Goal: Task Accomplishment & Management: Use online tool/utility

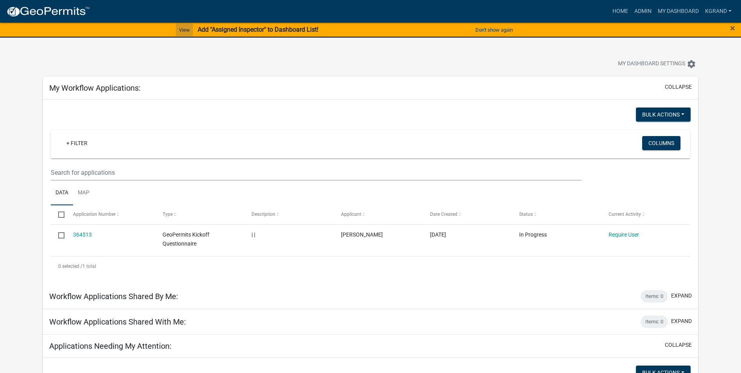
click at [183, 29] on link "View" at bounding box center [184, 29] width 17 height 13
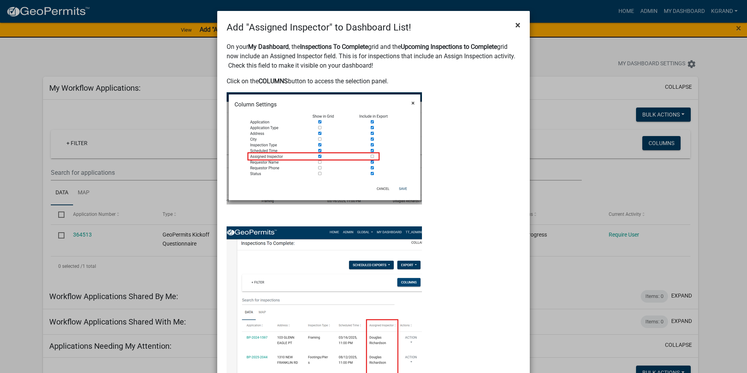
click at [515, 26] on span "×" at bounding box center [517, 25] width 5 height 11
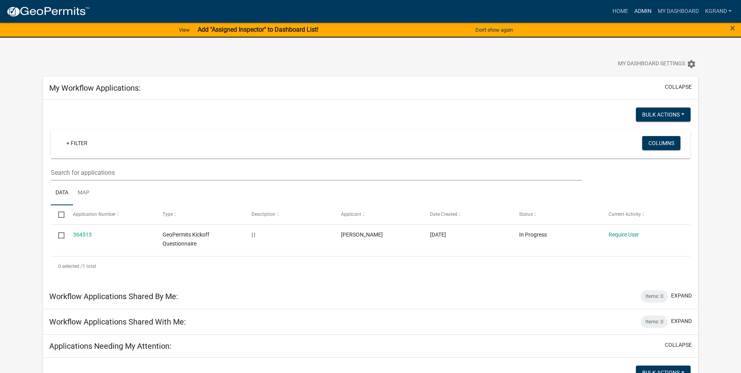
click at [636, 8] on link "Admin" at bounding box center [642, 11] width 23 height 15
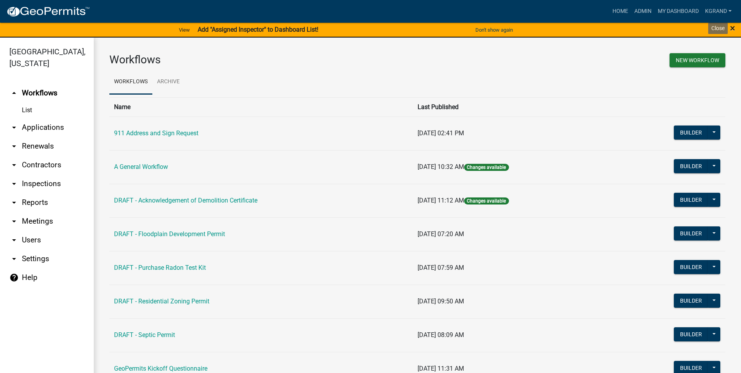
click at [730, 28] on span "×" at bounding box center [732, 28] width 5 height 11
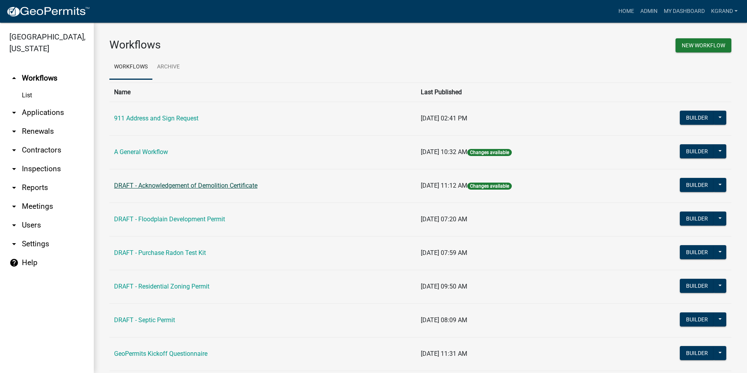
click at [198, 186] on link "DRAFT - Acknowledgement of Demolition Certificate" at bounding box center [185, 185] width 143 height 7
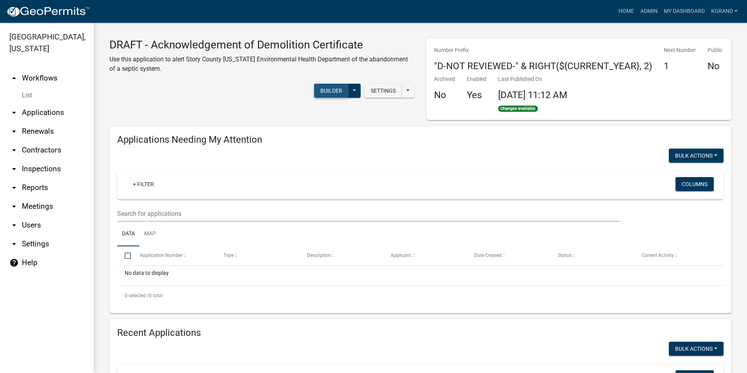
click at [318, 91] on button "Builder" at bounding box center [331, 91] width 34 height 14
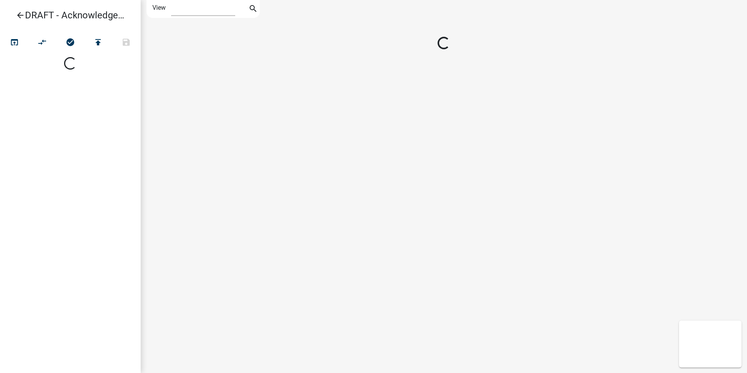
select select "1"
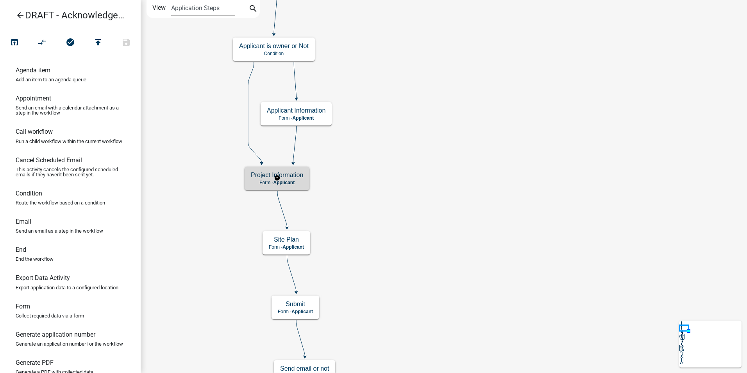
click at [254, 175] on h5 "Project Information" at bounding box center [277, 174] width 52 height 7
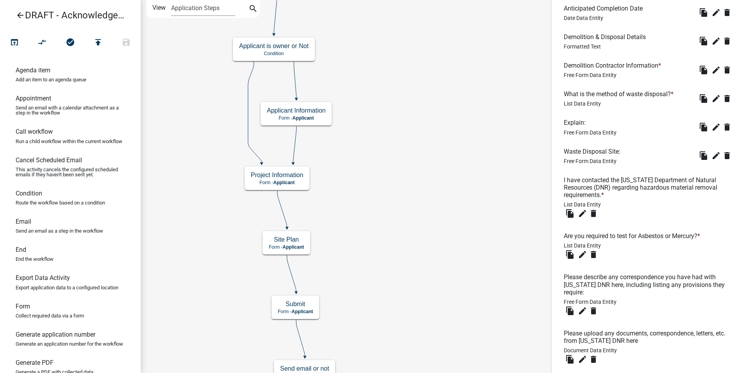
scroll to position [753, 0]
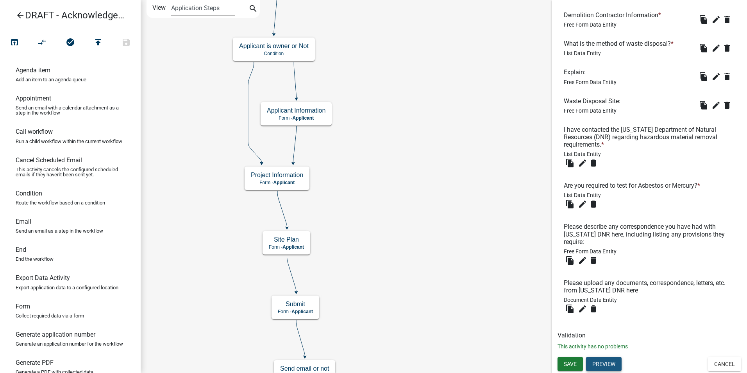
click at [601, 359] on button "Preview" at bounding box center [604, 364] width 36 height 14
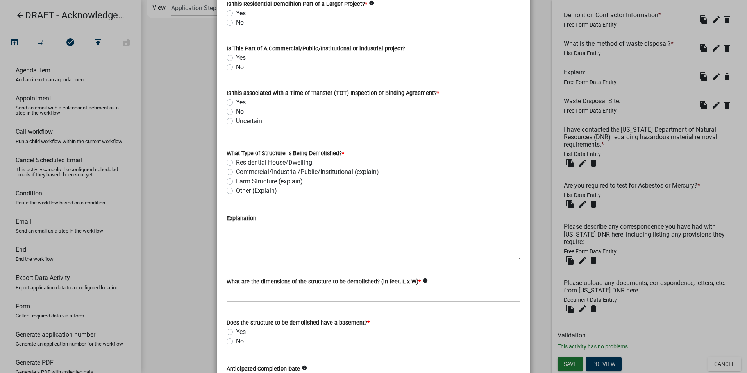
scroll to position [0, 0]
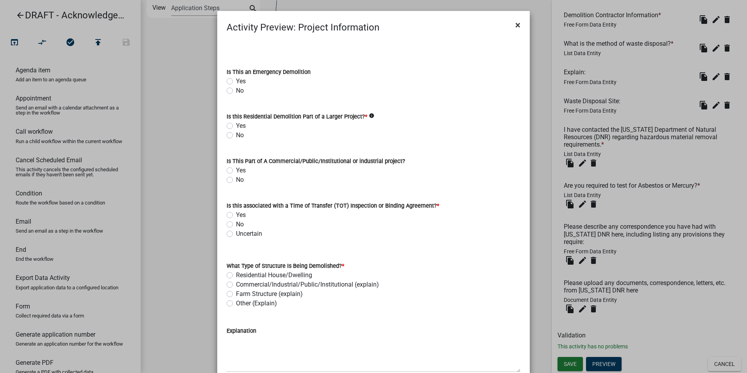
click at [515, 27] on span "×" at bounding box center [517, 25] width 5 height 11
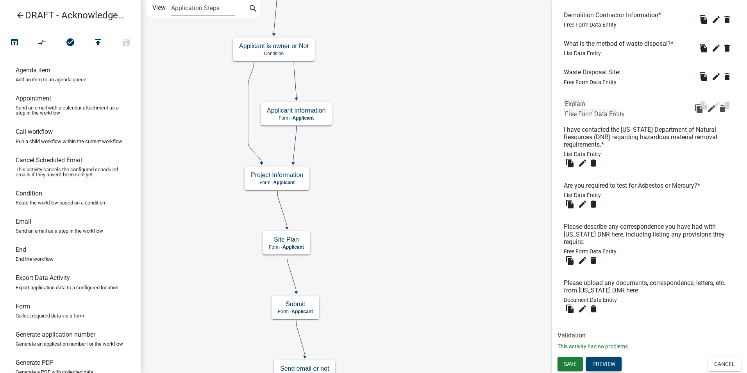
drag, startPoint x: 626, startPoint y: 72, endPoint x: 627, endPoint y: 105, distance: 32.4
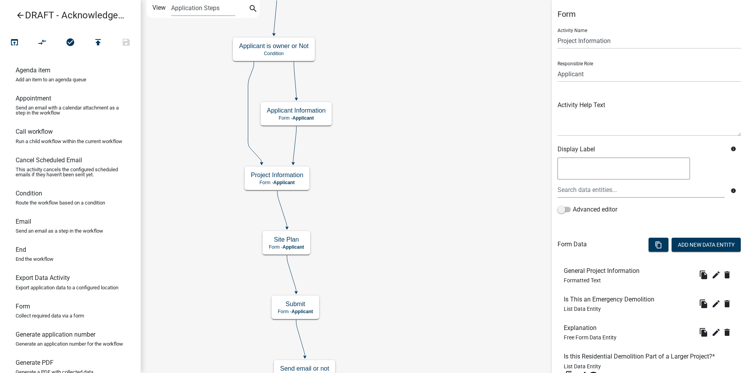
scroll to position [117, 0]
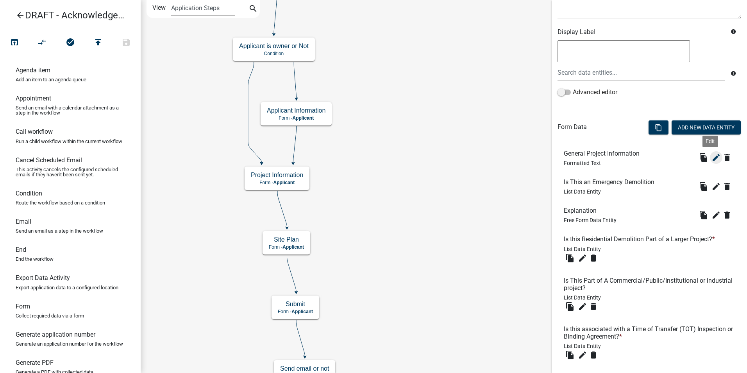
click at [711, 158] on icon "edit" at bounding box center [715, 157] width 9 height 9
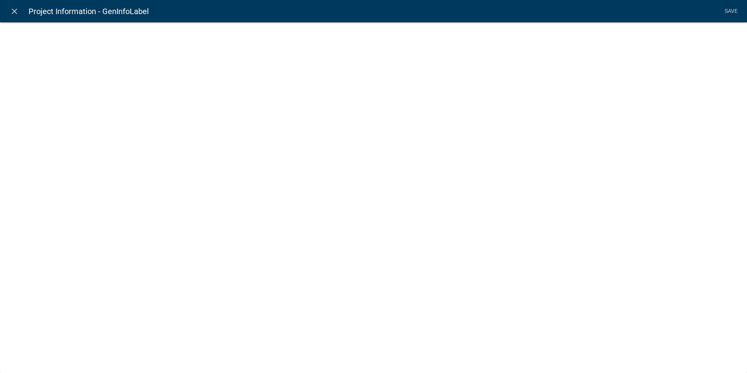
select select "rich-text"
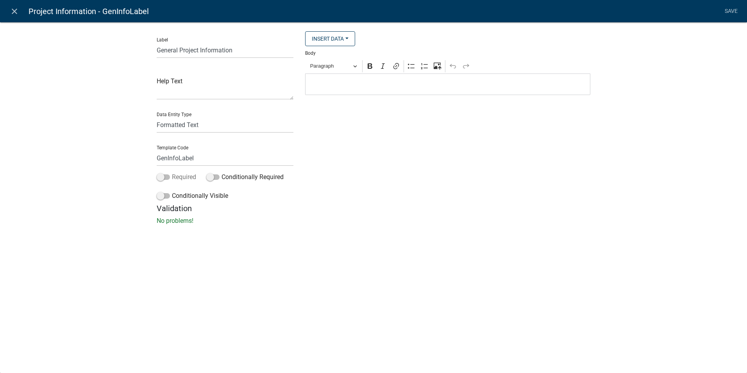
click at [163, 176] on span at bounding box center [163, 176] width 13 height 5
click at [172, 172] on input "Required" at bounding box center [172, 172] width 0 height 0
click at [733, 11] on link "Save" at bounding box center [731, 11] width 20 height 15
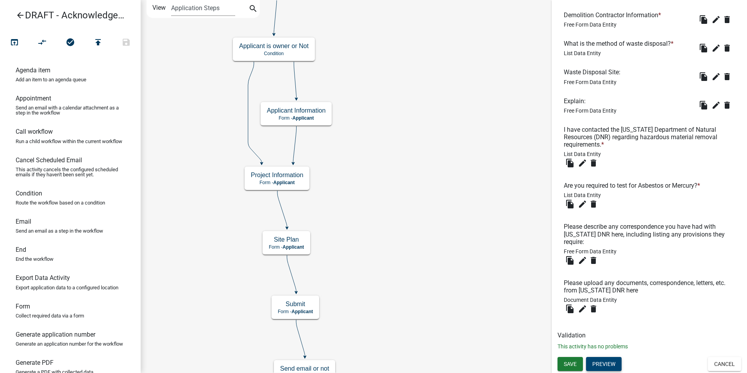
scroll to position [753, 0]
click at [577, 362] on button "Save" at bounding box center [569, 364] width 25 height 14
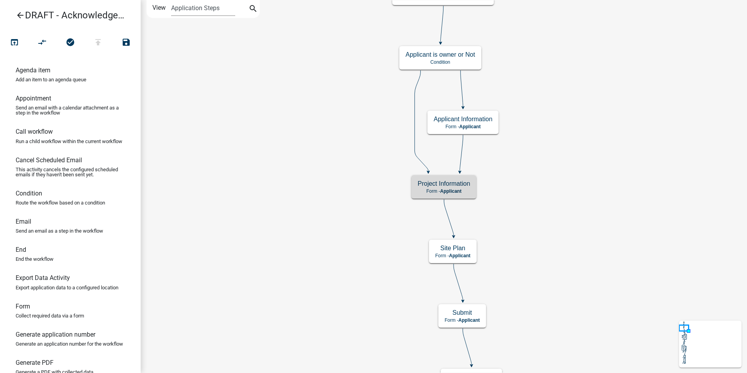
scroll to position [0, 0]
click at [461, 183] on h5 "Project Information" at bounding box center [443, 183] width 52 height 7
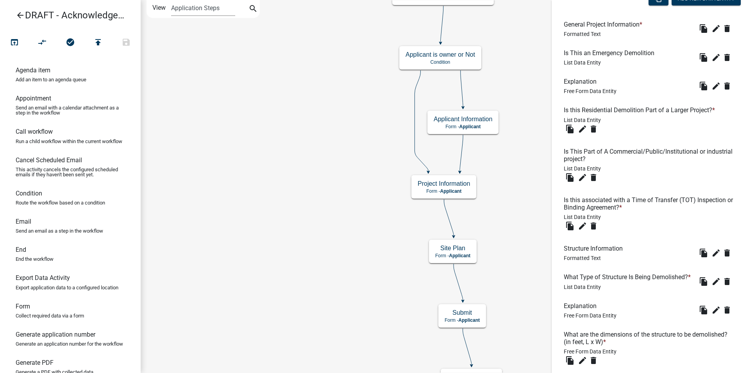
scroll to position [753, 0]
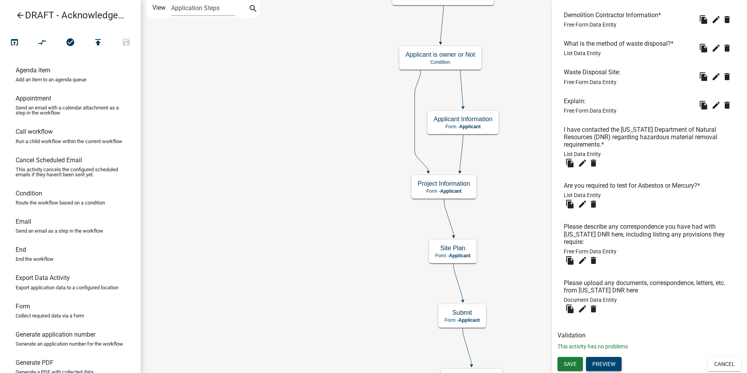
click at [604, 359] on button "Preview" at bounding box center [604, 364] width 36 height 14
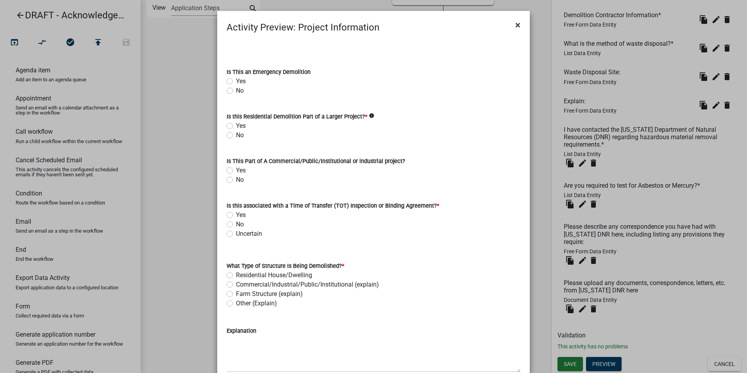
click at [515, 24] on span "×" at bounding box center [517, 25] width 5 height 11
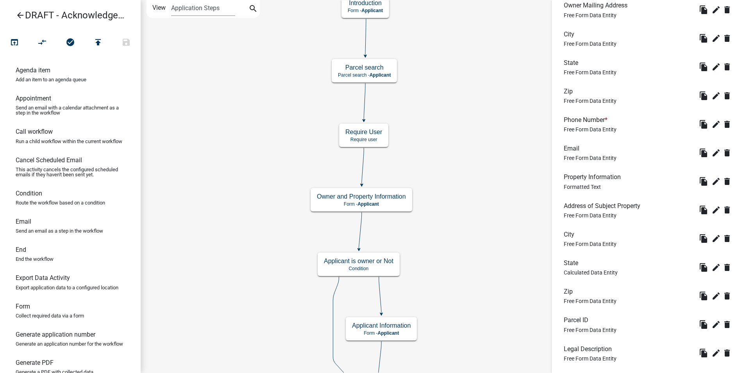
scroll to position [425, 0]
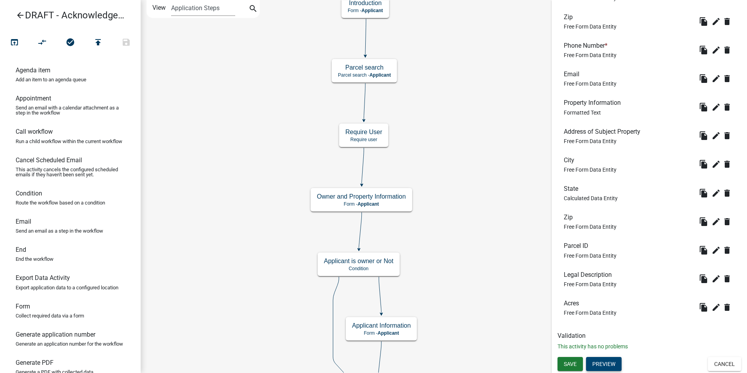
click at [606, 362] on button "Preview" at bounding box center [604, 364] width 36 height 14
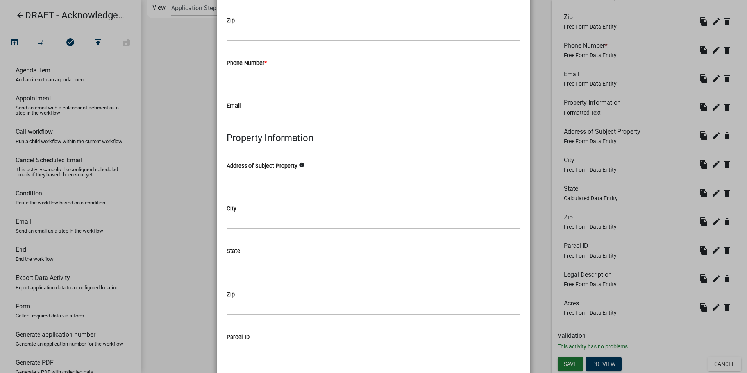
scroll to position [273, 0]
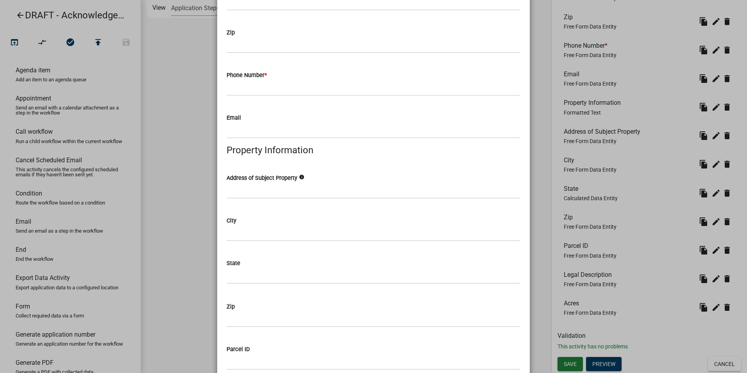
click at [539, 85] on ngb-modal-window "Activity Preview : Owner and Property Information × Is the Applicant the Proper…" at bounding box center [373, 186] width 747 height 373
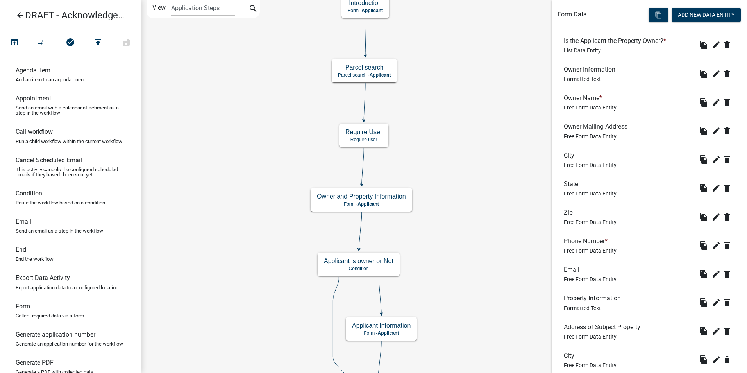
scroll to position [191, 0]
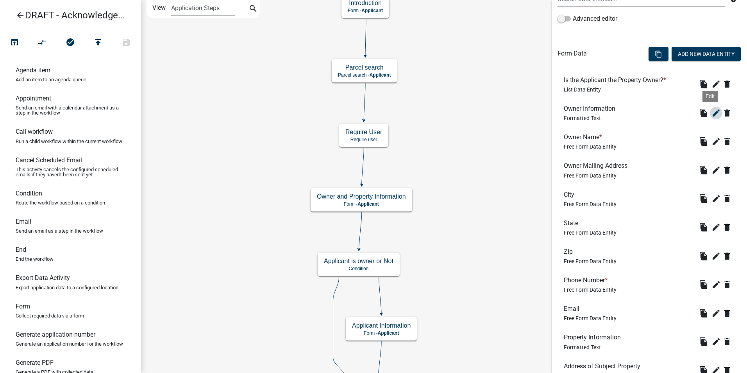
click at [711, 114] on icon "edit" at bounding box center [715, 112] width 9 height 9
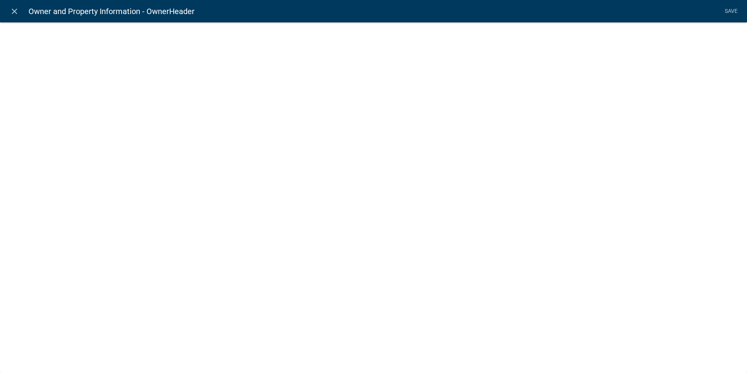
select select "rich-text"
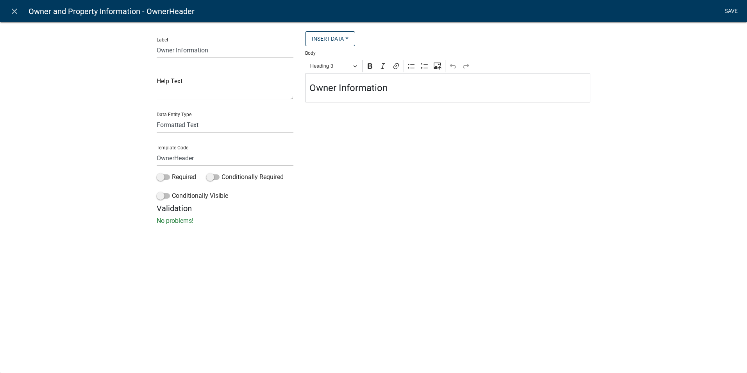
click at [730, 13] on link "Save" at bounding box center [731, 11] width 20 height 15
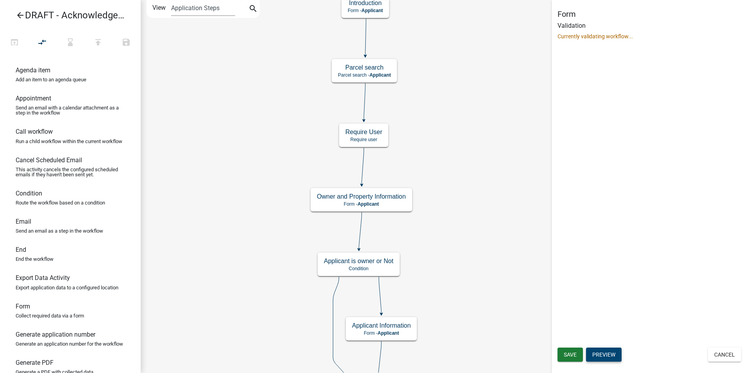
scroll to position [0, 0]
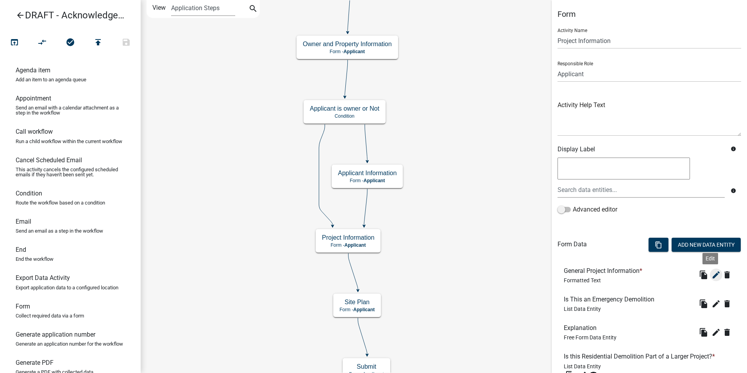
click at [711, 276] on icon "edit" at bounding box center [715, 274] width 9 height 9
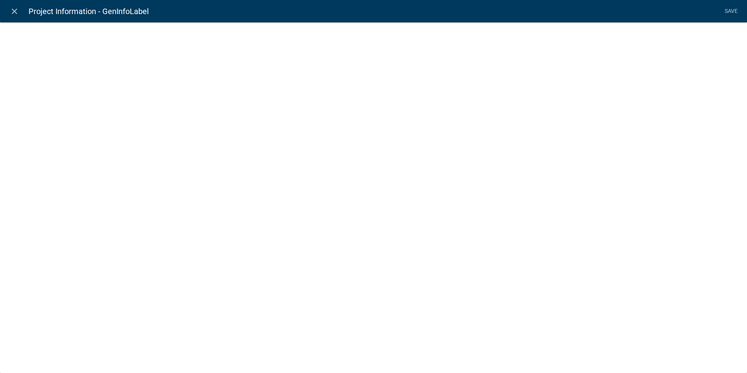
select select "rich-text"
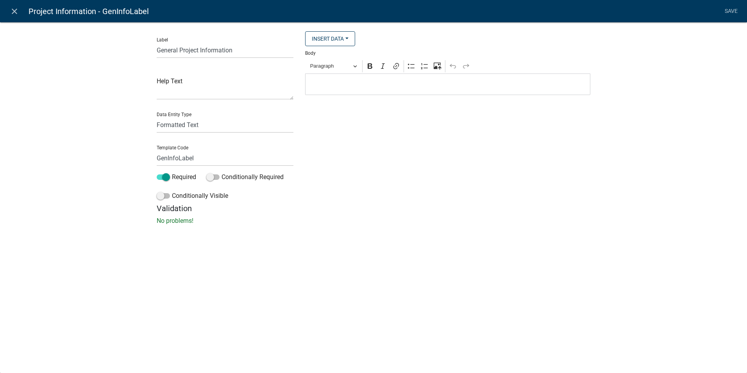
click at [373, 85] on p "Editor editing area: main. Press Alt+0 for help." at bounding box center [447, 84] width 277 height 9
click at [369, 69] on icon "Editor toolbar" at bounding box center [370, 65] width 5 height 5
drag, startPoint x: 388, startPoint y: 84, endPoint x: 302, endPoint y: 83, distance: 85.9
click at [302, 83] on div "Insert Data Acres Address of Subject Property Fee Recipients Anticipated Comple…" at bounding box center [447, 117] width 297 height 172
click at [371, 65] on icon "Editor toolbar" at bounding box center [370, 65] width 5 height 5
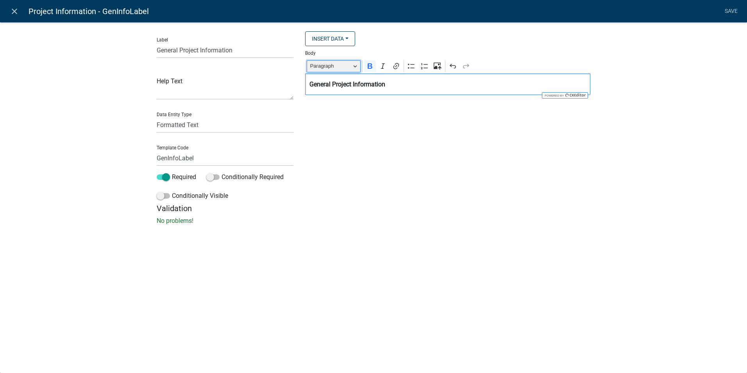
click at [354, 69] on button "Paragraph" at bounding box center [334, 66] width 54 height 12
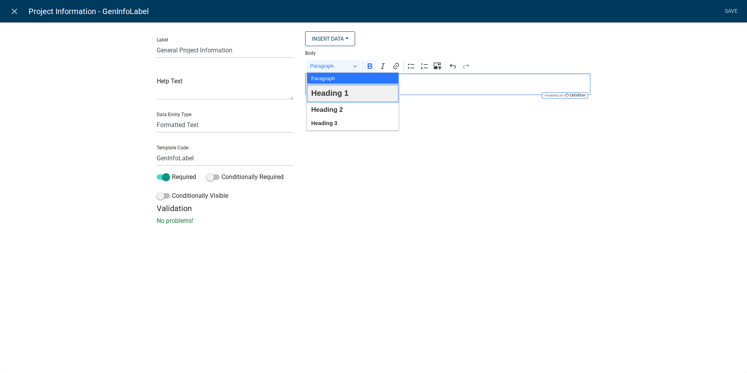
click at [345, 91] on span "Heading 1" at bounding box center [329, 93] width 37 height 14
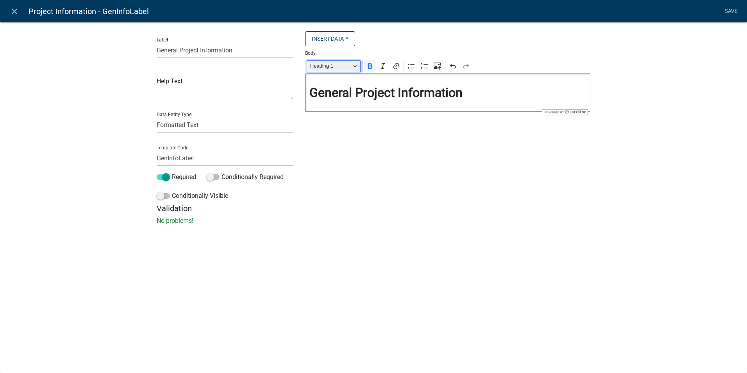
click at [357, 70] on button "Heading 1" at bounding box center [334, 66] width 54 height 12
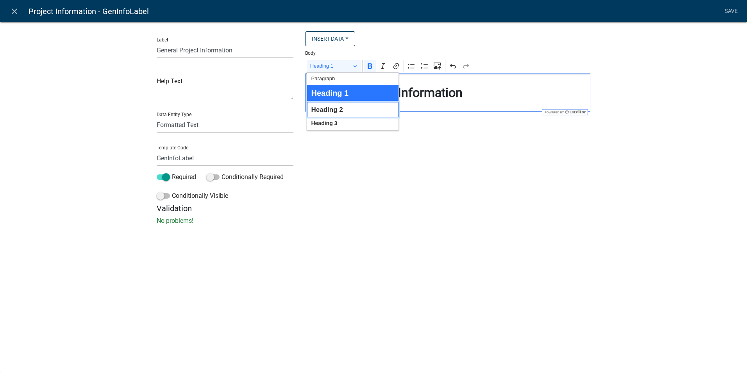
click at [321, 110] on span "Heading 2" at bounding box center [327, 109] width 32 height 12
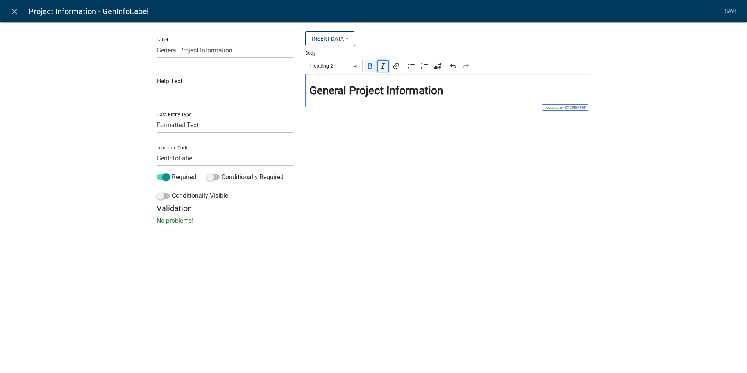
click at [384, 65] on icon "Editor toolbar" at bounding box center [383, 66] width 8 height 8
click at [373, 65] on icon "Editor toolbar" at bounding box center [370, 66] width 8 height 8
click at [381, 66] on icon "Editor toolbar" at bounding box center [383, 66] width 8 height 8
click at [505, 190] on div "Insert Data Acres Address of Subject Property Fee Recipients Anticipated Comple…" at bounding box center [447, 117] width 297 height 172
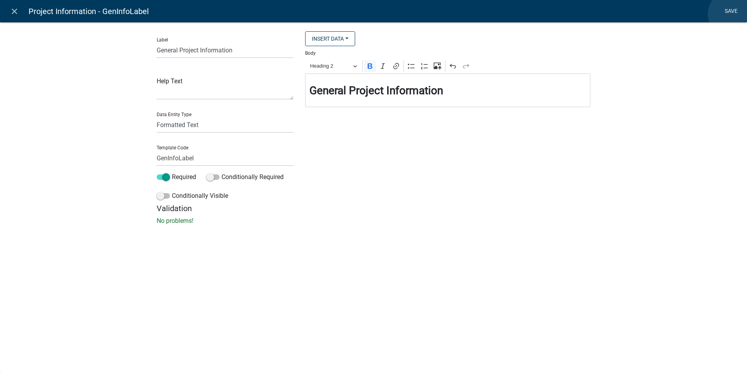
click at [732, 14] on link "Save" at bounding box center [731, 11] width 20 height 15
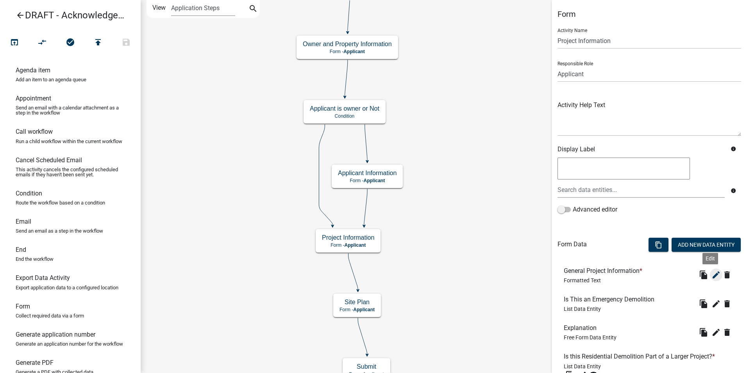
click at [711, 275] on icon "edit" at bounding box center [715, 274] width 9 height 9
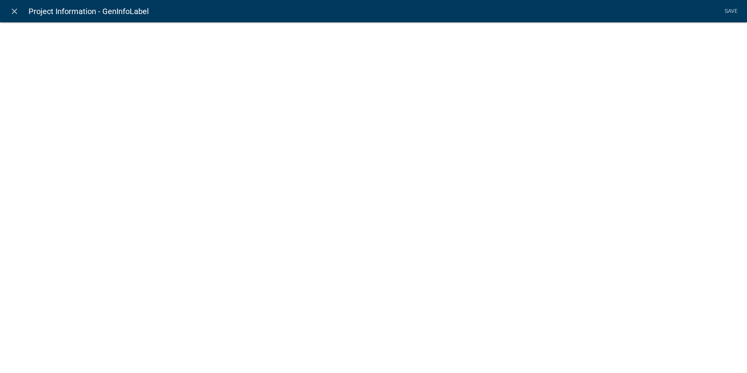
select select "rich-text"
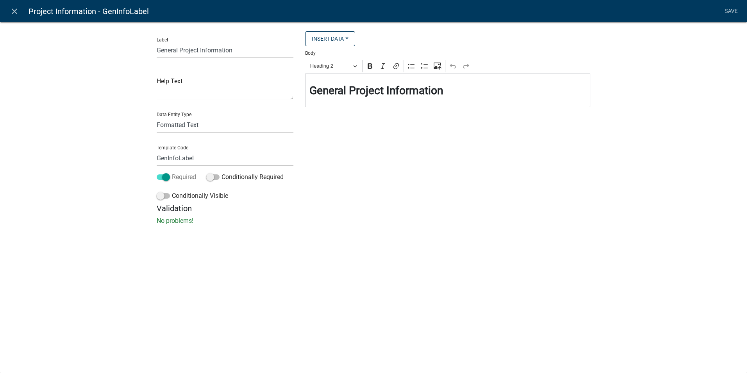
click at [161, 178] on span at bounding box center [163, 176] width 13 height 5
click at [172, 172] on input "Required" at bounding box center [172, 172] width 0 height 0
click at [729, 9] on link "Save" at bounding box center [731, 11] width 20 height 15
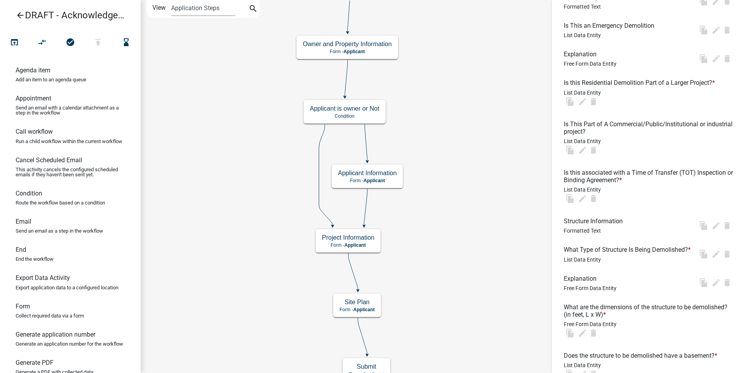
scroll to position [312, 0]
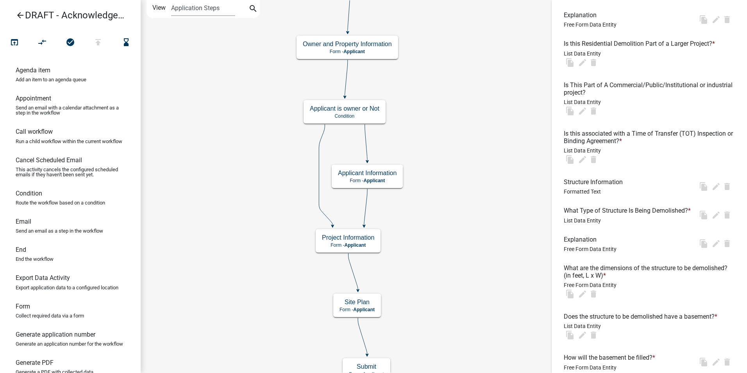
click at [582, 182] on h6 "Structure Information" at bounding box center [595, 181] width 62 height 7
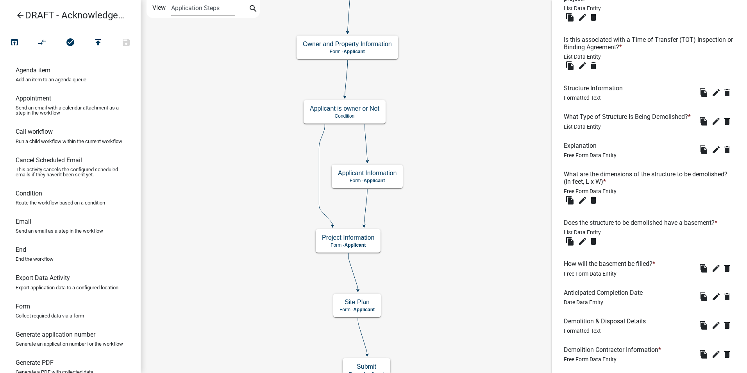
scroll to position [391, 0]
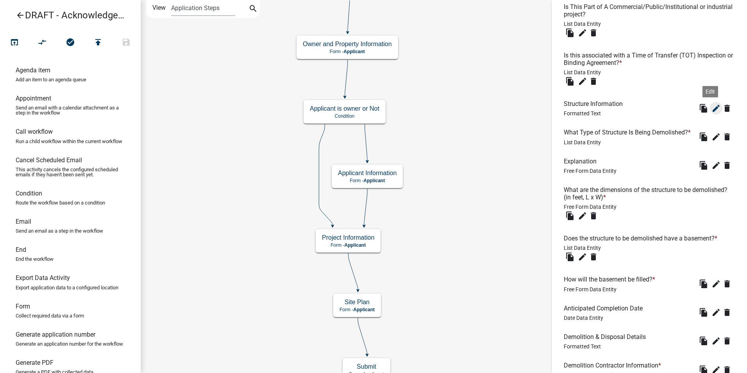
click at [711, 107] on icon "edit" at bounding box center [715, 107] width 9 height 9
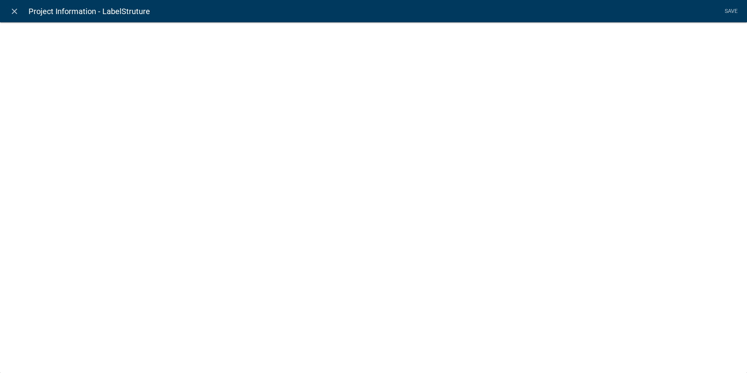
select select "rich-text"
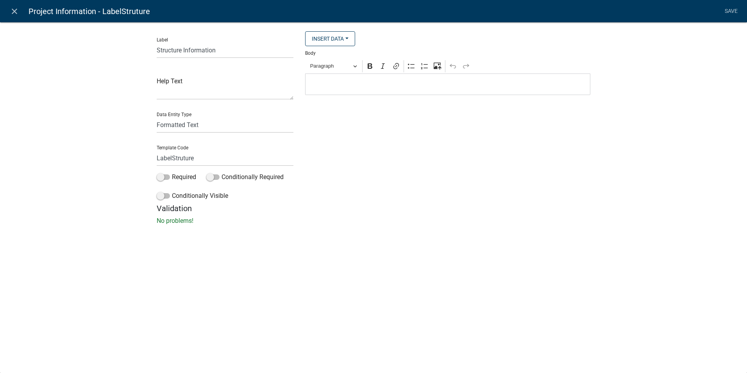
click at [343, 88] on p "Editor editing area: main. Press Alt+0 for help." at bounding box center [447, 84] width 277 height 9
drag, startPoint x: 372, startPoint y: 83, endPoint x: 277, endPoint y: 84, distance: 94.9
click at [277, 84] on div "Label Structure Information Help Text Data Entity Type Free Form Text Document …" at bounding box center [373, 117] width 445 height 172
click at [367, 68] on icon "Editor toolbar" at bounding box center [370, 66] width 8 height 8
click at [359, 68] on button "Paragraph" at bounding box center [334, 66] width 54 height 12
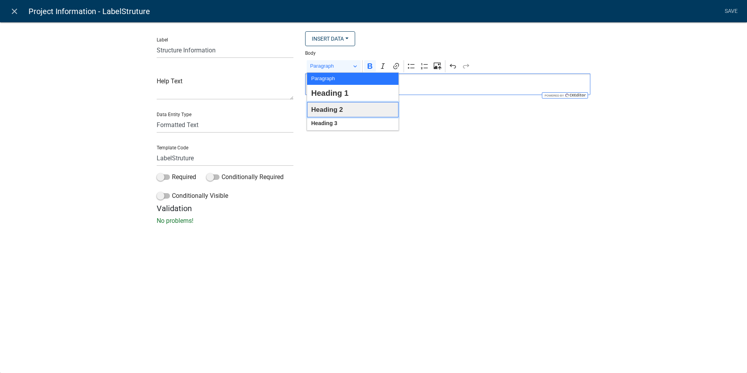
click at [339, 106] on span "Heading 2" at bounding box center [327, 109] width 32 height 12
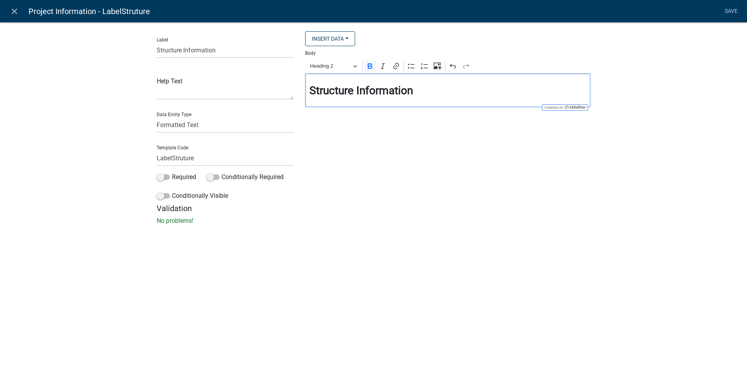
click at [395, 128] on div "Insert Data Acres Address of Subject Property Fee Recipients Anticipated Comple…" at bounding box center [447, 117] width 297 height 172
click at [734, 12] on link "Save" at bounding box center [731, 11] width 20 height 15
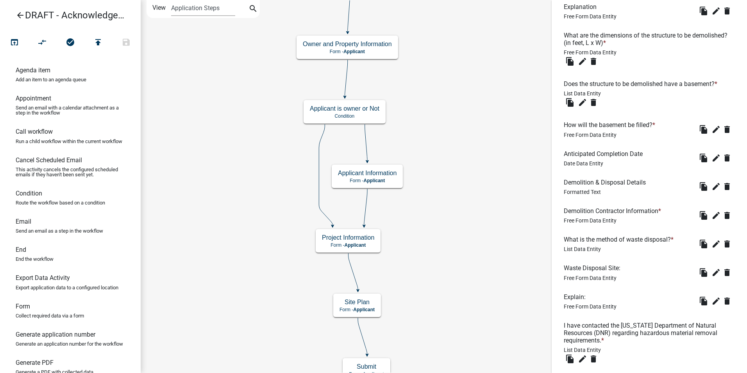
scroll to position [547, 0]
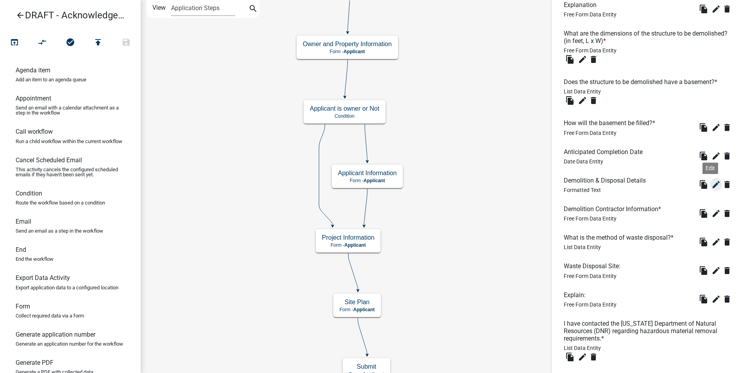
click at [711, 189] on icon "edit" at bounding box center [715, 184] width 9 height 9
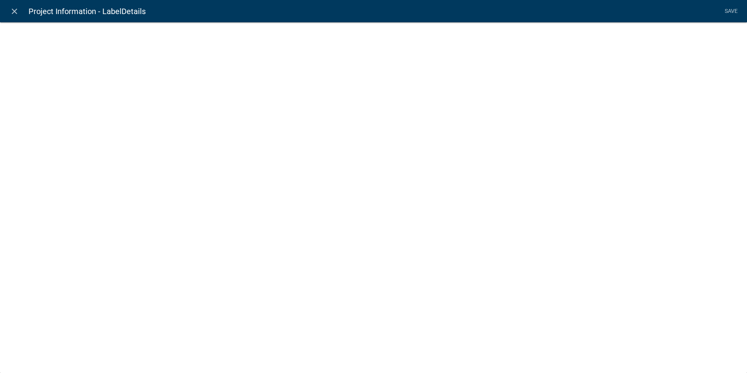
select select "rich-text"
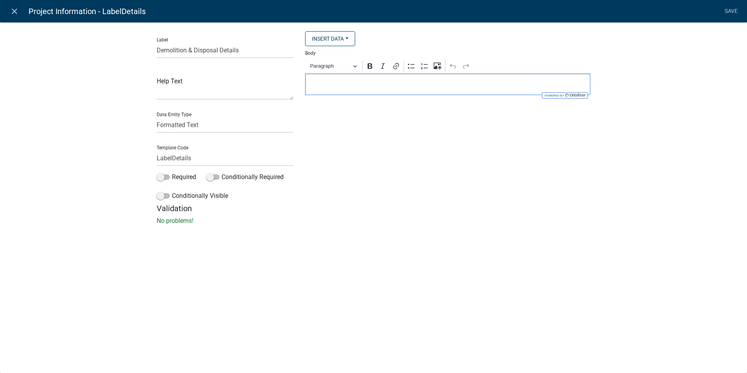
click at [352, 83] on p "Editor editing area: main. Press Alt+0 for help." at bounding box center [447, 84] width 277 height 9
drag, startPoint x: 345, startPoint y: 88, endPoint x: 305, endPoint y: 86, distance: 40.3
click at [305, 86] on div "Demolition & Disposal Details" at bounding box center [447, 83] width 285 height 21
click at [371, 65] on icon "Editor toolbar" at bounding box center [370, 66] width 8 height 8
click at [355, 67] on button "Paragraph" at bounding box center [334, 66] width 54 height 12
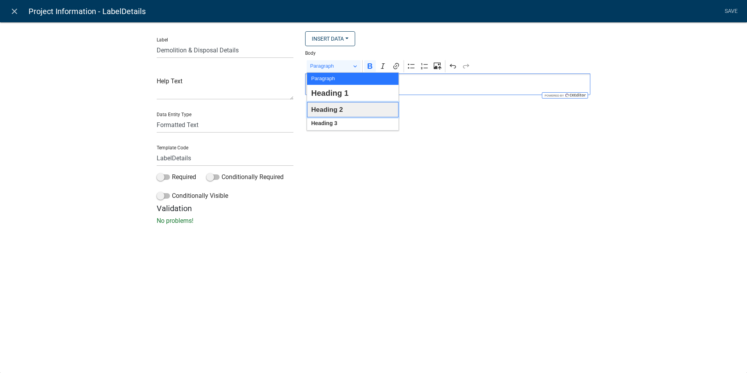
click at [329, 104] on span "Heading 2" at bounding box center [327, 109] width 32 height 12
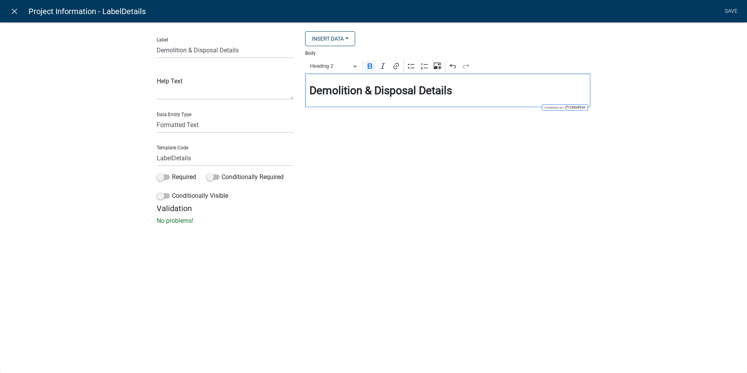
click at [394, 149] on div "Insert Data Acres Address of Subject Property Fee Recipients Anticipated Comple…" at bounding box center [447, 117] width 297 height 172
click at [728, 9] on link "Save" at bounding box center [731, 11] width 20 height 15
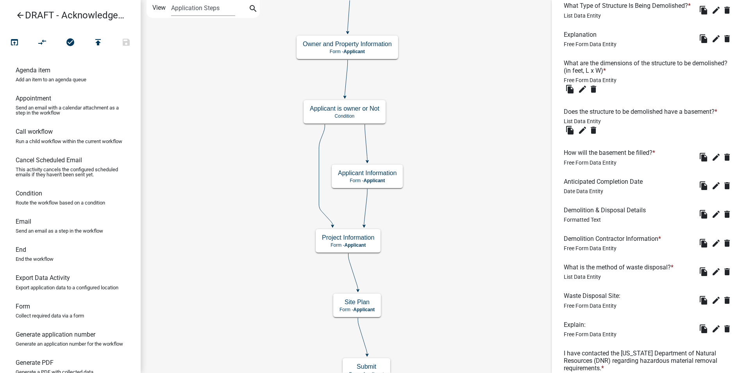
scroll to position [519, 0]
click at [711, 160] on icon "edit" at bounding box center [715, 155] width 9 height 9
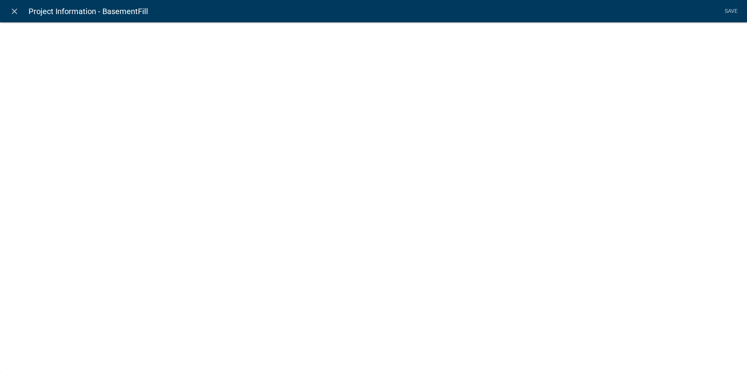
select select
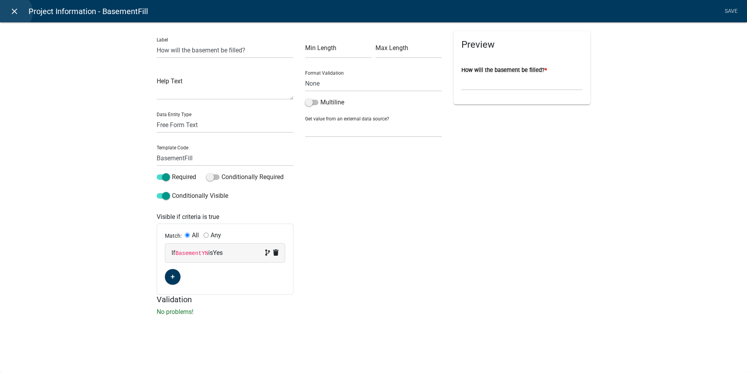
click at [13, 12] on icon "close" at bounding box center [14, 11] width 9 height 9
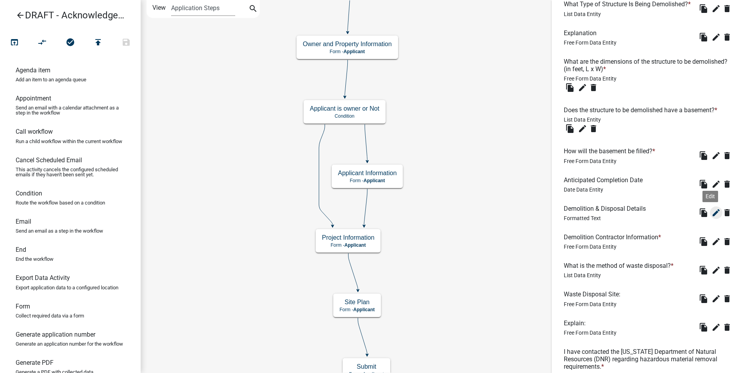
click at [711, 217] on icon "edit" at bounding box center [715, 212] width 9 height 9
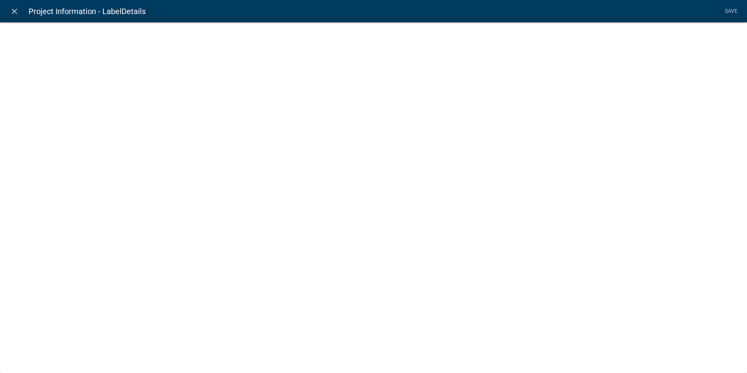
select select "rich-text"
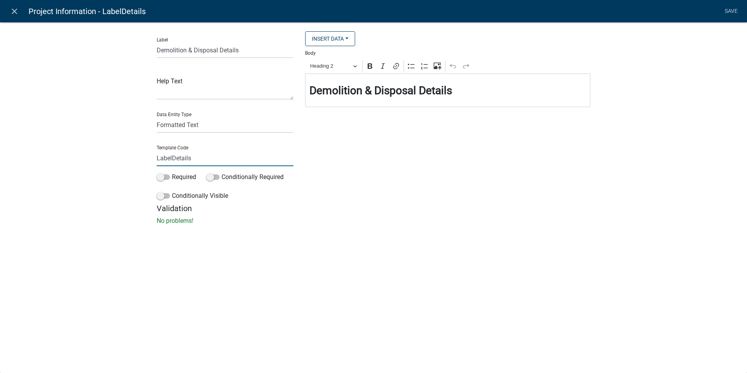
click at [172, 156] on input "LabelDetails" at bounding box center [225, 158] width 137 height 16
type input "LabelDemoDetails"
drag, startPoint x: 419, startPoint y: 89, endPoint x: 363, endPoint y: 89, distance: 55.5
click at [363, 89] on strong "Demolition & Disposal Details" at bounding box center [380, 90] width 143 height 13
drag, startPoint x: 219, startPoint y: 51, endPoint x: 187, endPoint y: 50, distance: 32.8
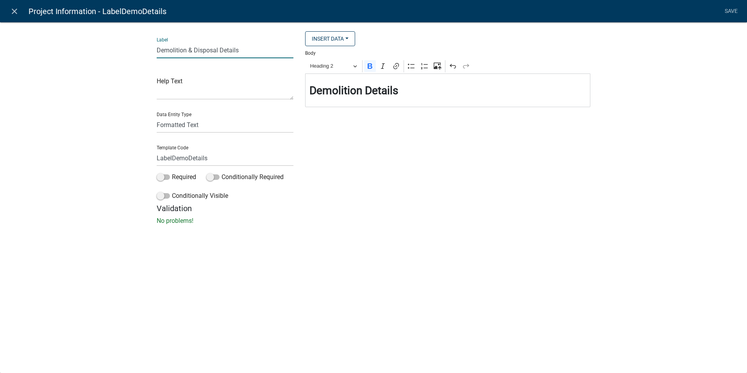
click at [187, 50] on input "Demolition & Disposal Details" at bounding box center [225, 50] width 137 height 16
type input "Demolition Details"
click at [729, 12] on link "Save" at bounding box center [731, 11] width 20 height 15
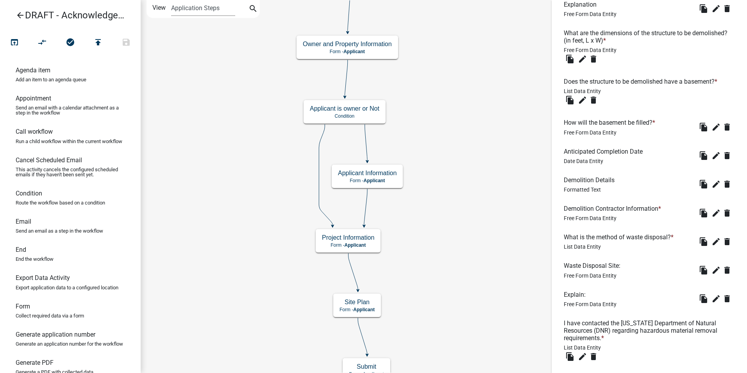
scroll to position [586, 0]
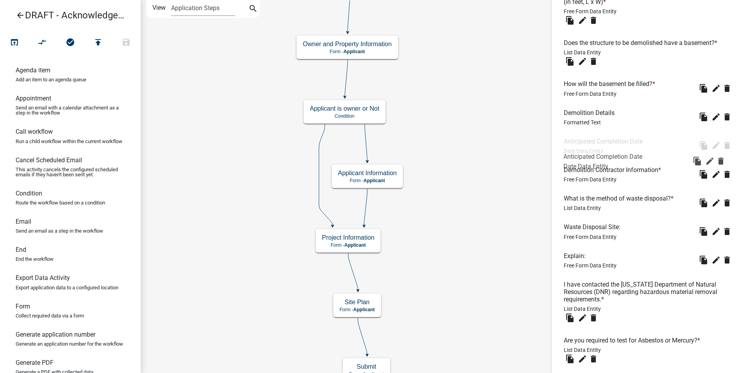
drag, startPoint x: 572, startPoint y: 125, endPoint x: 572, endPoint y: 156, distance: 31.2
drag, startPoint x: 586, startPoint y: 95, endPoint x: 585, endPoint y: 159, distance: 64.4
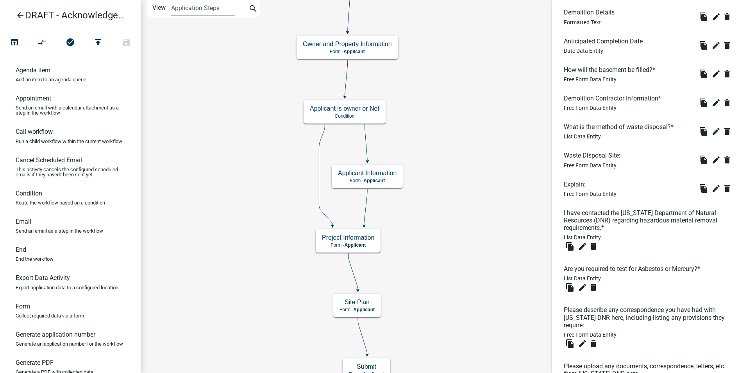
scroll to position [636, 0]
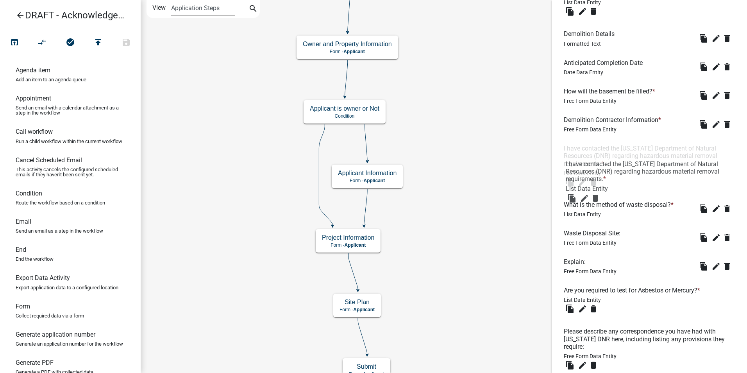
drag, startPoint x: 582, startPoint y: 248, endPoint x: 584, endPoint y: 165, distance: 83.2
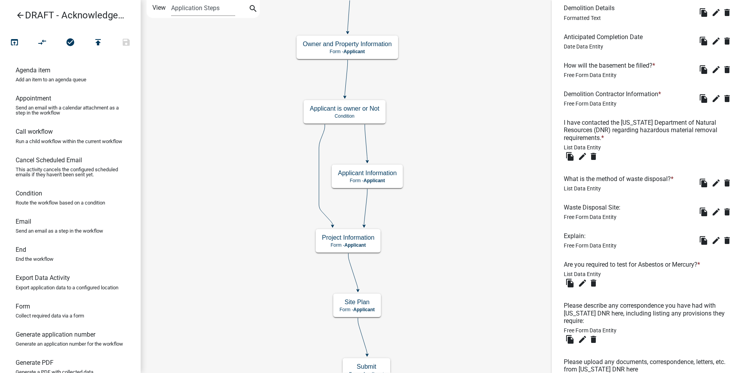
scroll to position [675, 0]
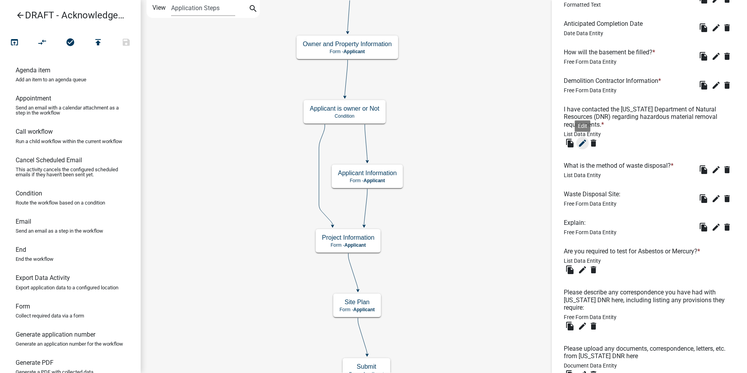
click at [585, 148] on icon "edit" at bounding box center [582, 142] width 9 height 9
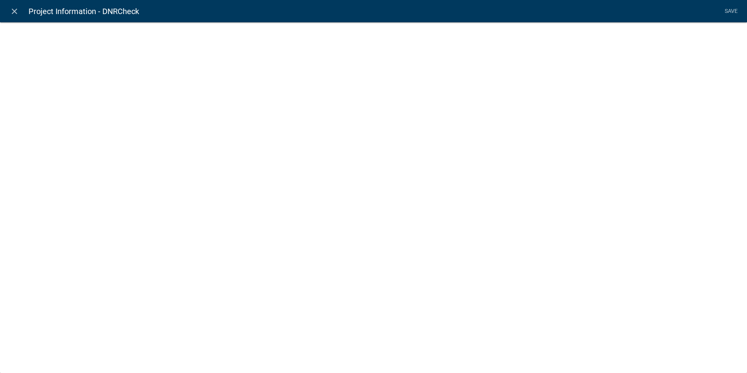
select select
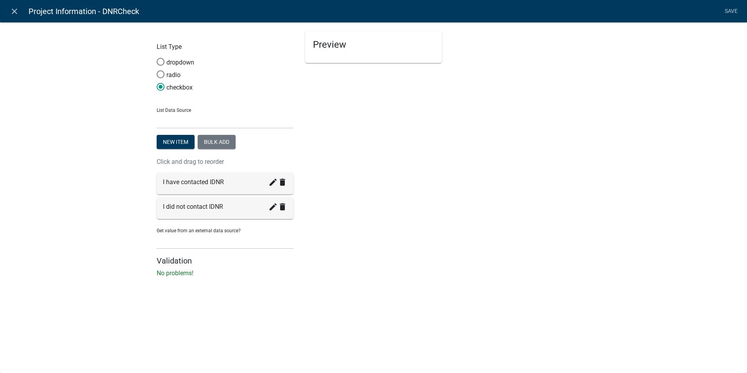
select select "list-data"
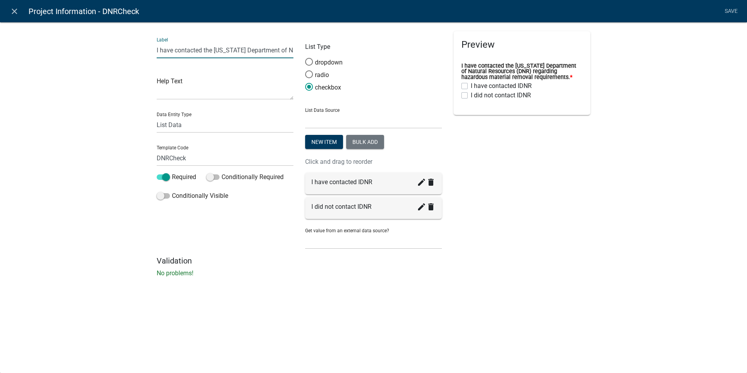
drag, startPoint x: 214, startPoint y: 50, endPoint x: 150, endPoint y: 50, distance: 64.4
click at [150, 50] on div "Label I have contacted the [US_STATE] Department of Natural Resources (DNR) reg…" at bounding box center [373, 151] width 747 height 285
click at [288, 49] on input "Has the [US_STATE] Department of Natural Resources (DNR) regarding hazardous ma…" at bounding box center [225, 50] width 137 height 16
type input "Has the [US_STATE] Department of Natural Resources (DNR) been contacted regardi…"
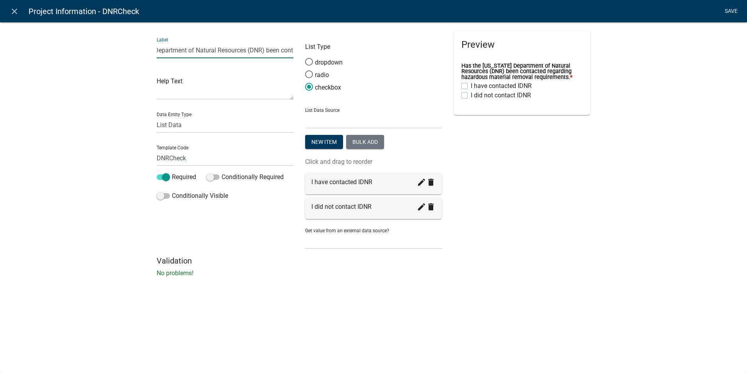
click at [733, 11] on link "Save" at bounding box center [731, 11] width 20 height 15
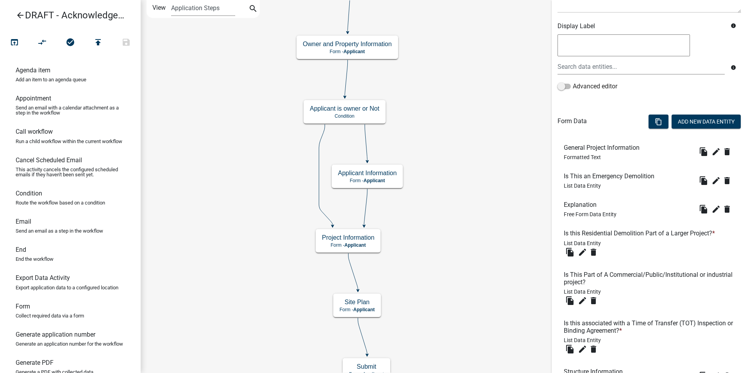
scroll to position [117, 0]
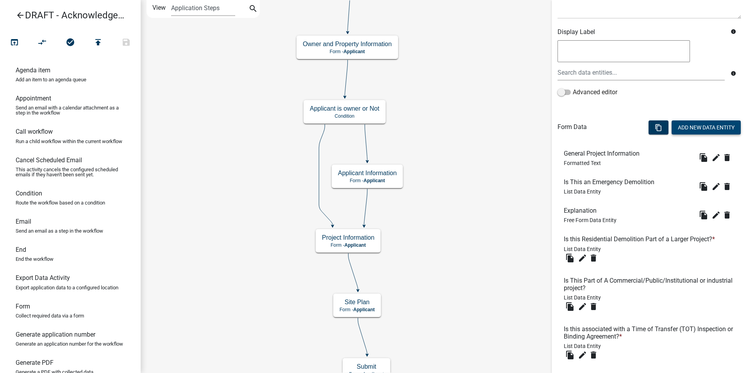
click at [686, 123] on button "Add New Data Entity" at bounding box center [705, 127] width 69 height 14
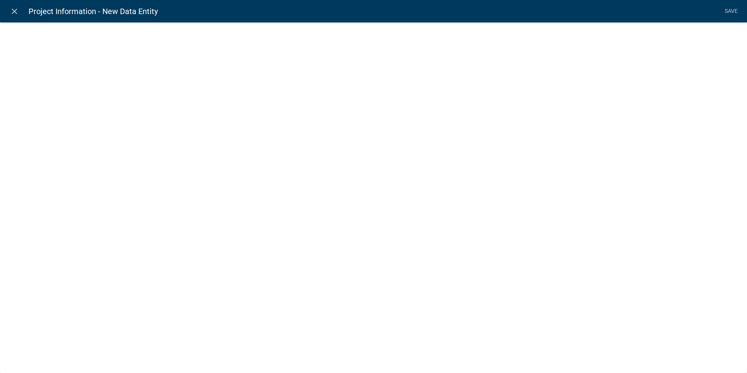
select select
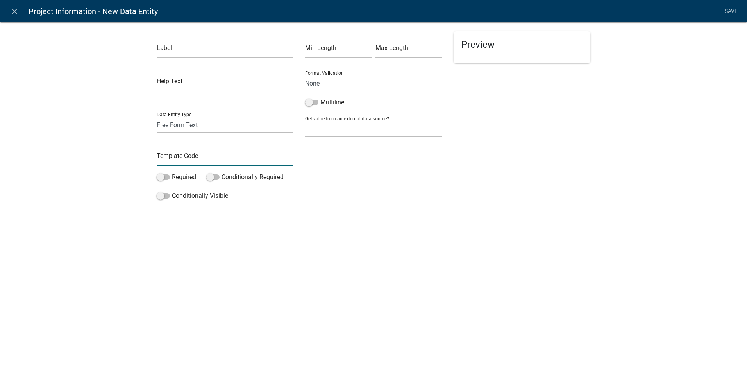
click at [172, 157] on input "text" at bounding box center [225, 158] width 137 height 16
click at [172, 127] on select "Free Form Text Document Display Entity Value Fee Numeric Data Date Map Sketch D…" at bounding box center [225, 125] width 137 height 16
select select "rich-text"
click at [157, 117] on select "Free Form Text Document Display Entity Value Fee Numeric Data Date Map Sketch D…" at bounding box center [225, 125] width 137 height 16
select select "rich-text"
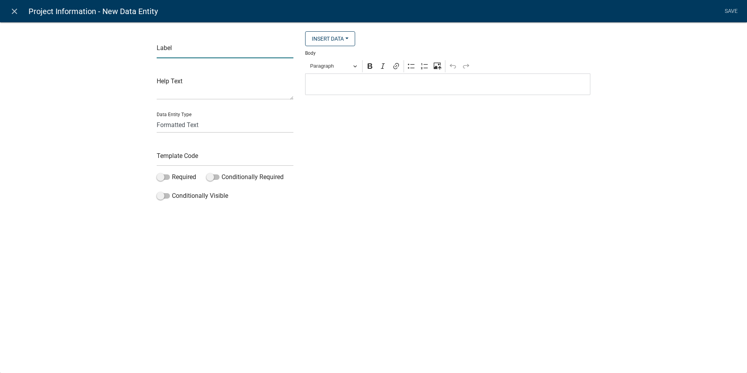
click at [185, 49] on input "text" at bounding box center [225, 50] width 137 height 16
type input "Disposal Details"
click at [174, 155] on input "text" at bounding box center [225, 158] width 137 height 16
type input "LabelDisposalDetals"
click at [282, 250] on div "close Project Information - New Data Entity Save Label Disposal Details Help Te…" at bounding box center [373, 186] width 747 height 373
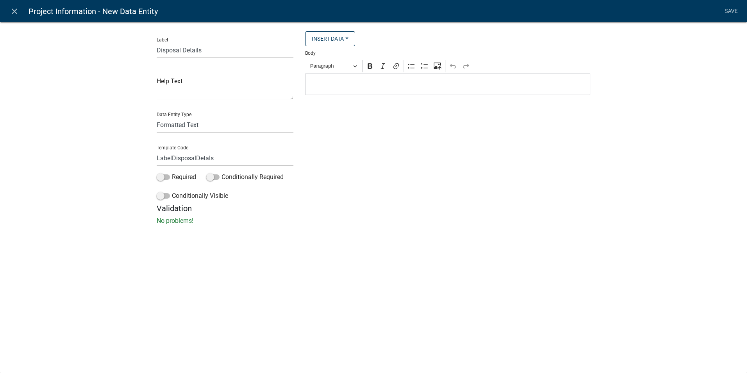
click at [348, 86] on p "Editor editing area: main. Press Alt+0 for help." at bounding box center [447, 84] width 277 height 9
drag, startPoint x: 365, startPoint y: 84, endPoint x: 303, endPoint y: 86, distance: 61.7
click at [303, 86] on div "Insert Data Acres Address of Subject Property Fee Recipients Anticipated Comple…" at bounding box center [447, 117] width 297 height 172
click at [371, 66] on icon "Editor toolbar" at bounding box center [370, 65] width 5 height 5
click at [355, 67] on button "Paragraph" at bounding box center [334, 66] width 54 height 12
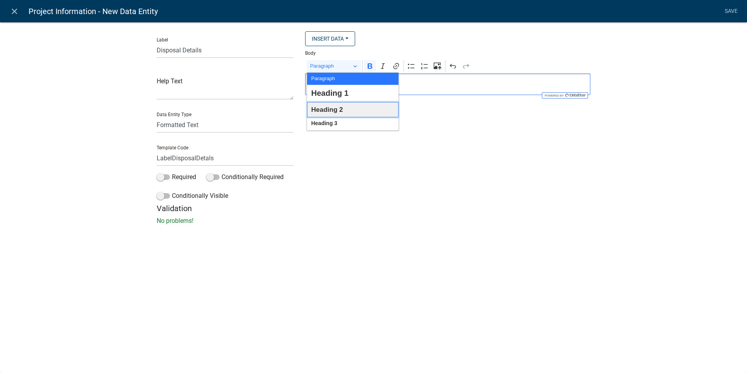
click at [331, 105] on span "Heading 2" at bounding box center [327, 109] width 32 height 12
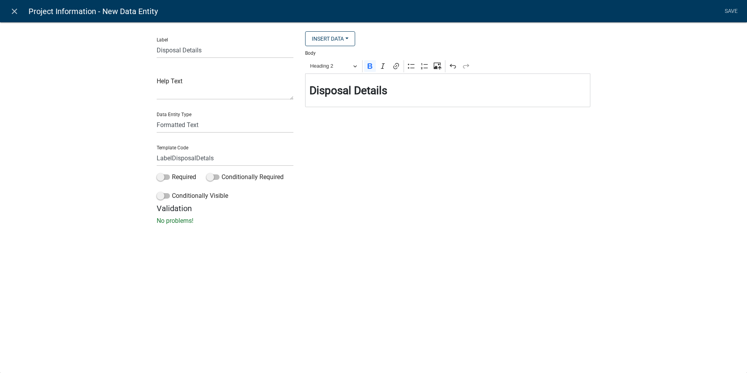
click at [510, 191] on div "Insert Data Acres Address of Subject Property Fee Recipients Anticipated Comple…" at bounding box center [447, 117] width 297 height 172
click at [727, 11] on link "Save" at bounding box center [731, 11] width 20 height 15
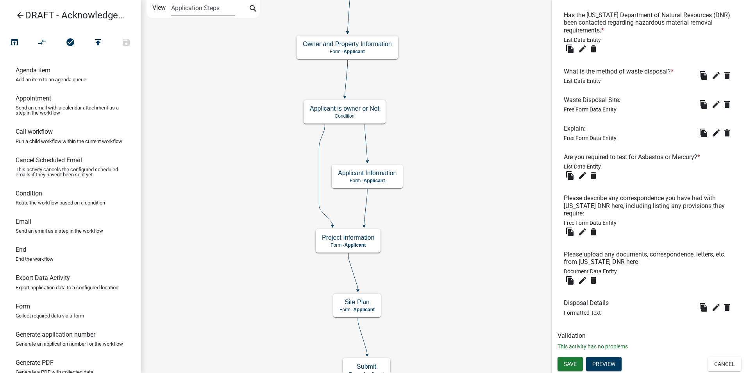
scroll to position [781, 0]
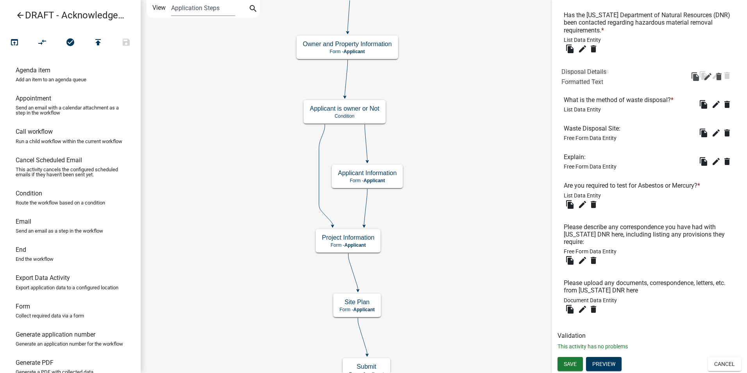
drag, startPoint x: 581, startPoint y: 303, endPoint x: 578, endPoint y: 73, distance: 230.8
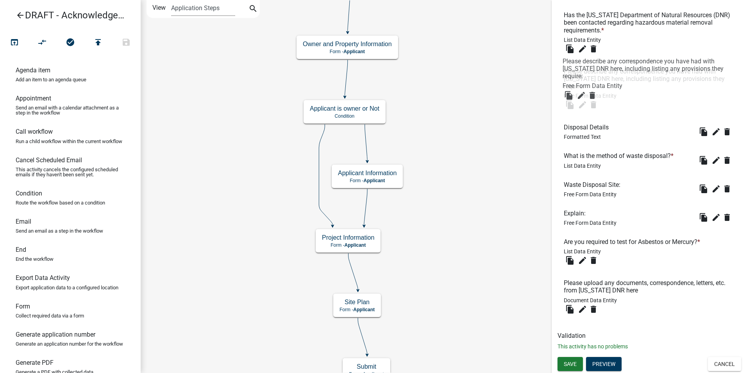
drag, startPoint x: 588, startPoint y: 227, endPoint x: 587, endPoint y: 61, distance: 166.0
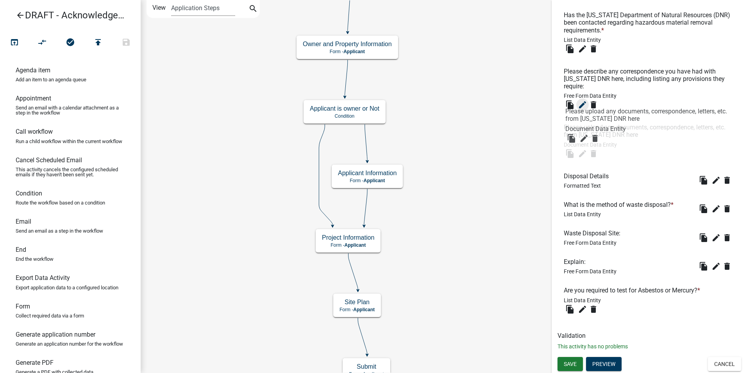
click at [579, 102] on button "edit" at bounding box center [582, 104] width 12 height 12
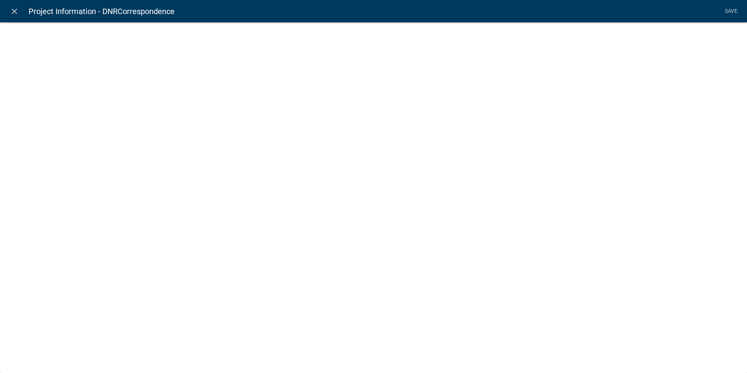
select select
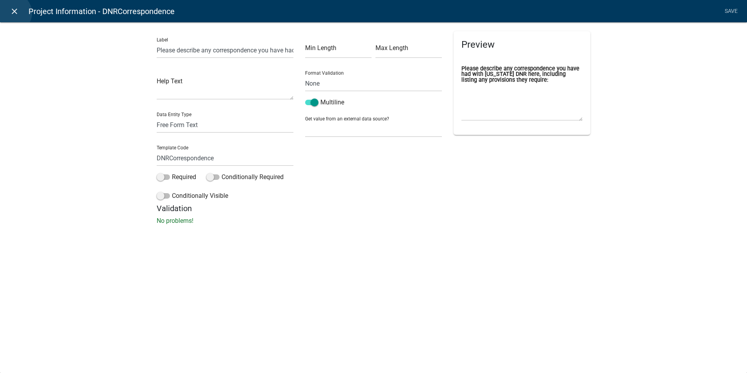
click at [12, 13] on icon "close" at bounding box center [14, 11] width 9 height 9
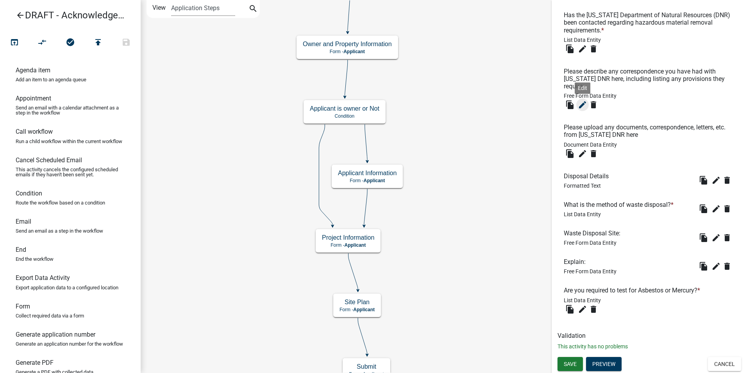
click at [635, 160] on li "Please upload any documents, correspondence, letters, etc. from [US_STATE] DNR …" at bounding box center [649, 141] width 184 height 48
click at [581, 108] on icon "edit" at bounding box center [582, 104] width 9 height 9
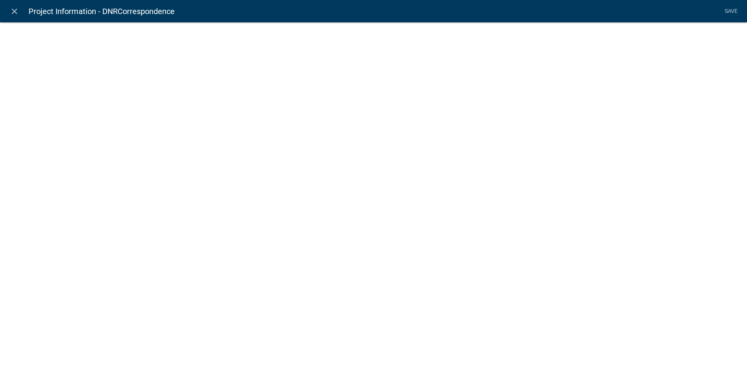
select select
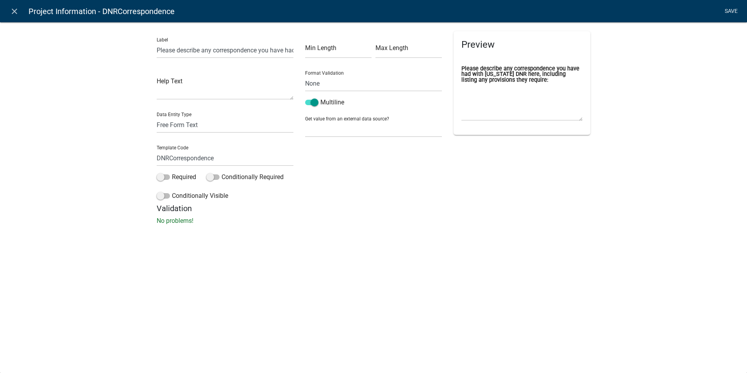
click at [726, 14] on link "Save" at bounding box center [731, 11] width 20 height 15
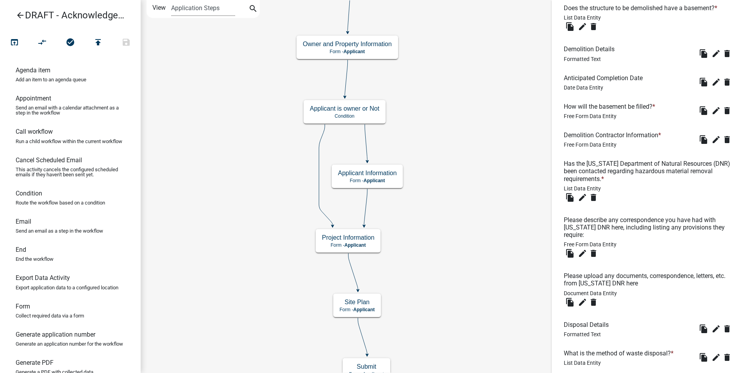
scroll to position [625, 0]
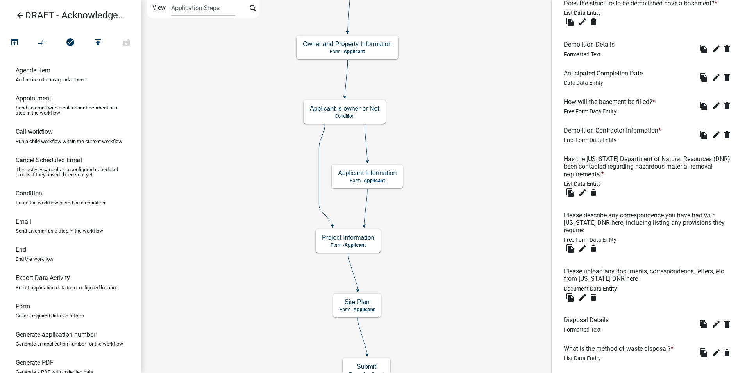
drag, startPoint x: 633, startPoint y: 195, endPoint x: 641, endPoint y: 206, distance: 14.0
click at [637, 202] on li "Has the [US_STATE] Department of Natural Resources (DNR) been contacted regardi…" at bounding box center [649, 177] width 184 height 56
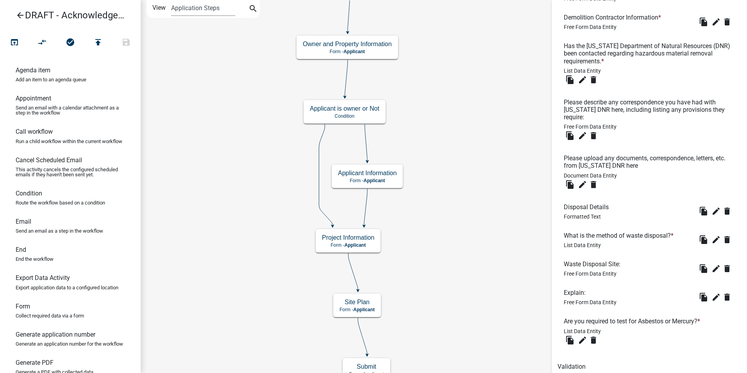
scroll to position [781, 0]
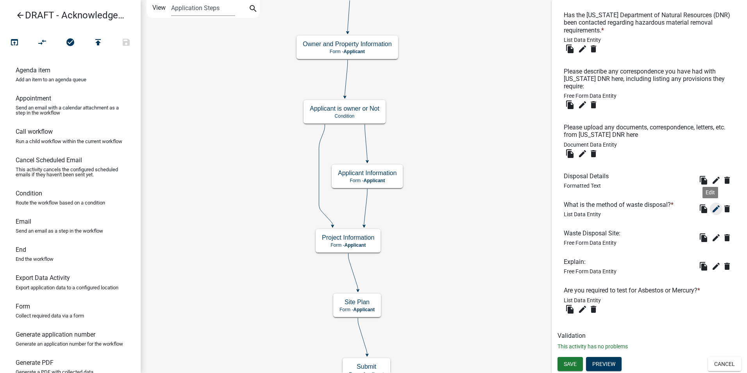
click at [711, 209] on icon "edit" at bounding box center [715, 208] width 9 height 9
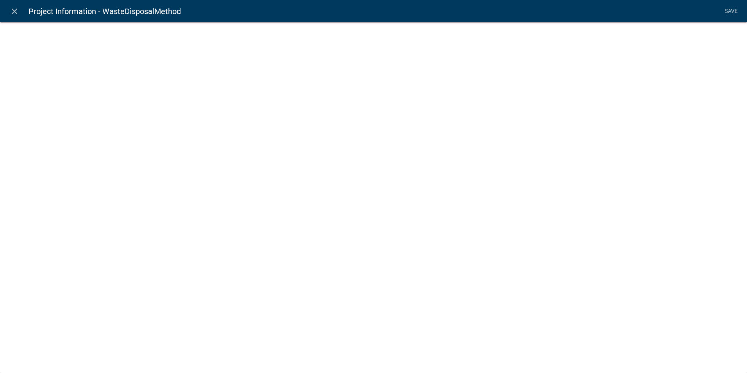
select select "list-data"
select select
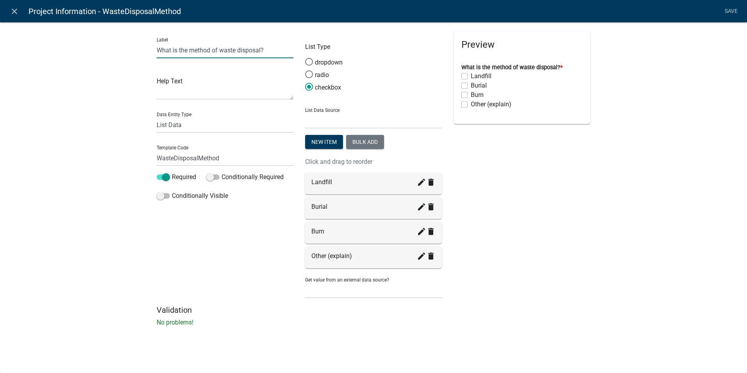
click at [189, 52] on input "What is the method of waste disposal?" at bounding box center [225, 50] width 137 height 16
type input "What is the primary method of waste disposal?"
click at [525, 246] on div "Preview What is the primary method of waste disposal? * Landfill Burial Burn Ot…" at bounding box center [522, 168] width 148 height 274
click at [725, 11] on link "Save" at bounding box center [731, 11] width 20 height 15
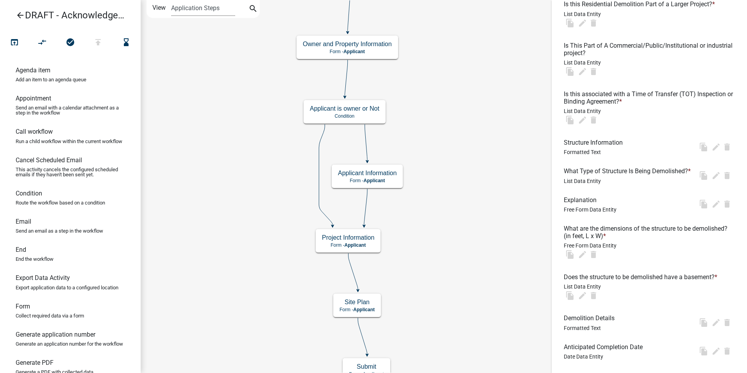
click at [621, 155] on ul "General Project Information Formatted Text file_copy edit delete Is This an Eme…" at bounding box center [649, 329] width 184 height 849
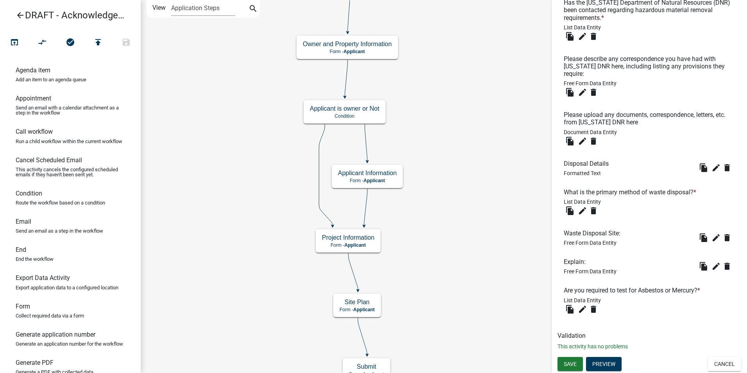
scroll to position [794, 0]
click at [582, 212] on icon "edit" at bounding box center [582, 210] width 9 height 9
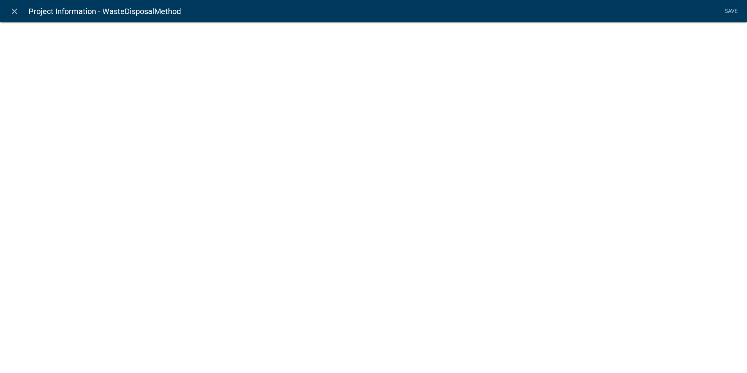
select select "list-data"
select select
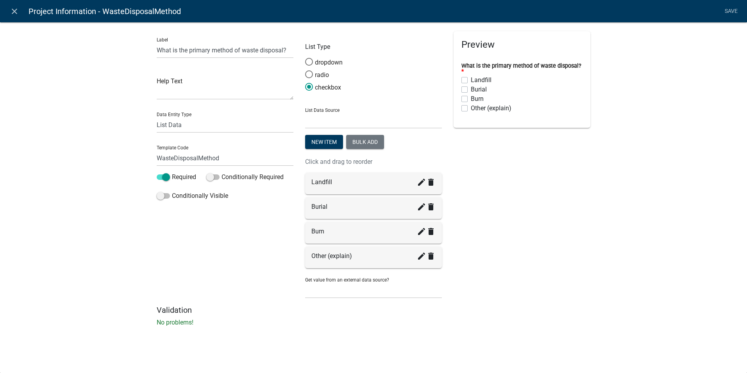
click at [485, 94] on div "Burn" at bounding box center [521, 98] width 121 height 9
click at [431, 233] on icon "delete" at bounding box center [430, 231] width 9 height 9
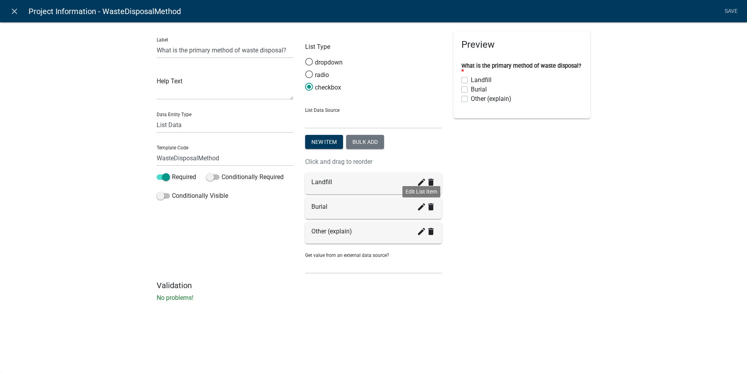
click at [421, 210] on icon "create" at bounding box center [421, 206] width 9 height 9
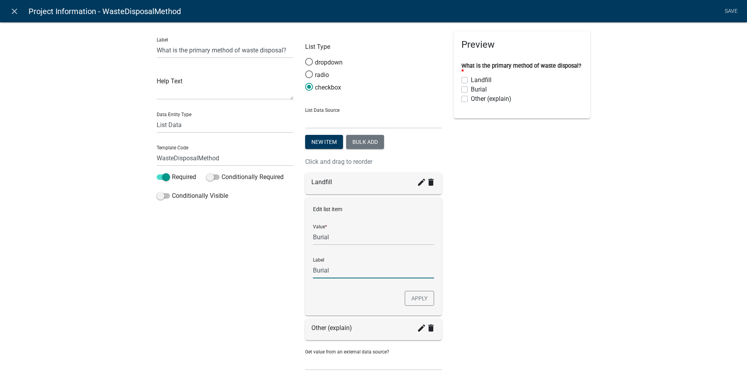
click at [313, 268] on input "Burial" at bounding box center [373, 270] width 121 height 16
type input "Onsite Burial"
click at [417, 300] on button "Apply" at bounding box center [419, 298] width 29 height 15
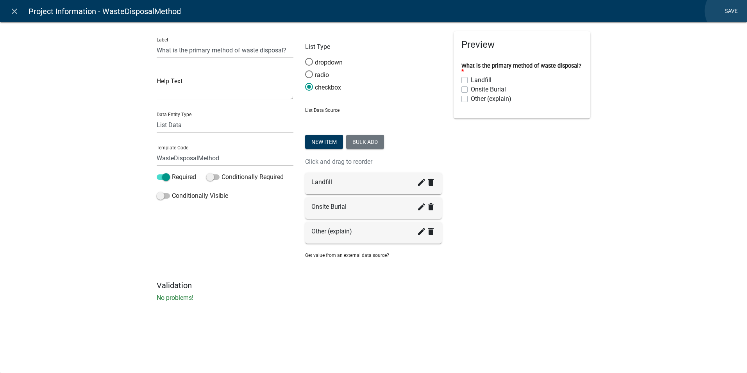
click at [729, 11] on link "Save" at bounding box center [731, 11] width 20 height 15
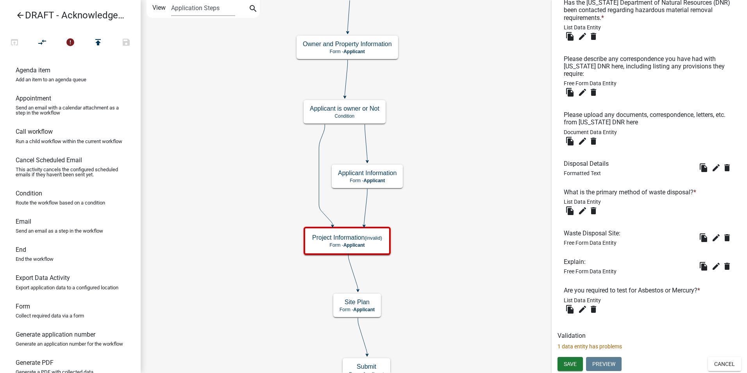
click at [613, 332] on h6 "Validation" at bounding box center [649, 335] width 184 height 7
click at [593, 347] on p "1 data entity has problems" at bounding box center [649, 346] width 184 height 8
click at [711, 266] on icon "edit" at bounding box center [715, 265] width 9 height 9
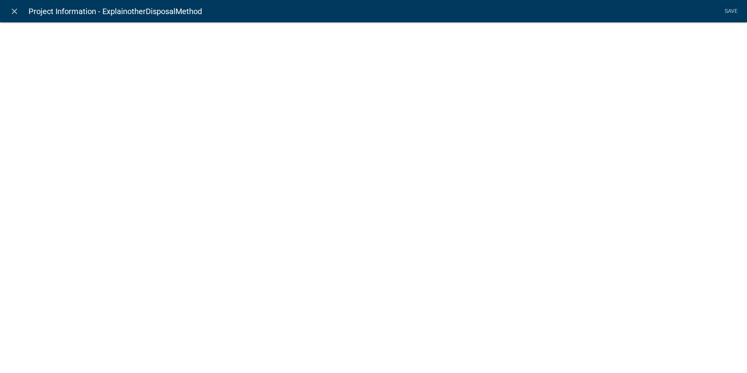
select select
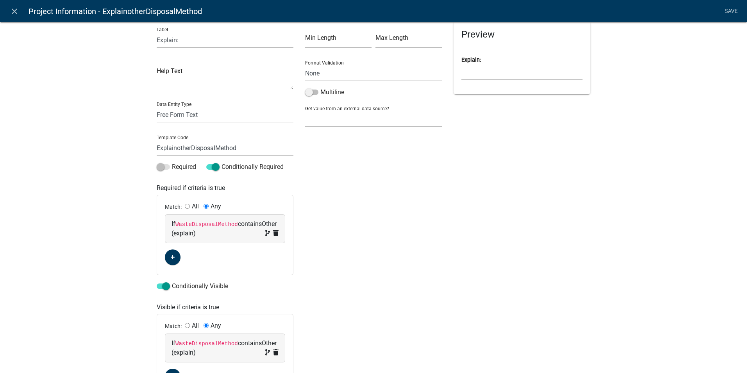
scroll to position [0, 0]
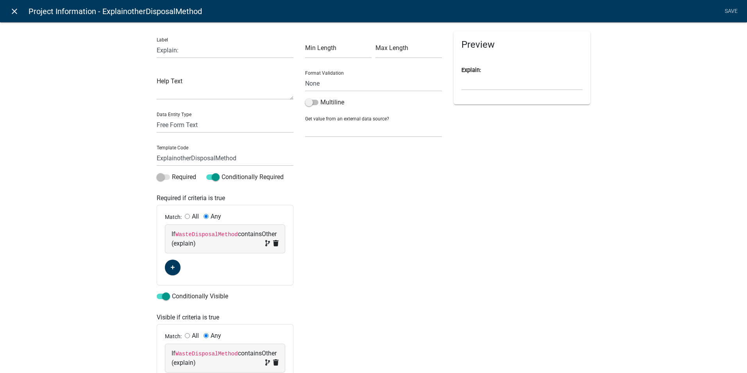
click at [17, 15] on icon "close" at bounding box center [14, 11] width 9 height 9
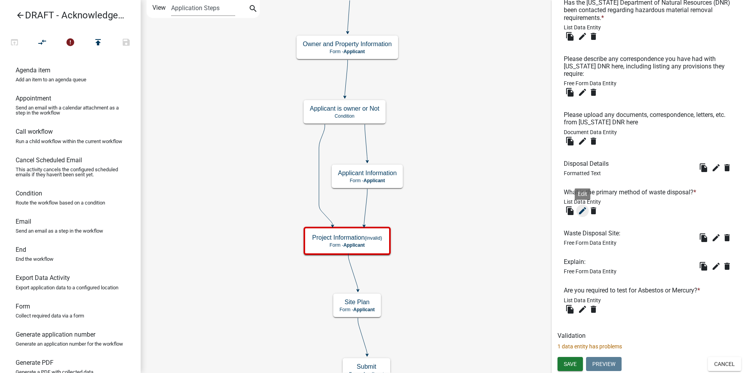
click at [584, 211] on icon "edit" at bounding box center [582, 210] width 9 height 9
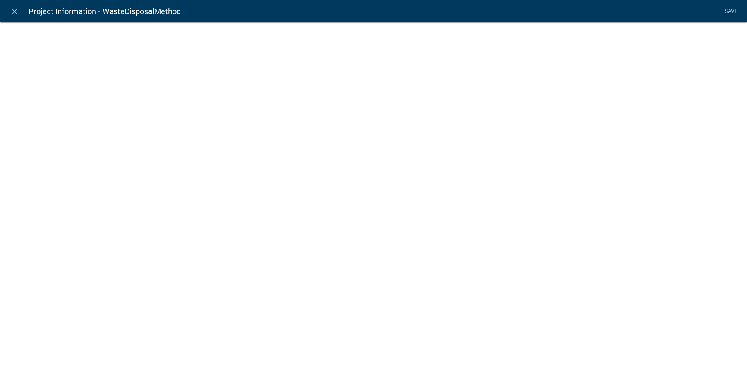
select select "list-data"
select select
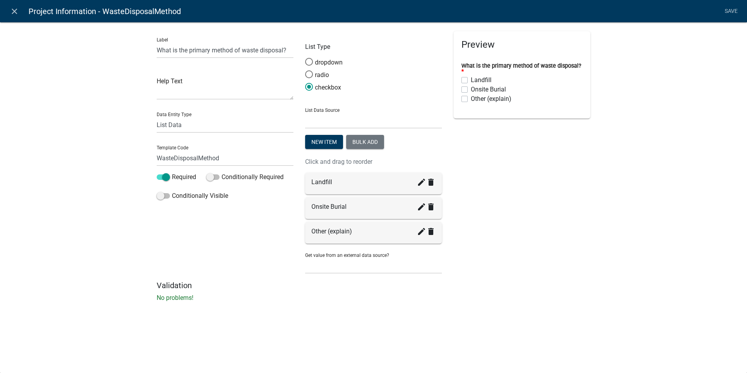
click at [542, 245] on div "Preview What is the primary method of waste disposal? * Landfill Onsite Burial …" at bounding box center [522, 155] width 148 height 249
click at [566, 261] on div "Preview What is the primary method of waste disposal? * Landfill Onsite Burial …" at bounding box center [522, 155] width 148 height 249
click at [14, 12] on icon "close" at bounding box center [14, 11] width 9 height 9
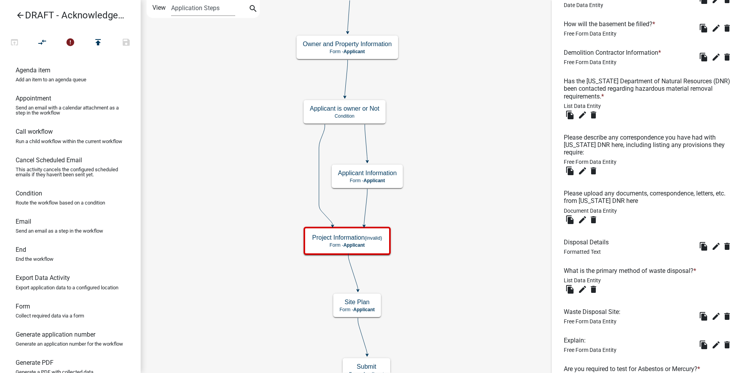
scroll to position [794, 0]
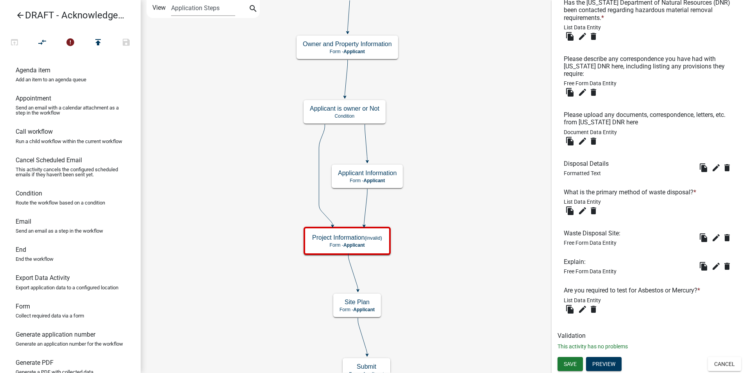
click at [579, 345] on p "This activity has no problems" at bounding box center [649, 346] width 184 height 8
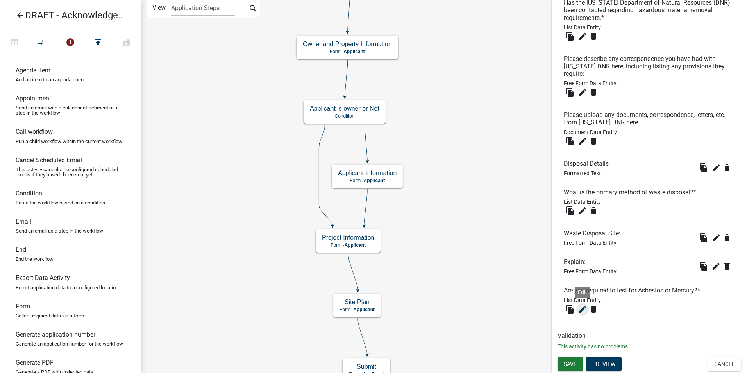
click at [581, 312] on icon "edit" at bounding box center [582, 308] width 9 height 9
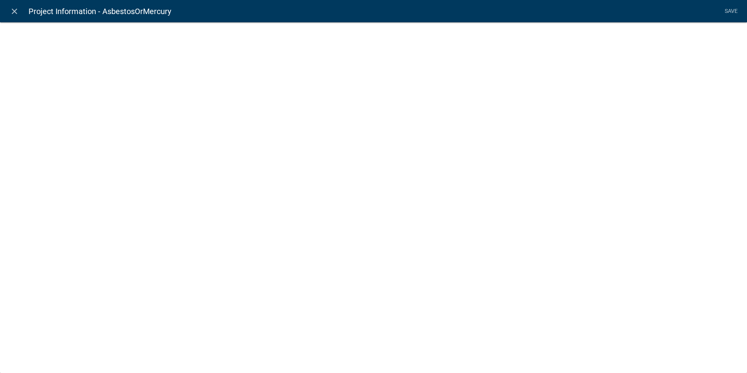
select select "list-data"
select select
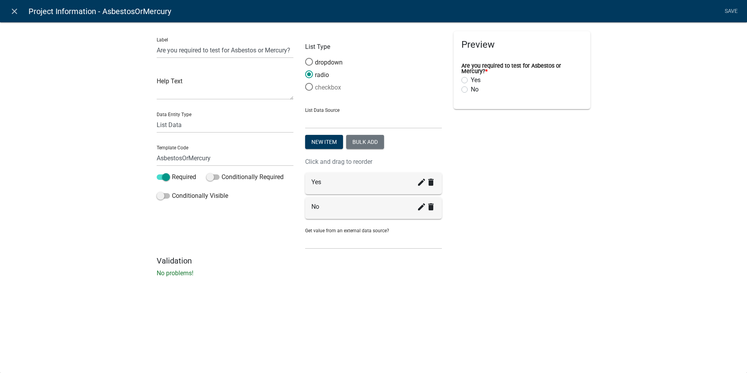
click at [307, 91] on span at bounding box center [309, 86] width 16 height 17
click at [305, 83] on input "checkbox" at bounding box center [305, 83] width 0 height 0
drag, startPoint x: 465, startPoint y: 79, endPoint x: 464, endPoint y: 84, distance: 4.7
click at [471, 79] on label "Yes" at bounding box center [476, 79] width 10 height 9
click at [471, 79] on input "Yes" at bounding box center [473, 77] width 5 height 5
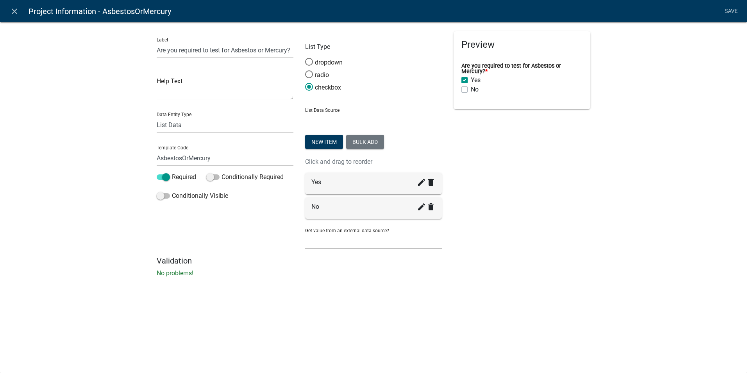
checkbox input "true"
click at [471, 89] on label "No" at bounding box center [475, 89] width 8 height 9
click at [471, 89] on input "No" at bounding box center [473, 87] width 5 height 5
checkbox input "true"
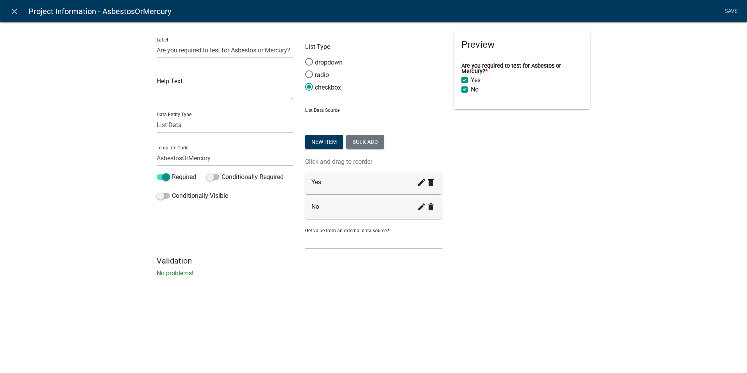
click at [471, 90] on label "No" at bounding box center [475, 89] width 8 height 9
click at [471, 90] on input "No" at bounding box center [473, 87] width 5 height 5
checkbox input "false"
checkbox input "true"
checkbox input "false"
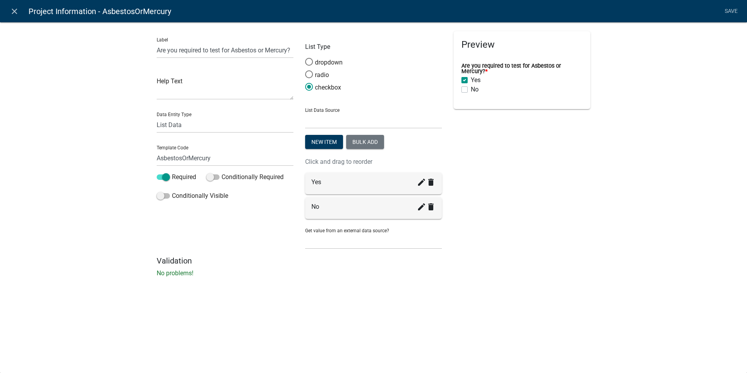
click at [471, 81] on label "Yes" at bounding box center [476, 79] width 10 height 9
click at [471, 80] on input "Yes" at bounding box center [473, 77] width 5 height 5
checkbox input "false"
click at [500, 184] on div "Preview Are you required to test for Asbestos or Mercury? * Yes No Required" at bounding box center [522, 143] width 148 height 225
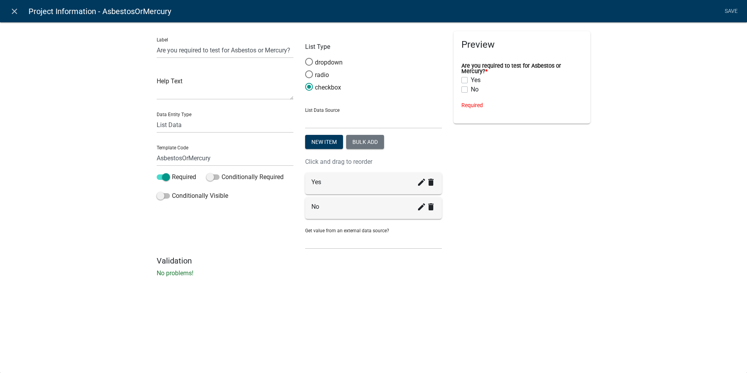
click at [471, 81] on label "Yes" at bounding box center [476, 79] width 10 height 9
click at [471, 80] on input "Yes" at bounding box center [473, 77] width 5 height 5
checkbox input "true"
checkbox input "false"
click at [310, 76] on span at bounding box center [309, 74] width 16 height 17
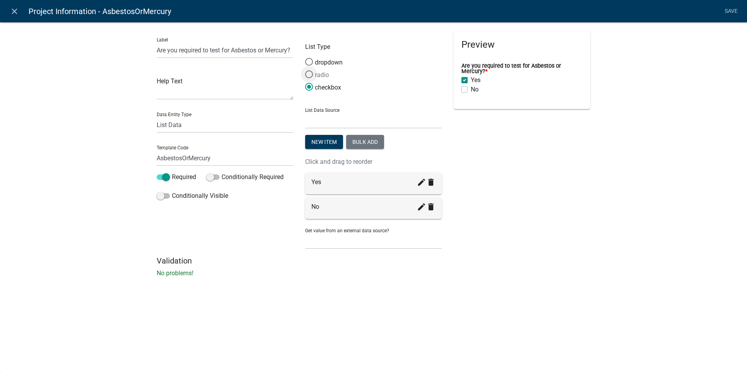
click at [305, 70] on input "radio" at bounding box center [305, 70] width 0 height 0
click at [158, 51] on input "Are you required to test for Asbestos or Mercury?" at bounding box center [225, 50] width 137 height 16
drag, startPoint x: 232, startPoint y: 50, endPoint x: 270, endPoint y: 50, distance: 37.5
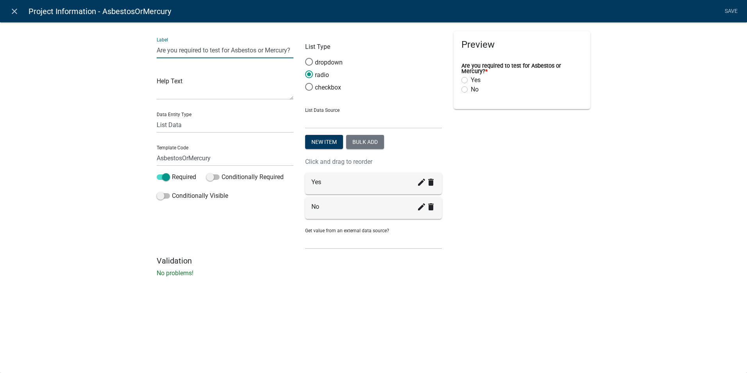
click at [270, 50] on input "Are you required to test for Asbestos or Mercury?" at bounding box center [225, 50] width 137 height 16
type input "Are you required to test for hazardous materials?"
click at [203, 96] on textarea at bounding box center [225, 87] width 137 height 24
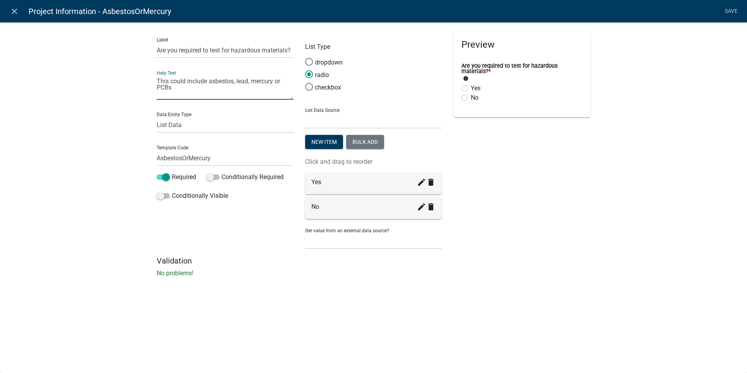
click at [206, 82] on textarea "This could include asbestos, lead, mercury or PCBs" at bounding box center [225, 87] width 137 height 24
click at [229, 86] on textarea "This could including, but not limited to; asbestos, lead, mercury or PCBs" at bounding box center [225, 87] width 137 height 24
click at [212, 82] on textarea "This could including, but not limited to; asbestos, lead, mercury or PCBs" at bounding box center [225, 87] width 137 height 24
click at [220, 83] on textarea "This could include, but not limited to; asbestos, lead, mercury or PCBs" at bounding box center [225, 87] width 137 height 24
click at [232, 87] on textarea "This could include, but is not limited to; asbestos, lead, mercury or PCBs" at bounding box center [225, 87] width 137 height 24
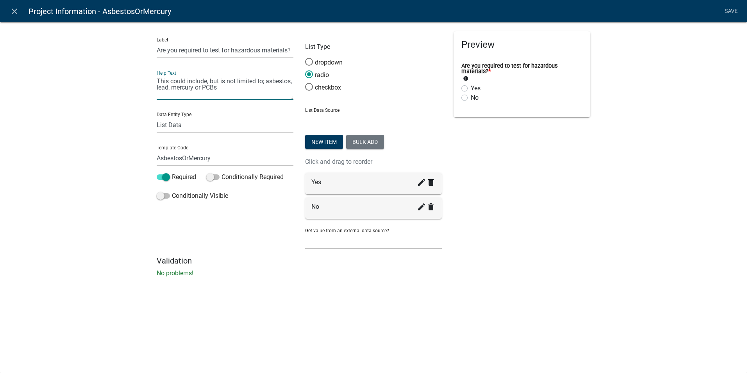
click at [235, 89] on textarea "This could include, but is not limited to; asbestos, lead, mercury or PCBs" at bounding box center [225, 87] width 137 height 24
type textarea "This could include, but is not limited to; asbestos, lead, mercury or PCBs."
click at [617, 245] on div "Label Are you required to test for hazardous materials? Help Text This could in…" at bounding box center [373, 151] width 747 height 285
click at [727, 13] on link "Save" at bounding box center [731, 11] width 20 height 15
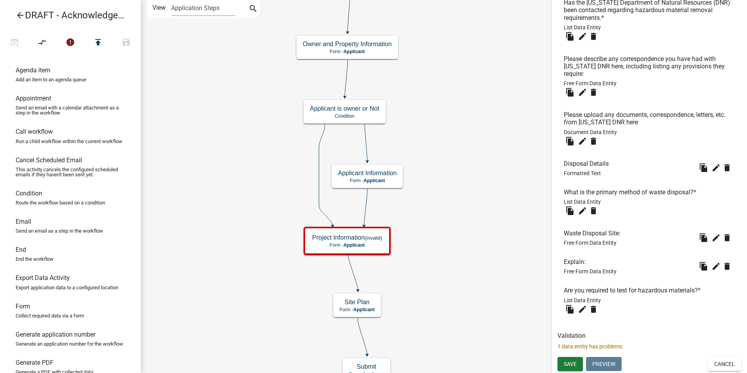
click at [611, 347] on p "1 data entity has problems" at bounding box center [649, 346] width 184 height 8
click at [571, 346] on p "1 data entity has problems" at bounding box center [649, 346] width 184 height 8
drag, startPoint x: 571, startPoint y: 346, endPoint x: 664, endPoint y: 335, distance: 94.0
click at [664, 335] on h6 "Validation" at bounding box center [649, 335] width 184 height 7
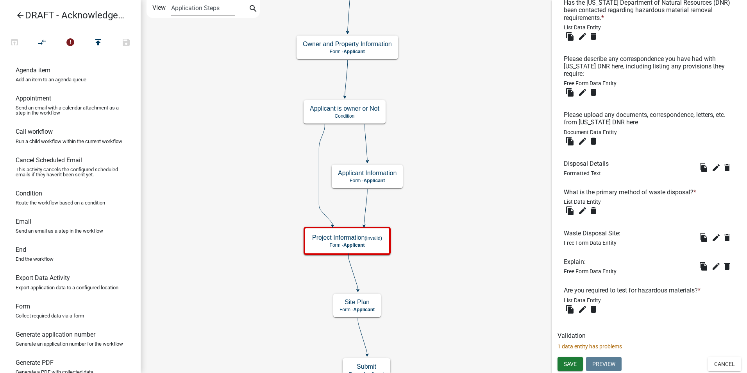
click at [649, 312] on li "Are you required to test for hazardous materials? * List Data Entity file_copy …" at bounding box center [649, 300] width 184 height 41
click at [680, 341] on div "Validation 1 data entity has problems" at bounding box center [649, 341] width 184 height 19
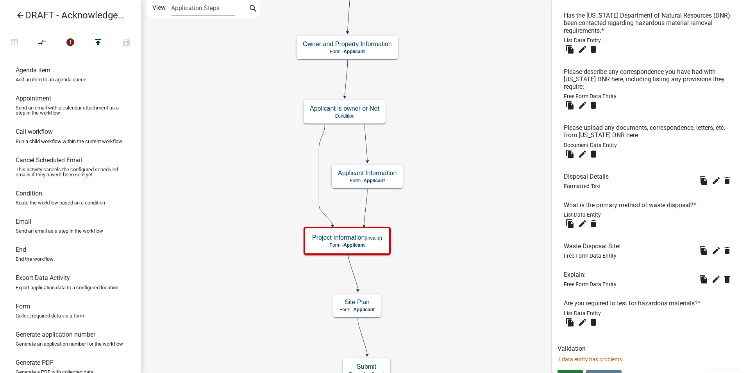
scroll to position [755, 0]
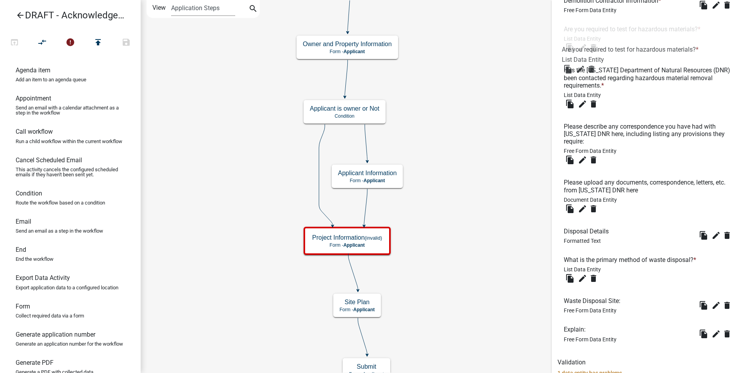
drag, startPoint x: 610, startPoint y: 330, endPoint x: 609, endPoint y: 50, distance: 279.6
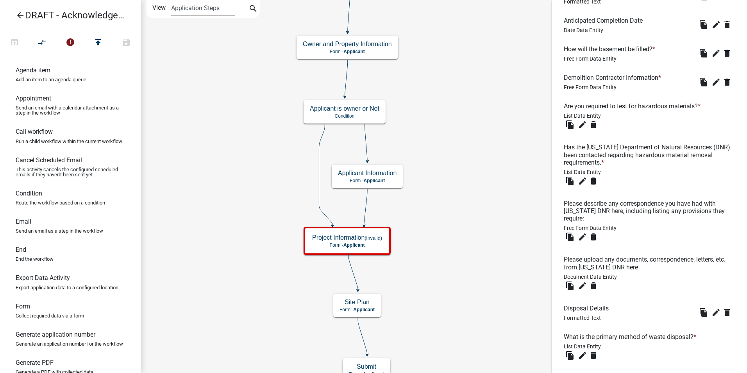
scroll to position [677, 0]
click at [564, 111] on h6 "Are you required to test for hazardous materials? *" at bounding box center [634, 106] width 140 height 7
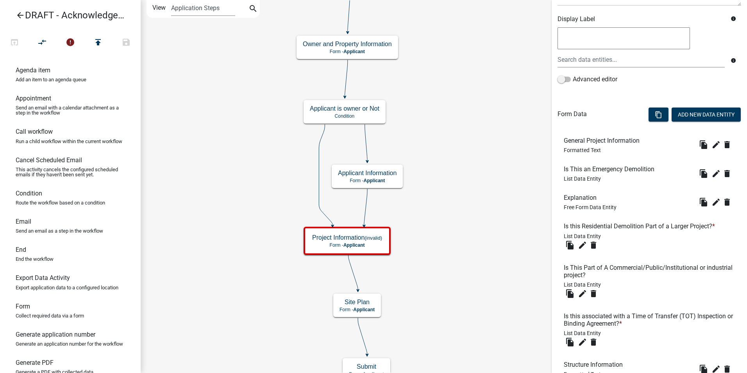
scroll to position [0, 0]
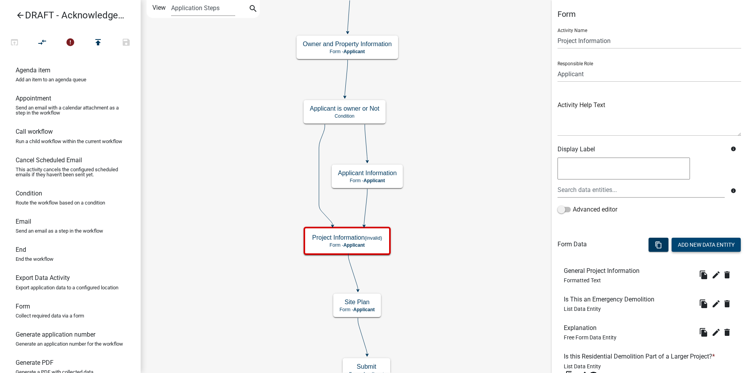
click at [691, 244] on button "Add New Data Entity" at bounding box center [705, 244] width 69 height 14
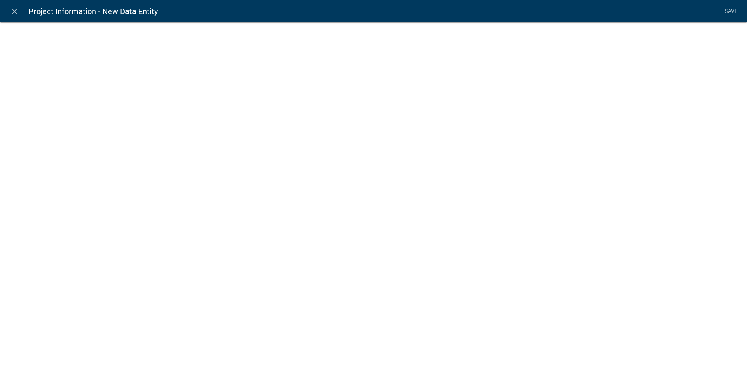
select select
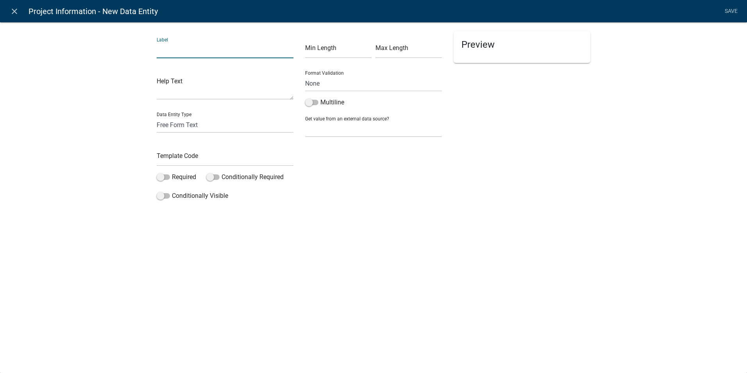
click at [170, 54] on input "text" at bounding box center [225, 50] width 137 height 16
click at [158, 49] on input "Hazardous Materials Present" at bounding box center [225, 50] width 137 height 16
click at [232, 48] on input "What Hazardous Materials Present" at bounding box center [225, 50] width 137 height 16
click at [265, 46] on input "What Hazardous Materials Are Present" at bounding box center [225, 50] width 137 height 16
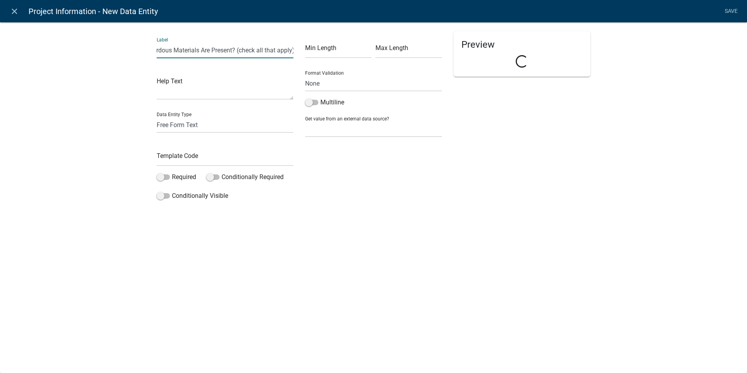
scroll to position [0, 33]
type input "What Hazardous Materials Are Present? (check all that apply)"
click at [175, 154] on input "text" at bounding box center [225, 158] width 137 height 16
type input "X"
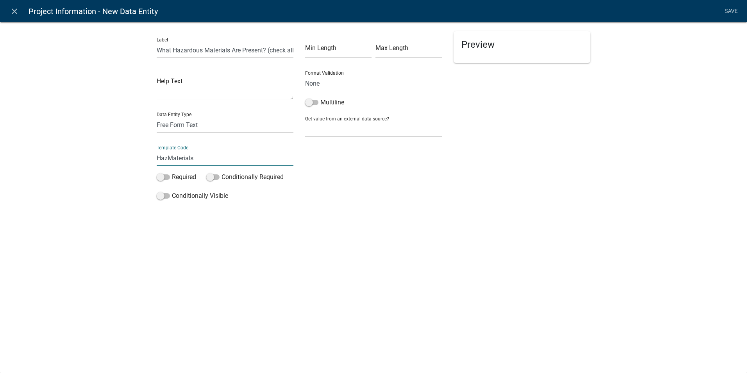
type input "HazMaterials"
click at [207, 239] on div "close Project Information - New Data Entity Save Label What Hazardous Materials…" at bounding box center [373, 186] width 747 height 373
click at [162, 177] on span at bounding box center [163, 176] width 13 height 5
click at [172, 172] on input "Required" at bounding box center [172, 172] width 0 height 0
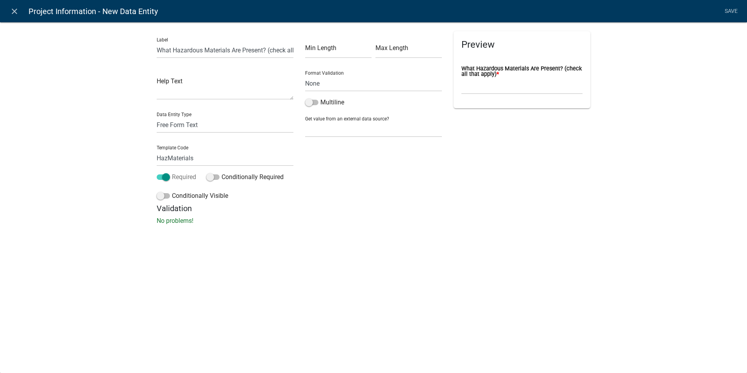
click at [164, 175] on span at bounding box center [163, 176] width 13 height 5
click at [172, 172] on input "Required" at bounding box center [172, 172] width 0 height 0
click at [164, 175] on span at bounding box center [163, 176] width 13 height 5
click at [172, 172] on input "Required" at bounding box center [172, 172] width 0 height 0
click at [204, 128] on select "Free Form Text Document Display Entity Value Fee Numeric Data Date Map Sketch D…" at bounding box center [225, 125] width 137 height 16
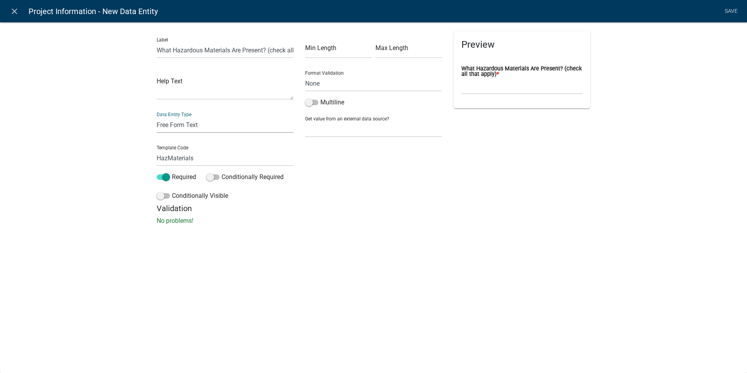
select select "list-data"
click at [157, 117] on select "Free Form Text Document Display Entity Value Fee Numeric Data Date Map Sketch D…" at bounding box center [225, 125] width 137 height 16
select select "list-data"
select select
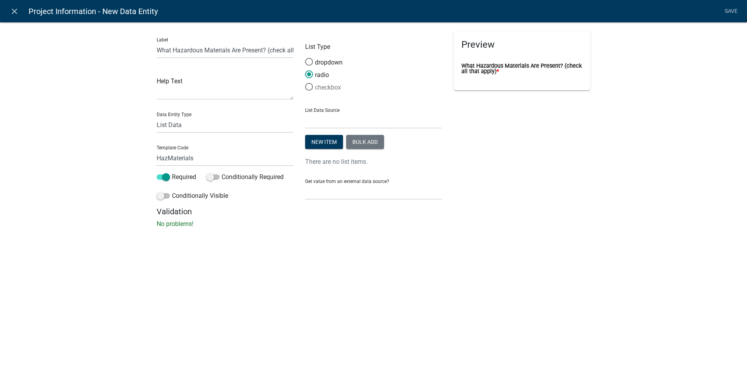
click at [322, 85] on label "checkbox" at bounding box center [323, 87] width 36 height 9
click at [305, 83] on input "checkbox" at bounding box center [305, 83] width 0 height 0
click at [325, 140] on button "New item" at bounding box center [324, 142] width 38 height 14
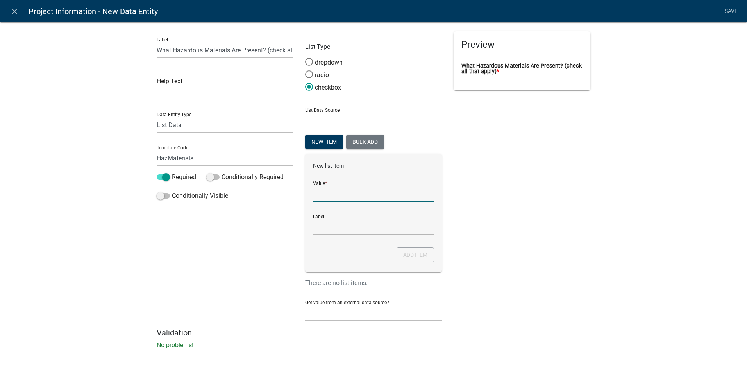
click at [339, 198] on input "List Data Source" at bounding box center [373, 194] width 121 height 16
type input "Asbestos"
click at [336, 229] on input "Asbestos" at bounding box center [373, 227] width 121 height 16
click at [412, 257] on button "Add item" at bounding box center [414, 254] width 37 height 15
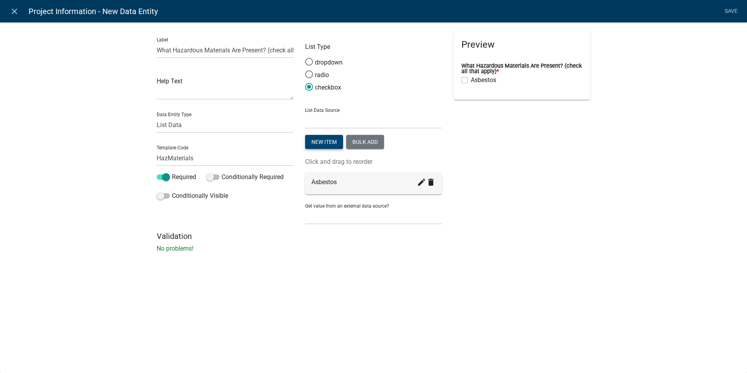
click at [326, 145] on button "New item" at bounding box center [324, 142] width 38 height 14
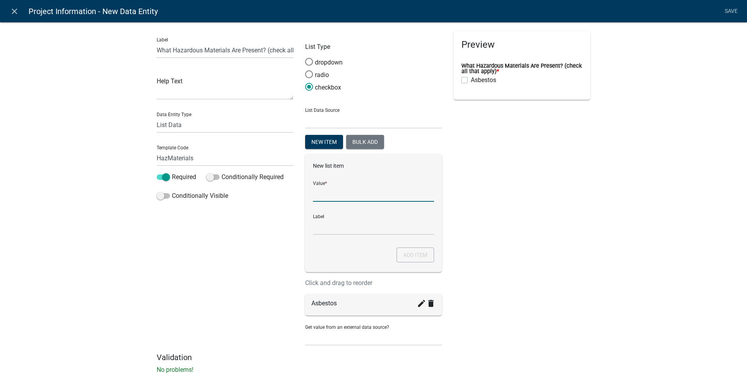
click at [340, 195] on input "List Data Source" at bounding box center [373, 194] width 121 height 16
drag, startPoint x: 400, startPoint y: 193, endPoint x: 341, endPoint y: 194, distance: 59.4
click at [341, 194] on input "Lead Paint / Lead Acid Batteries" at bounding box center [373, 194] width 121 height 16
type input "Lead Paint"
click at [326, 228] on input "Lead Paint" at bounding box center [373, 227] width 121 height 16
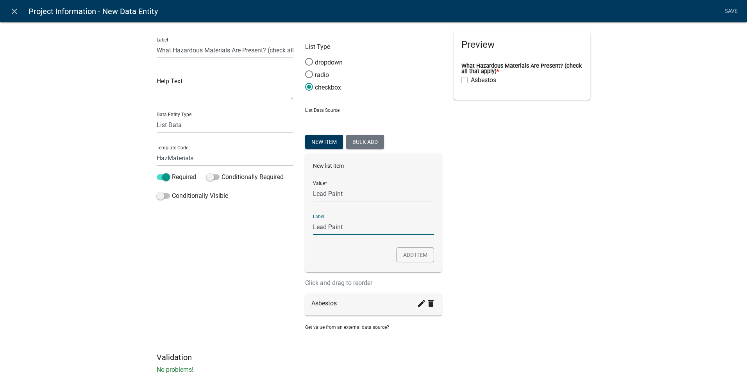
drag, startPoint x: 326, startPoint y: 228, endPoint x: 331, endPoint y: 231, distance: 5.2
click at [326, 229] on input "Lead Paint" at bounding box center [373, 227] width 121 height 16
click at [343, 224] on input "Lead Paint" at bounding box center [373, 227] width 121 height 16
type input "Lead Paint / Lead Acid Batteries"
click at [412, 251] on button "Add item" at bounding box center [414, 254] width 37 height 15
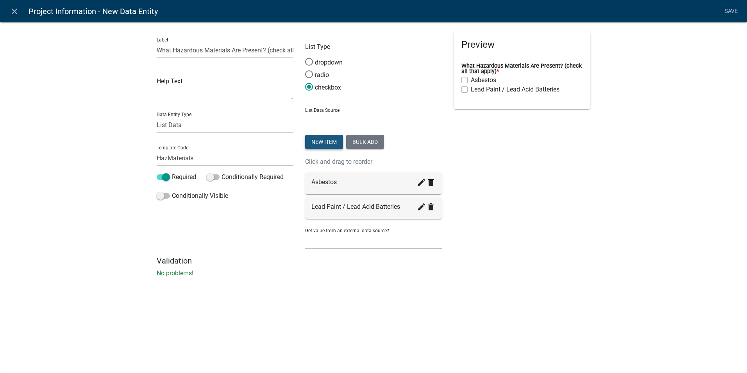
click at [328, 143] on button "New item" at bounding box center [324, 142] width 38 height 14
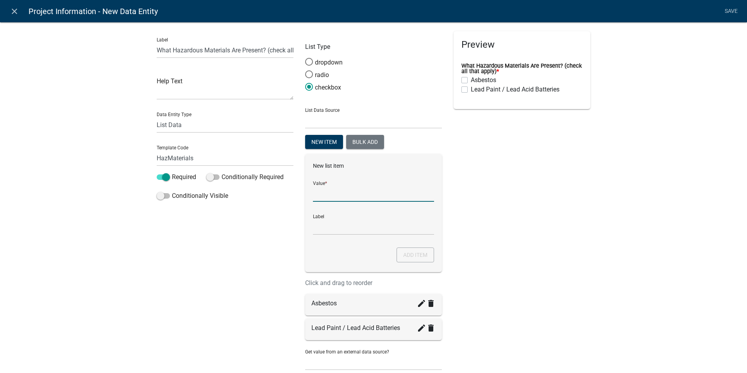
click at [328, 195] on input "List Data Source" at bounding box center [373, 194] width 121 height 16
type input "Appliances"
click at [327, 228] on input "Appliances" at bounding box center [373, 227] width 121 height 16
click at [345, 226] on input "Appliances" at bounding box center [373, 227] width 121 height 16
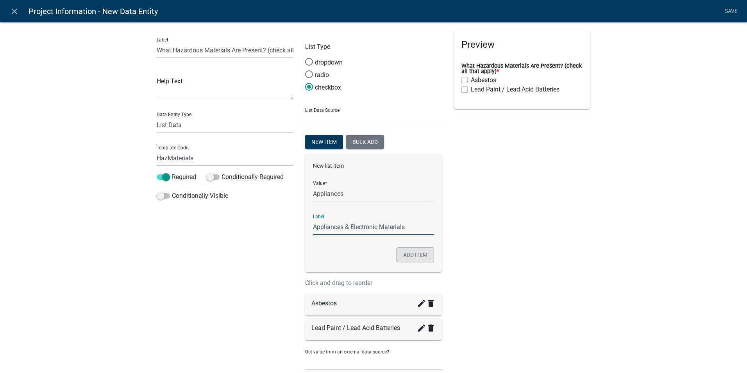
type input "Appliances & Electronic Materials"
click at [416, 253] on button "Add item" at bounding box center [414, 254] width 37 height 15
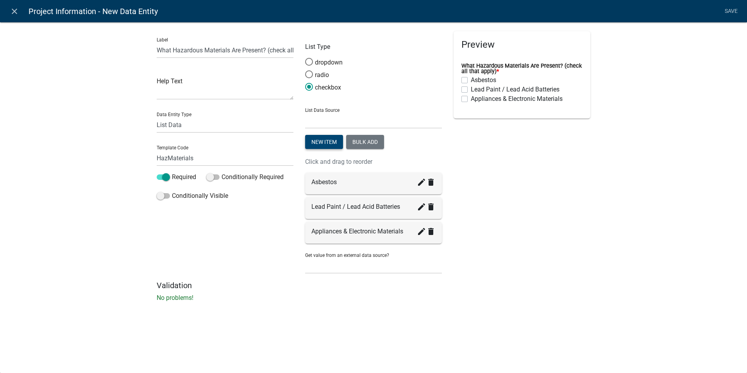
click at [329, 145] on button "New item" at bounding box center [324, 142] width 38 height 14
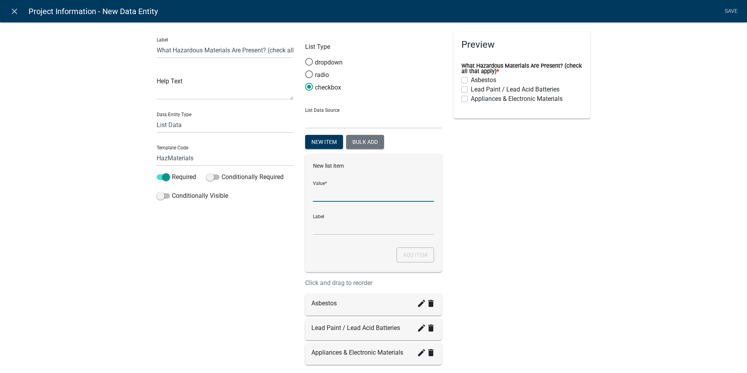
click at [355, 196] on input "List Data Source" at bounding box center [373, 194] width 121 height 16
type input "A"
click at [313, 191] on input "chemicals" at bounding box center [373, 194] width 121 height 16
type input "Chemicals"
click at [346, 227] on input "Chemicals" at bounding box center [373, 227] width 121 height 16
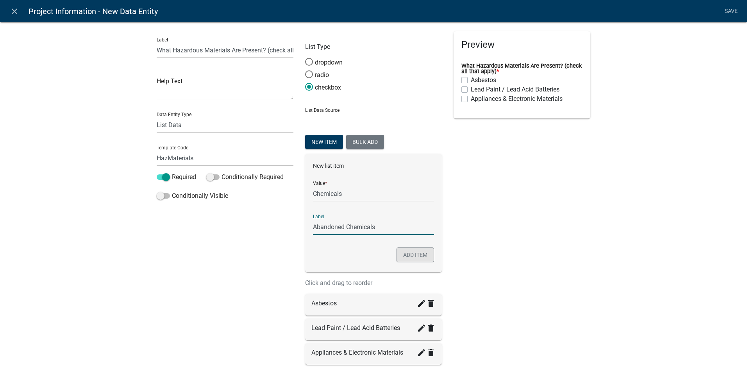
type input "Abandoned Chemicals"
click at [409, 254] on button "Add item" at bounding box center [414, 254] width 37 height 15
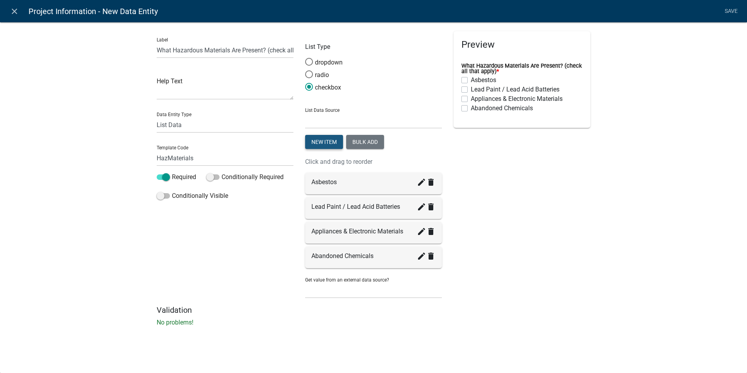
click at [324, 143] on button "New item" at bounding box center [324, 142] width 38 height 14
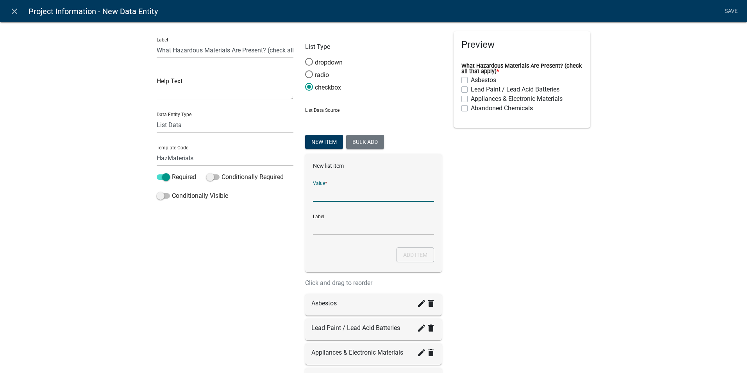
click at [323, 195] on input "List Data Source" at bounding box center [373, 194] width 121 height 16
type input "Fuel"
click at [316, 229] on input "Fuel" at bounding box center [373, 227] width 121 height 16
click at [323, 230] on input "Fuel" at bounding box center [373, 227] width 121 height 16
click at [353, 227] on input "Fuel / Storage tanks" at bounding box center [373, 227] width 121 height 16
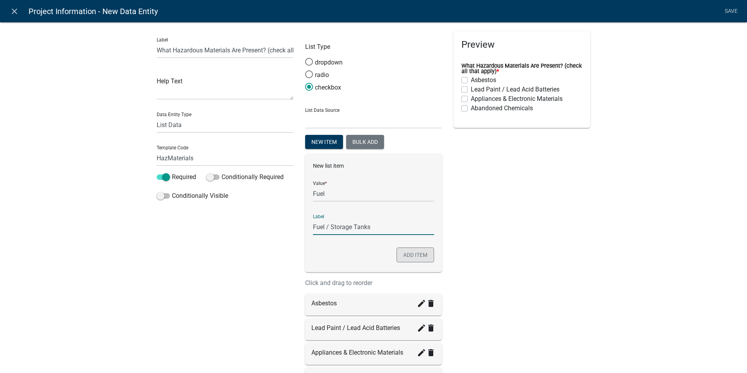
type input "Fuel / Storage Tanks"
click at [403, 252] on button "Add item" at bounding box center [414, 254] width 37 height 15
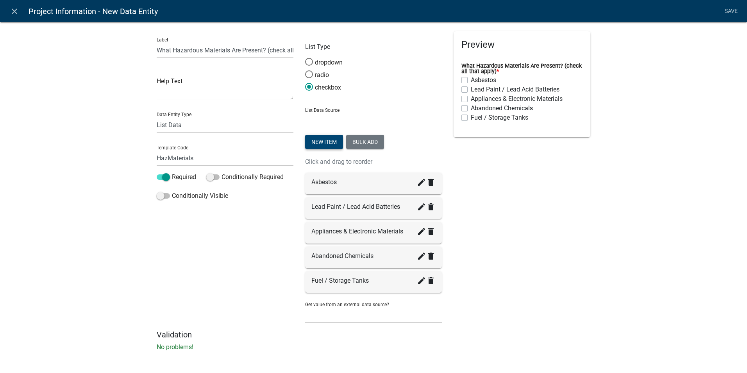
click at [322, 142] on button "New item" at bounding box center [324, 142] width 38 height 14
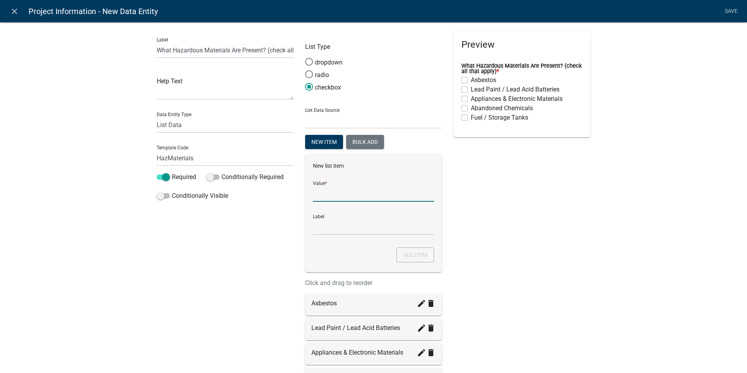
click at [331, 193] on input "List Data Source" at bounding box center [373, 194] width 121 height 16
type input "Mercury"
click at [321, 230] on input "Mercury" at bounding box center [373, 227] width 121 height 16
type input "Products Containing Mercury"
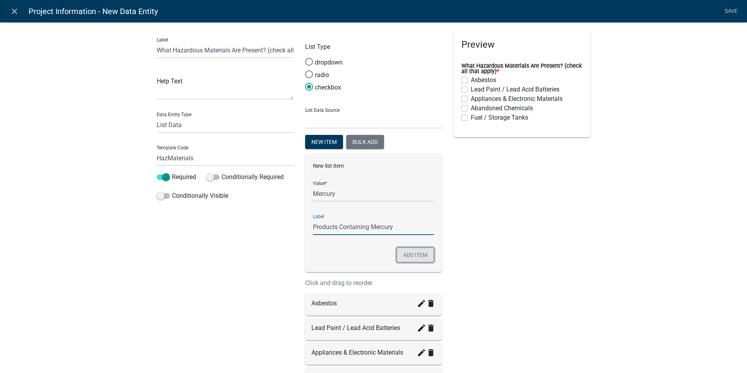
click at [400, 253] on button "Add item" at bounding box center [414, 254] width 37 height 15
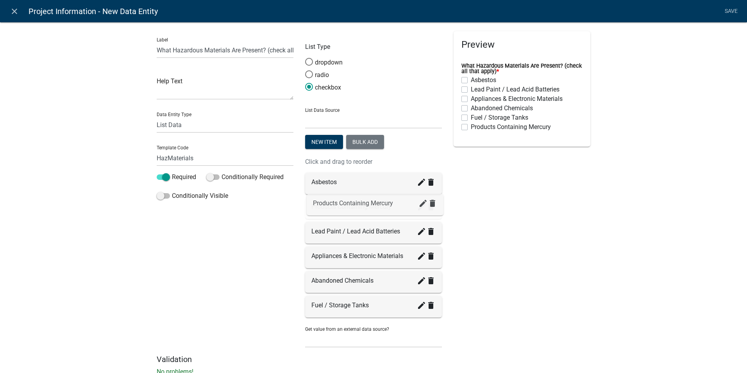
drag, startPoint x: 340, startPoint y: 305, endPoint x: 344, endPoint y: 203, distance: 102.8
click at [420, 305] on icon "create" at bounding box center [421, 304] width 9 height 9
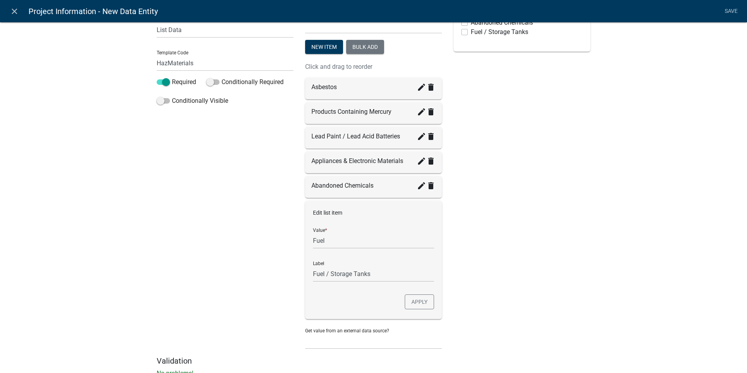
scroll to position [117, 0]
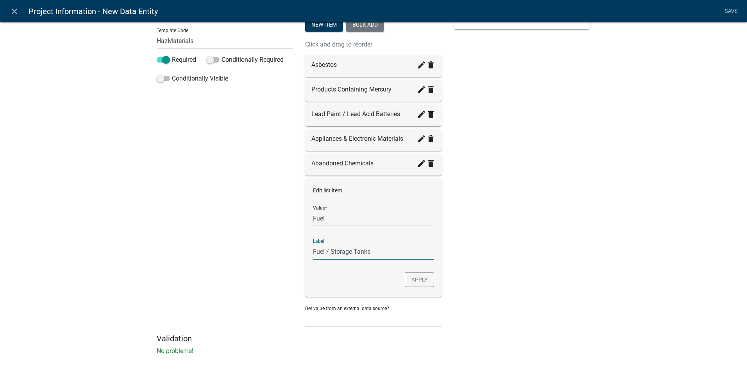
click at [372, 253] on input "Fuel / Storage Tanks" at bounding box center [373, 251] width 121 height 16
type input "Fuel / Storage Tanks / Waste Oil"
click at [423, 284] on button "Apply" at bounding box center [419, 279] width 29 height 15
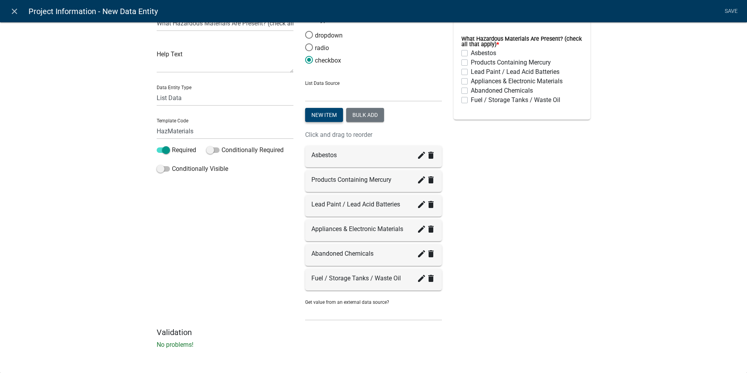
click at [319, 118] on button "New item" at bounding box center [324, 115] width 38 height 14
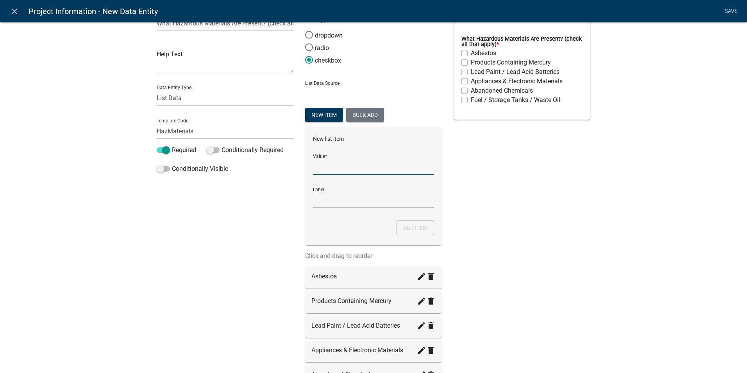
click at [319, 169] on input "List Data Source" at bounding box center [373, 167] width 121 height 16
type input "Coolant"
click at [318, 203] on input "Coolant" at bounding box center [373, 200] width 121 height 16
click at [331, 203] on input "Coolant" at bounding box center [373, 200] width 121 height 16
type input "Coolant Gases"
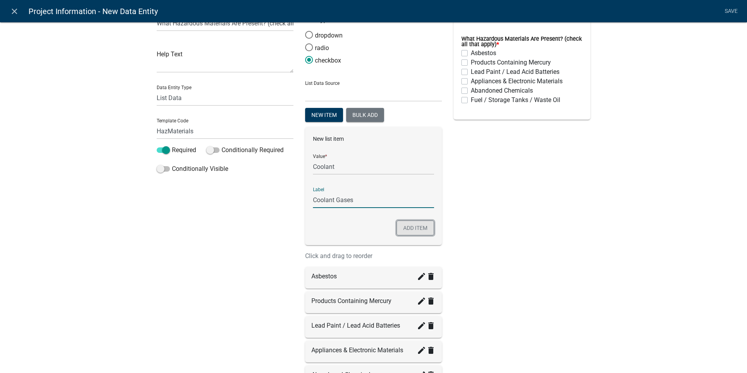
click at [413, 230] on button "Add item" at bounding box center [414, 227] width 37 height 15
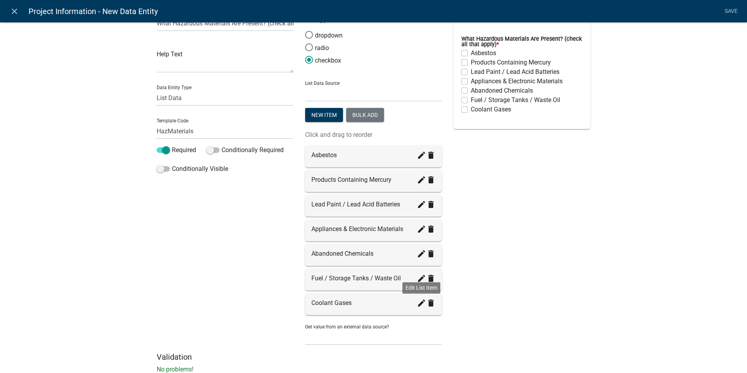
click at [417, 305] on icon "create" at bounding box center [421, 302] width 9 height 9
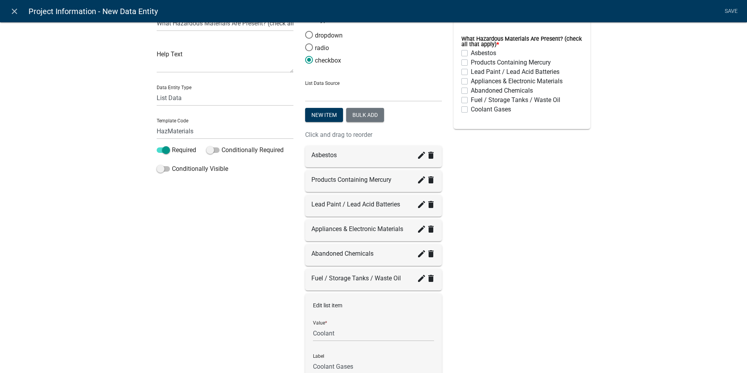
scroll to position [29, 0]
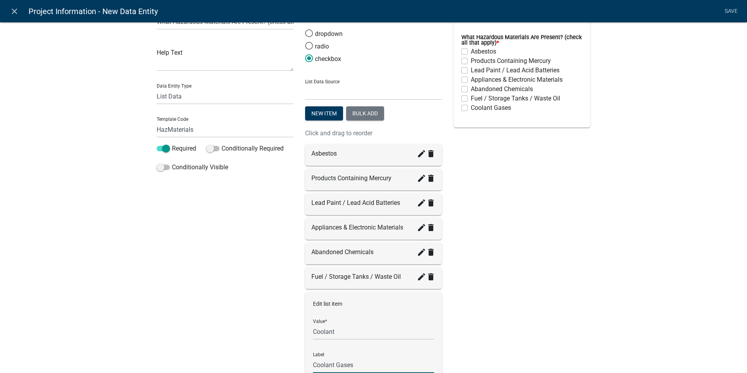
click at [352, 364] on input "Coolant Gases" at bounding box center [373, 365] width 121 height 16
type input "Coolant Gases / Hydraulic or Dielectric Fluids"
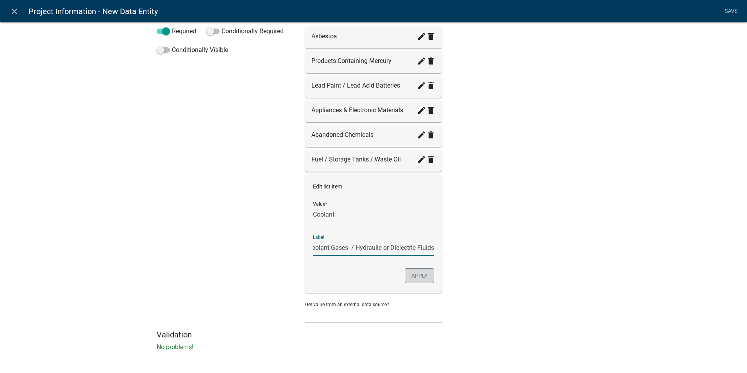
click at [412, 272] on button "Apply" at bounding box center [419, 275] width 29 height 15
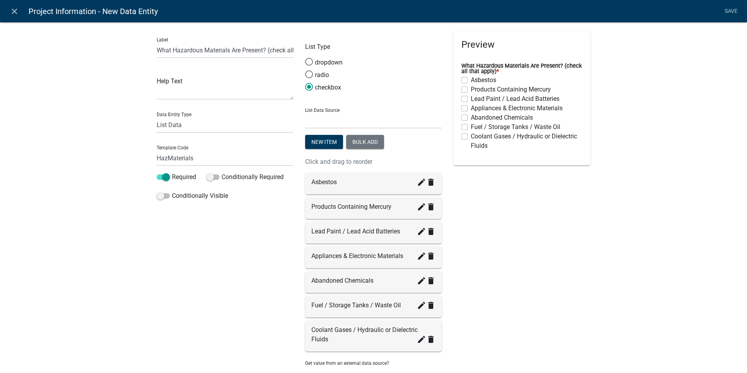
scroll to position [39, 0]
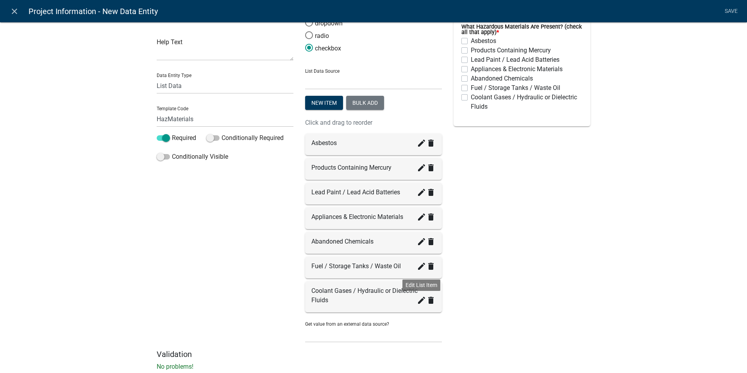
click at [417, 303] on icon "create" at bounding box center [421, 299] width 9 height 9
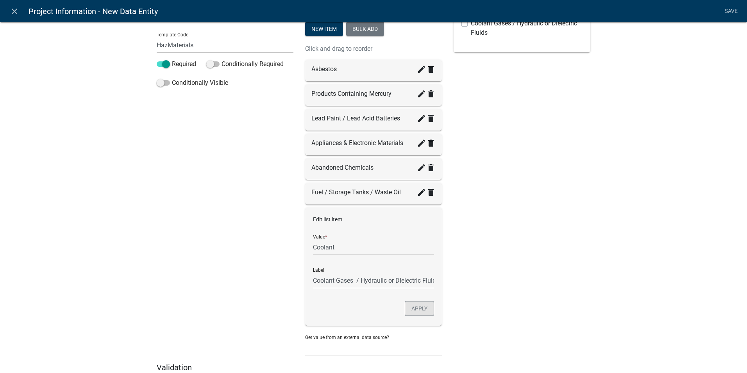
scroll to position [117, 0]
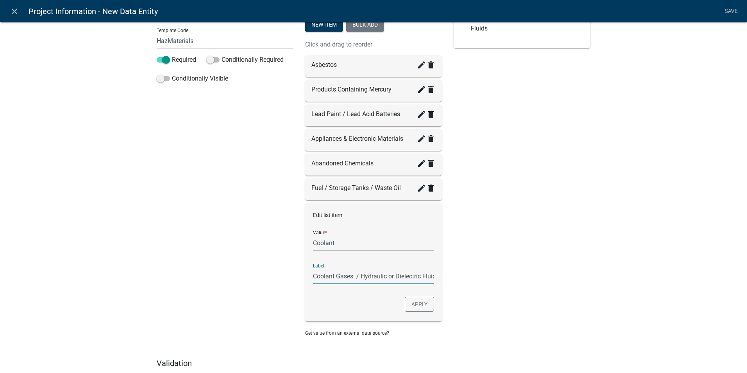
click at [405, 280] on input "Coolant Gases / Hydraulic or Dielectric Fluids" at bounding box center [373, 276] width 121 height 16
type input "Coolant Gases / Hydraulic or Dielectric Fluids / Batteries"
click at [410, 306] on button "Apply" at bounding box center [419, 303] width 29 height 15
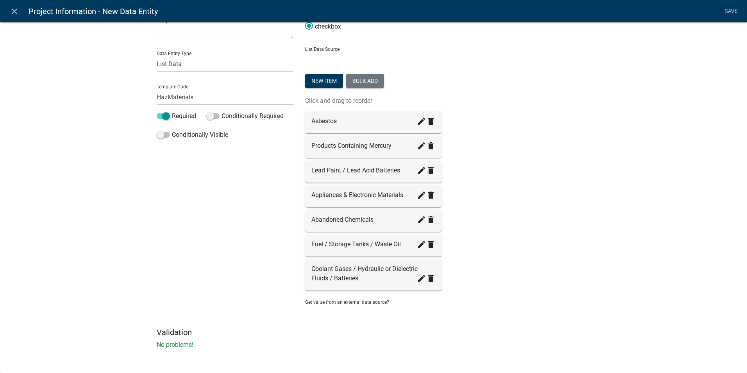
scroll to position [61, 0]
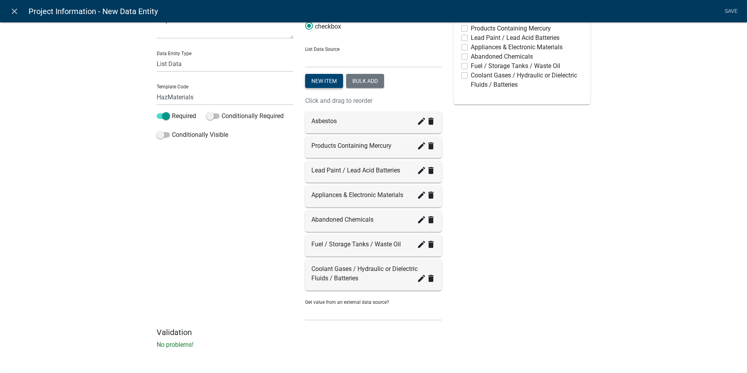
click at [312, 80] on button "New item" at bounding box center [324, 81] width 38 height 14
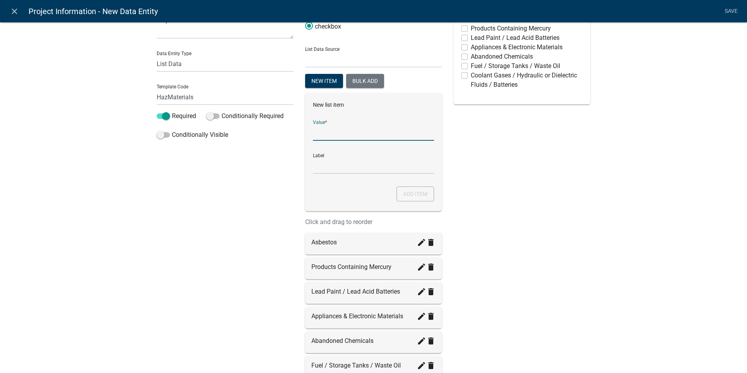
click at [330, 134] on input "List Data Source" at bounding box center [373, 133] width 121 height 16
type input "o"
type input "OtherHazards"
click at [323, 169] on input "OtherHazards" at bounding box center [373, 166] width 121 height 16
drag, startPoint x: 305, startPoint y: 159, endPoint x: 293, endPoint y: 159, distance: 11.7
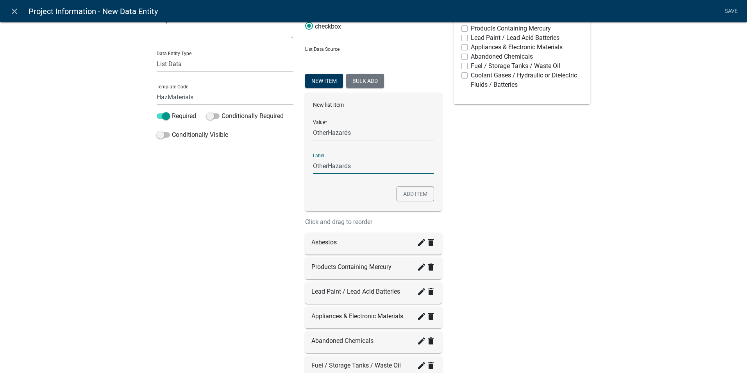
click at [293, 159] on div "Label What Hazardous Materials Are Present? (check all that apply) Help Text Da…" at bounding box center [373, 209] width 445 height 478
type input "Contaminated Building Components / Radioactive Materials"
click at [408, 194] on button "Add item" at bounding box center [414, 193] width 37 height 15
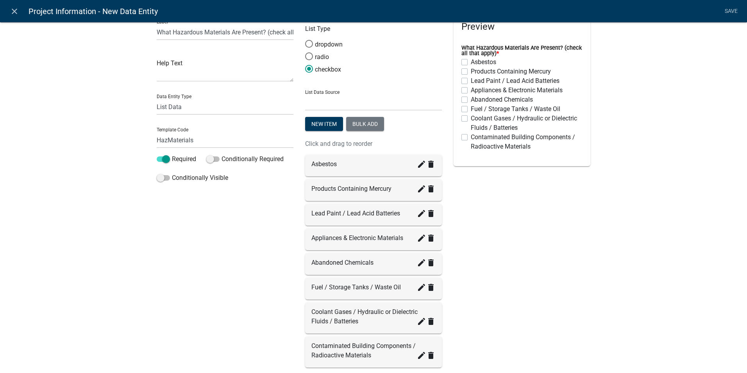
scroll to position [0, 0]
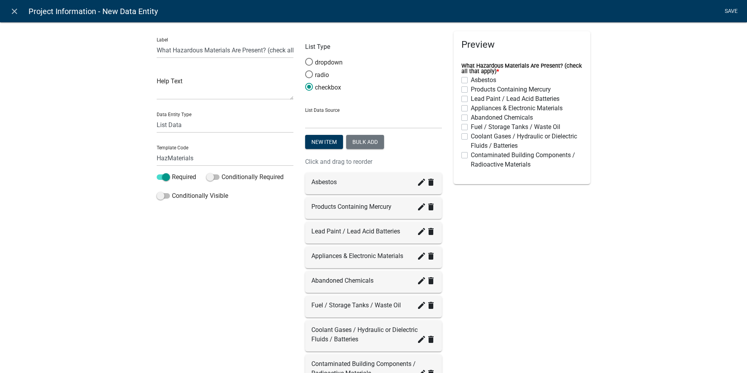
click at [726, 11] on link "Save" at bounding box center [731, 11] width 20 height 15
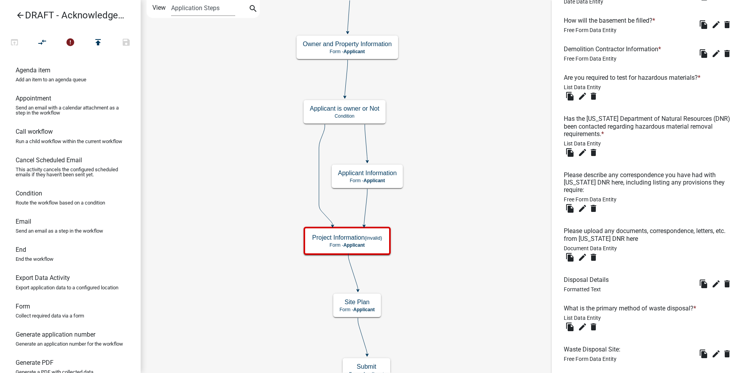
scroll to position [842, 0]
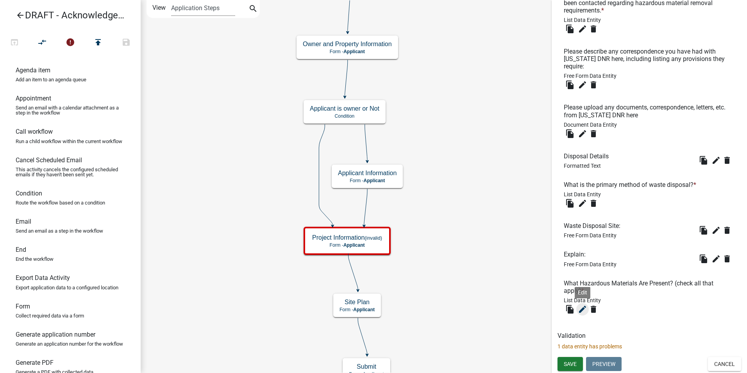
click at [580, 312] on icon "edit" at bounding box center [582, 308] width 9 height 9
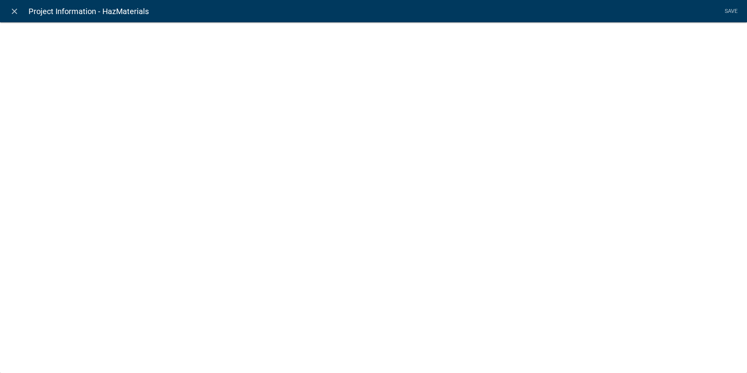
select select "list-data"
select select
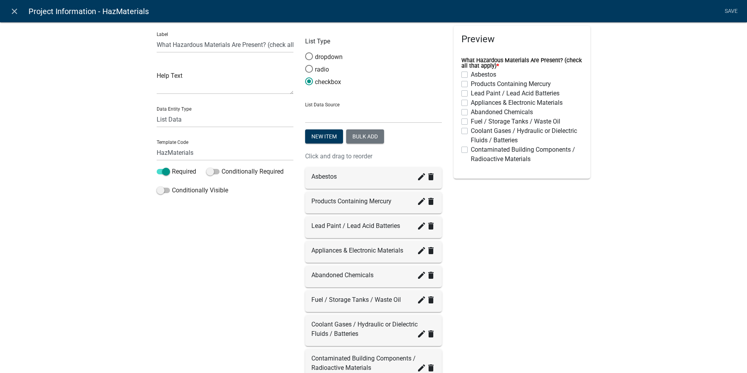
scroll to position [0, 0]
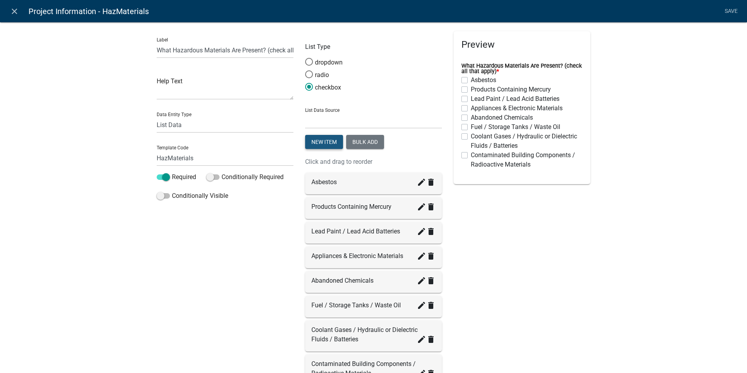
click at [316, 139] on button "New item" at bounding box center [324, 142] width 38 height 14
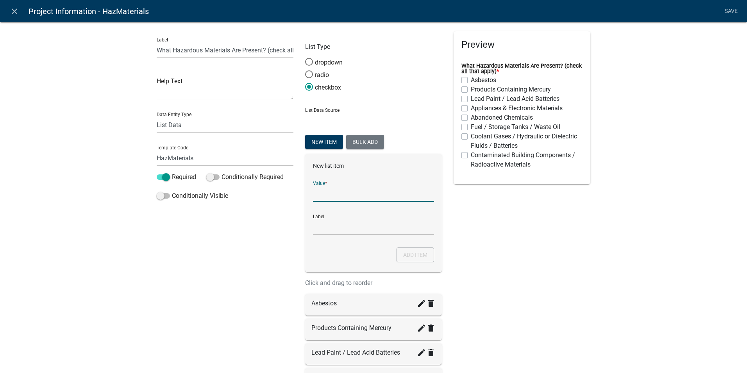
click at [319, 194] on input "List Data Source" at bounding box center [373, 194] width 121 height 16
type input "NoHazards"
drag, startPoint x: 341, startPoint y: 226, endPoint x: 308, endPoint y: 225, distance: 33.6
click at [308, 225] on div "New list item Value * NoHazards Label NoHazards Add item" at bounding box center [373, 213] width 137 height 118
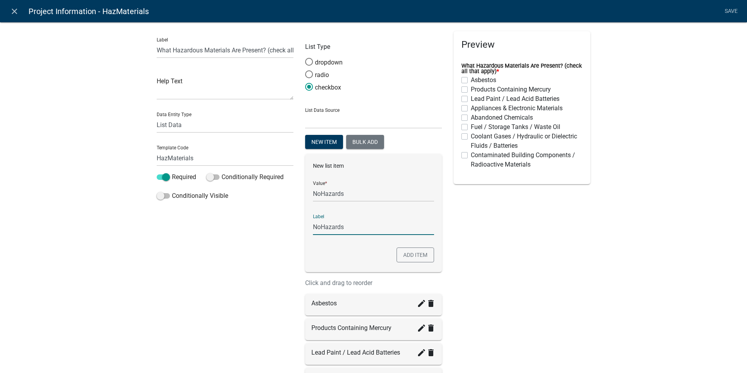
drag, startPoint x: 289, startPoint y: 229, endPoint x: 281, endPoint y: 229, distance: 8.6
click at [281, 229] on div "Label What Hazardous Materials Are Present? (check all that apply) Help Text Da…" at bounding box center [373, 287] width 445 height 512
click at [411, 225] on input "No Hazardous Materials Onsite / Previously removed" at bounding box center [373, 227] width 121 height 16
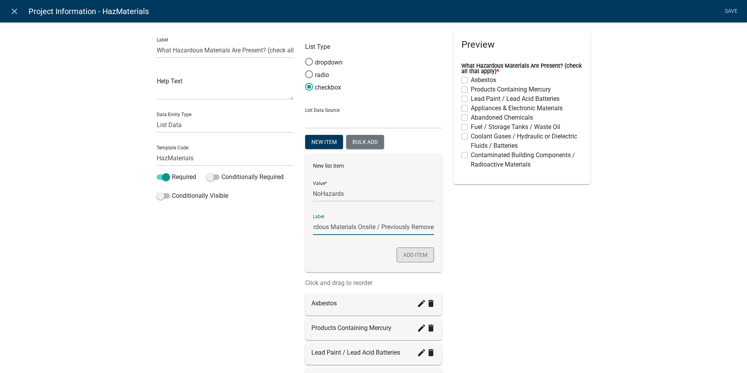
type input "No Hazardous Materials Onsite / Previously Removed"
click at [417, 256] on button "Add item" at bounding box center [414, 254] width 37 height 15
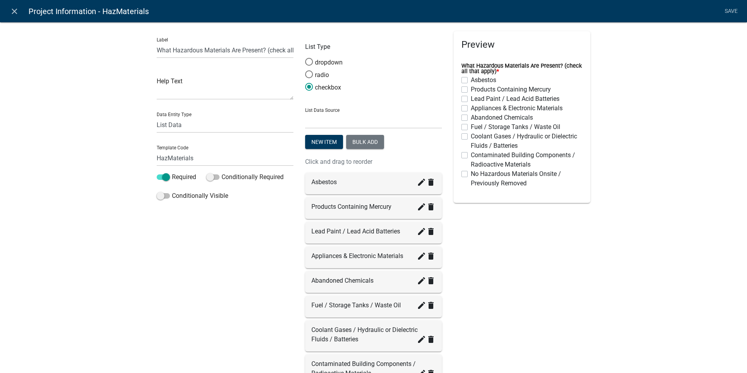
scroll to position [129, 0]
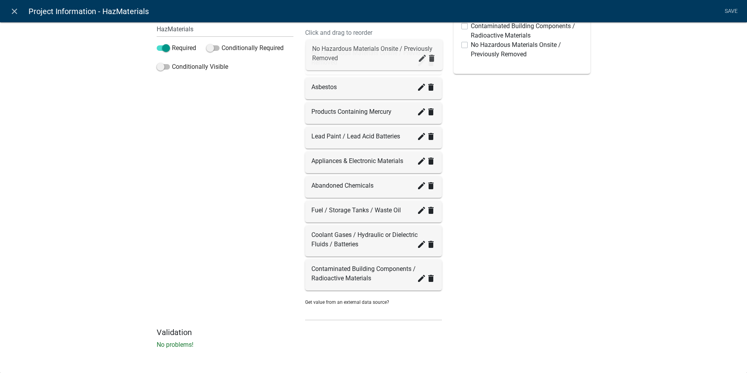
drag, startPoint x: 316, startPoint y: 271, endPoint x: 321, endPoint y: 48, distance: 222.7
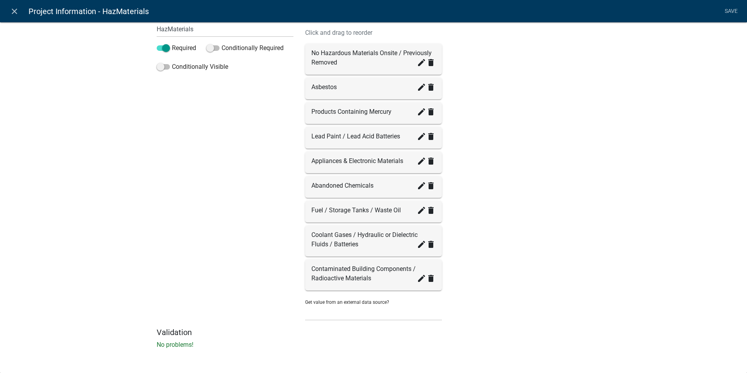
click at [503, 174] on div "Preview Loading..." at bounding box center [522, 114] width 148 height 425
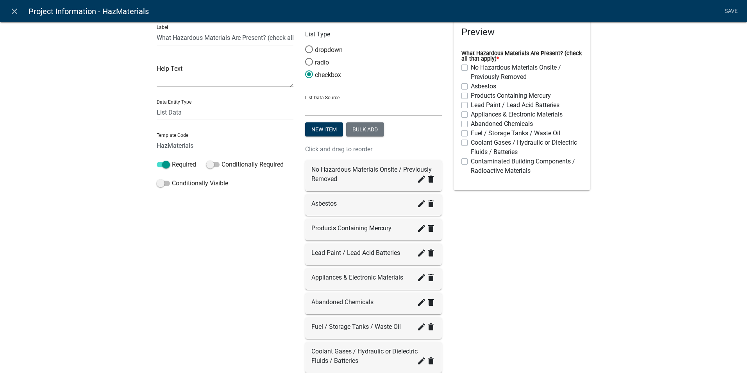
scroll to position [0, 0]
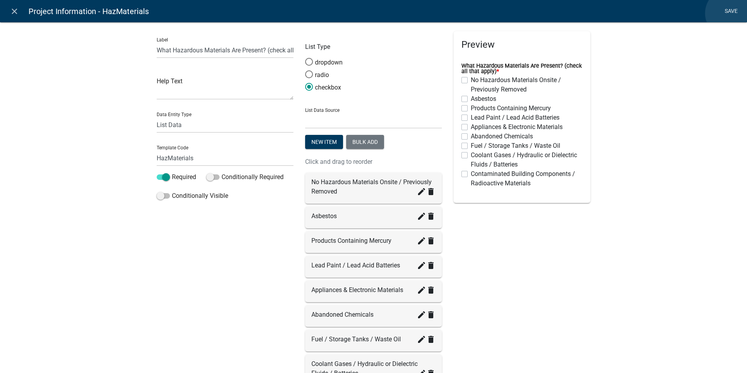
click at [730, 13] on link "Save" at bounding box center [731, 11] width 20 height 15
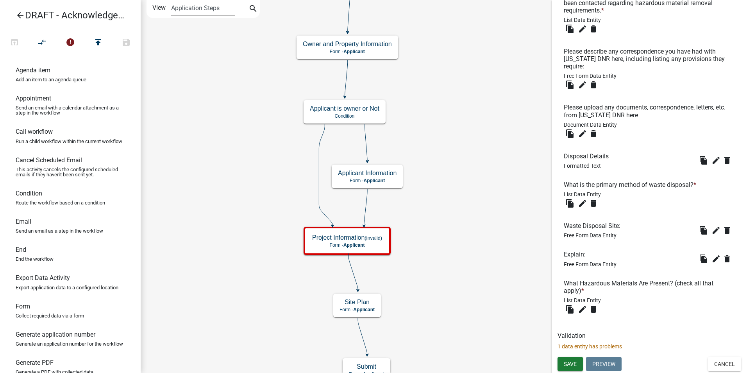
scroll to position [842, 0]
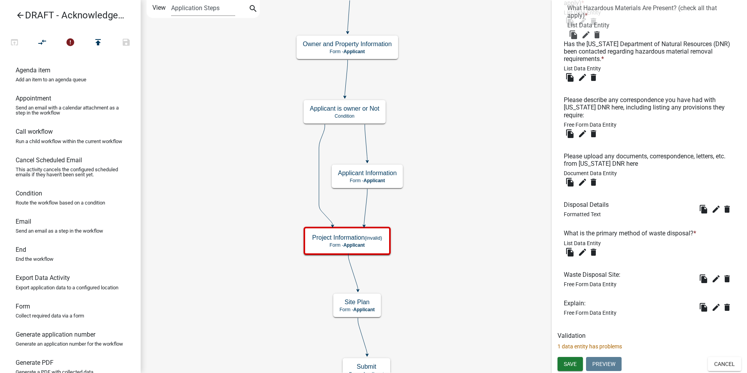
drag, startPoint x: 585, startPoint y: 284, endPoint x: 589, endPoint y: 9, distance: 275.4
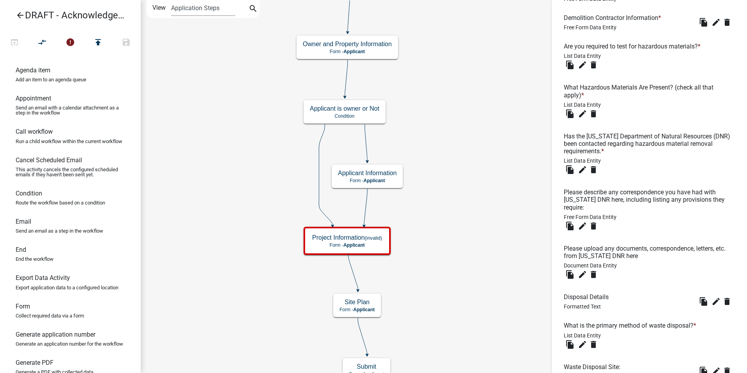
scroll to position [686, 0]
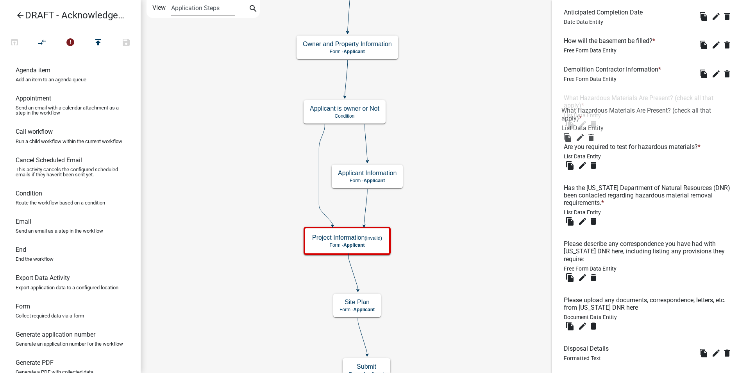
drag, startPoint x: 612, startPoint y: 150, endPoint x: 609, endPoint y: 109, distance: 41.5
click at [632, 177] on li "Are you required to test for hazardous materials? * List Data Entity file_copy …" at bounding box center [649, 157] width 184 height 41
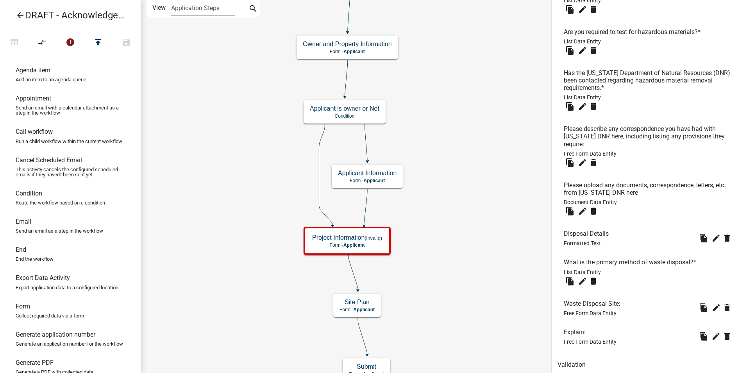
scroll to position [842, 0]
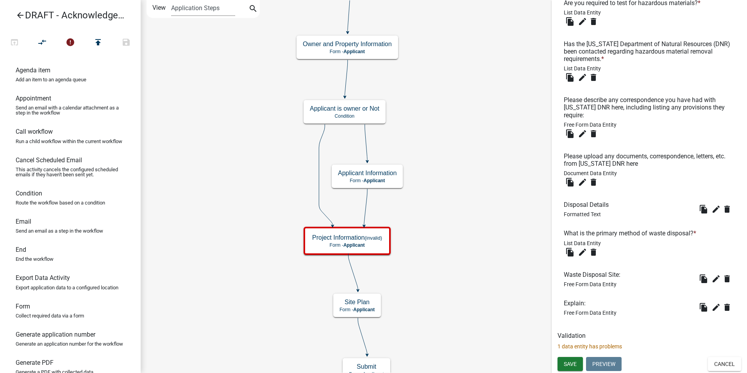
click at [615, 234] on h6 "What is the primary method of waste disposal? *" at bounding box center [632, 232] width 136 height 7
click at [580, 255] on icon "edit" at bounding box center [582, 251] width 9 height 9
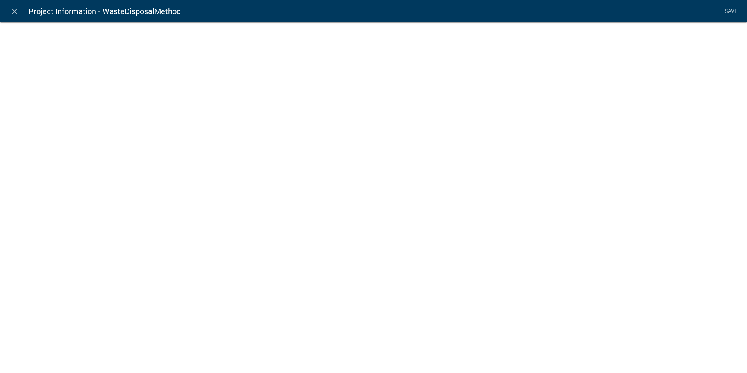
select select "list-data"
select select
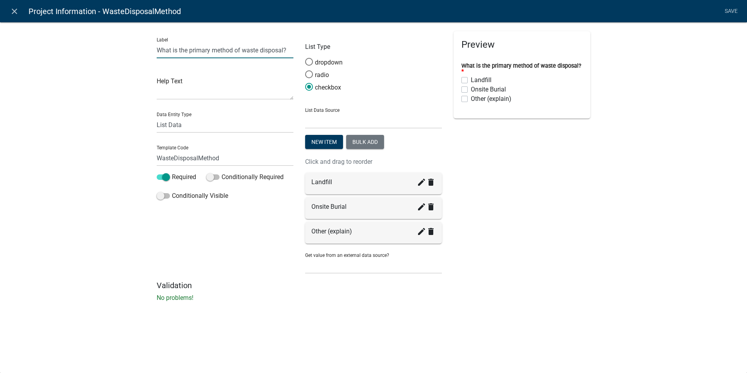
click at [284, 50] on input "What is the primary method of waste disposal?" at bounding box center [225, 50] width 137 height 16
type input "What is the primary method of waste disposal for the demolition materials?"
click at [235, 113] on div "Data Entity Type Free Form Text Document Display Entity Value Fee Numeric Data …" at bounding box center [225, 119] width 137 height 27
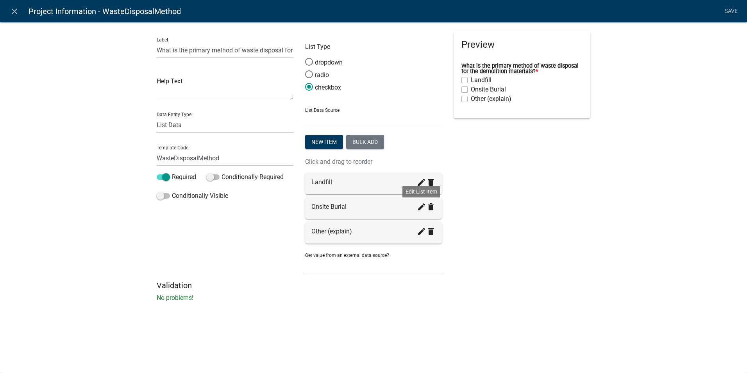
click at [420, 209] on icon "create" at bounding box center [421, 206] width 9 height 9
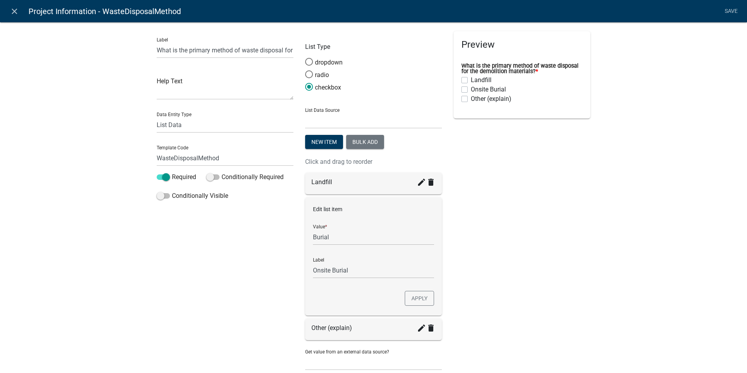
click at [487, 239] on div "Preview What is the primary method of waste disposal for the demolition materia…" at bounding box center [522, 204] width 148 height 346
click at [425, 160] on p "Click and drag to reorder" at bounding box center [373, 161] width 137 height 9
click at [417, 329] on icon "create" at bounding box center [421, 327] width 9 height 9
click at [528, 283] on div "Preview What is the primary method of waste disposal for the demolition materia…" at bounding box center [522, 204] width 148 height 346
drag, startPoint x: 737, startPoint y: 8, endPoint x: 731, endPoint y: 9, distance: 5.9
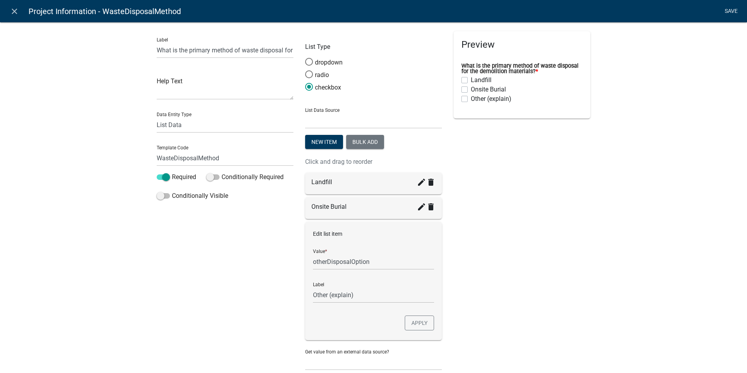
click at [735, 8] on link "Save" at bounding box center [731, 11] width 20 height 15
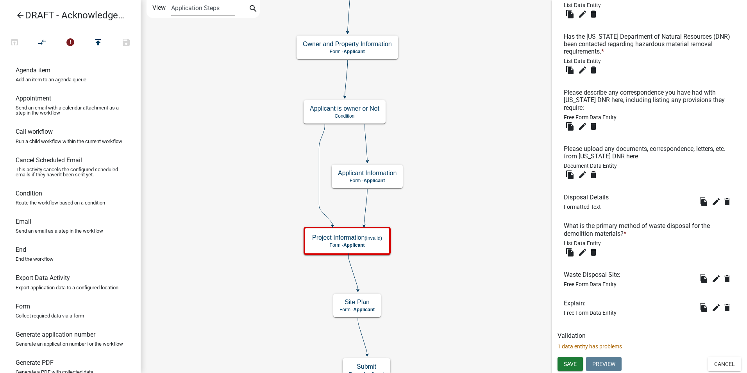
scroll to position [850, 0]
click at [711, 281] on icon "edit" at bounding box center [715, 278] width 9 height 9
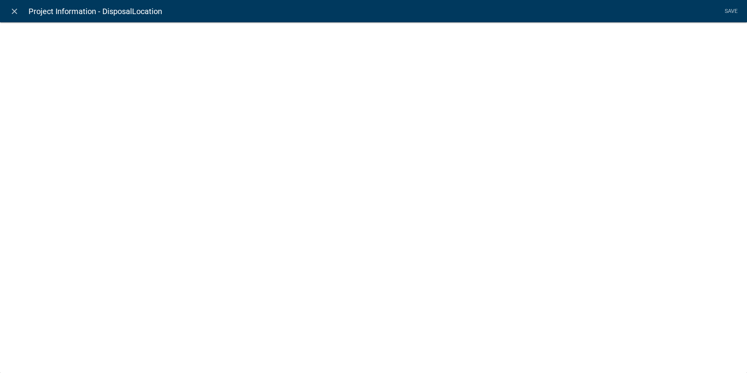
select select
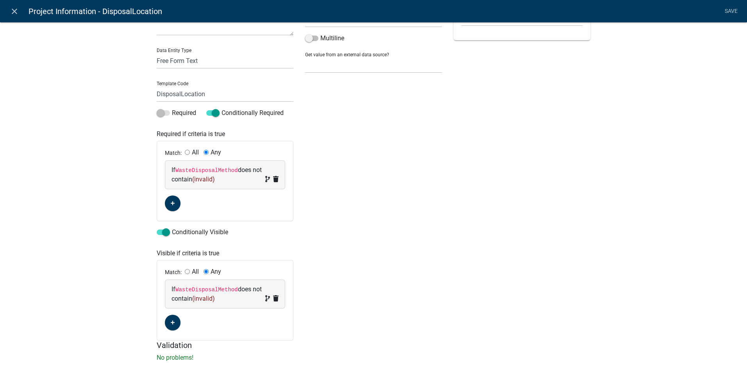
scroll to position [77, 0]
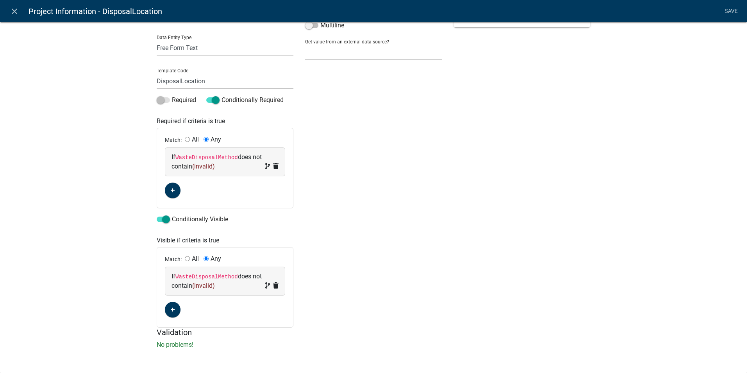
click at [196, 168] on span "(invalid)" at bounding box center [203, 165] width 23 height 7
select select "158: WasteDisposalMethod"
select select "3: !~"
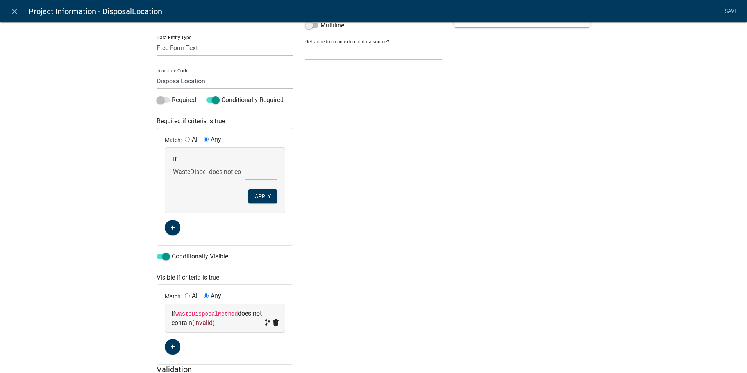
click at [254, 172] on select "Landfill Onsite Burial Other (explain)" at bounding box center [261, 172] width 32 height 16
select select "2: otherDisposalOption"
click at [245, 164] on select "Landfill Onsite Burial Other (explain)" at bounding box center [261, 172] width 32 height 16
click at [310, 272] on div "Min Length Max Length Format Validation None Email PhoneNumber Multiline Get va…" at bounding box center [373, 159] width 148 height 410
click at [263, 195] on button "Apply" at bounding box center [262, 196] width 29 height 14
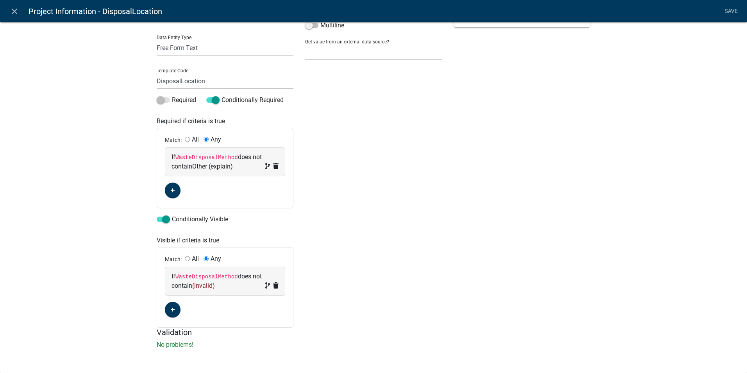
click at [203, 276] on code "WasteDisposalMethod" at bounding box center [206, 276] width 62 height 6
select select "158: WasteDisposalMethod"
select select "3: !~"
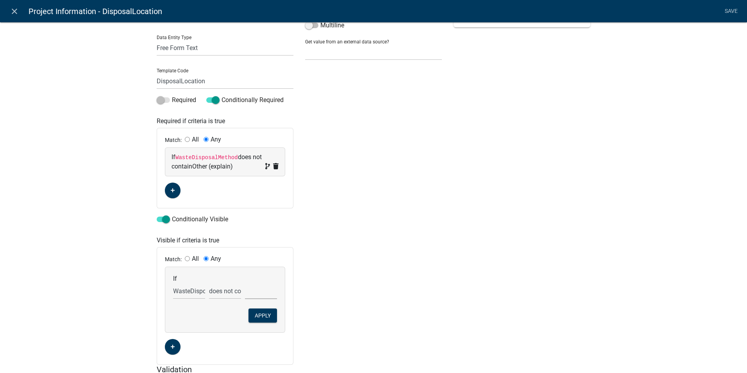
click at [262, 293] on select "Landfill Onsite Burial Other (explain)" at bounding box center [261, 291] width 32 height 16
select select "2: otherDisposalOption"
click at [245, 283] on select "Landfill Onsite Burial Other (explain)" at bounding box center [261, 291] width 32 height 16
click at [261, 311] on button "Apply" at bounding box center [262, 315] width 29 height 14
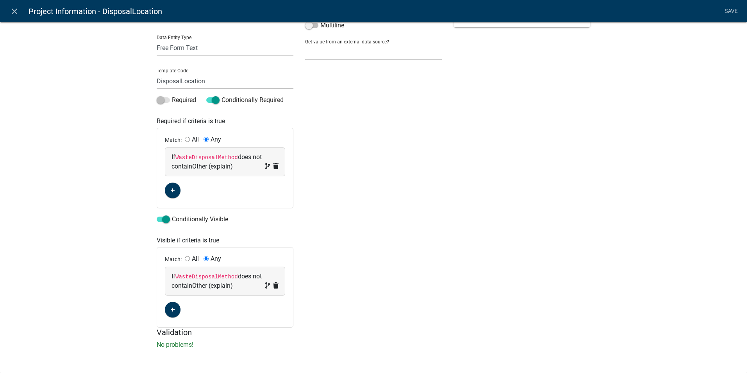
scroll to position [0, 0]
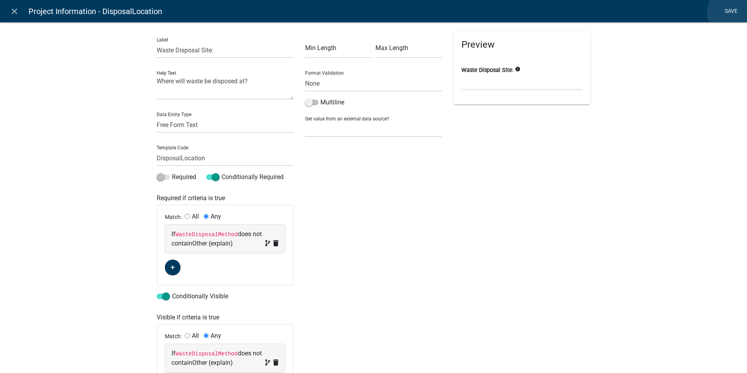
click at [731, 12] on link "Save" at bounding box center [731, 11] width 20 height 15
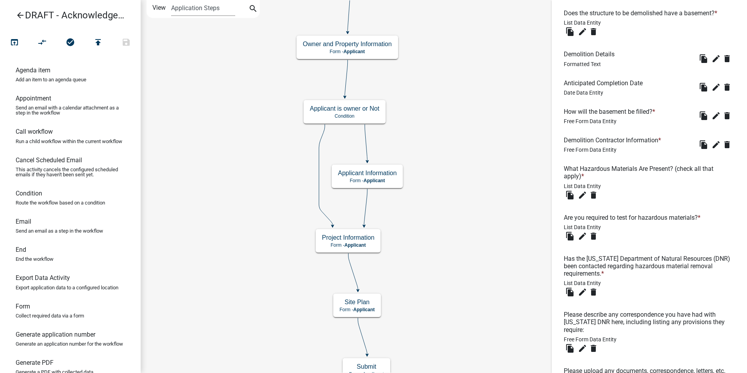
scroll to position [655, 0]
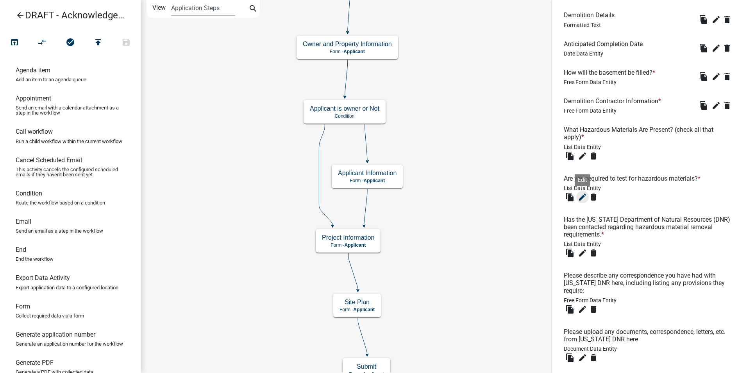
click at [582, 202] on icon "edit" at bounding box center [582, 196] width 9 height 9
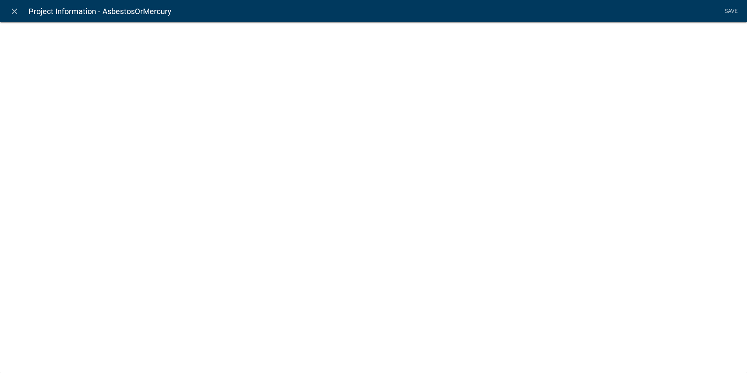
select select "list-data"
select select
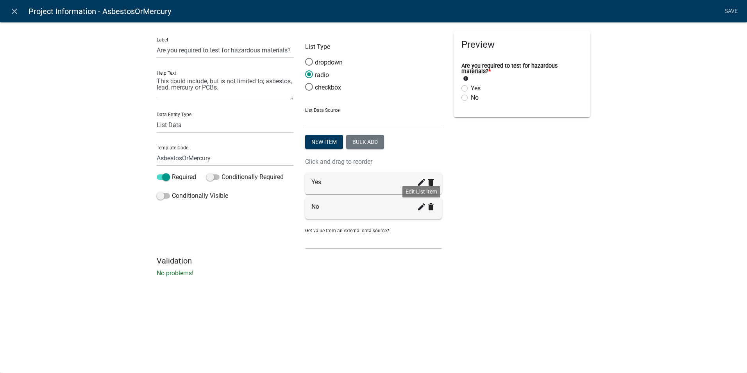
click at [423, 209] on icon "create" at bounding box center [421, 206] width 9 height 9
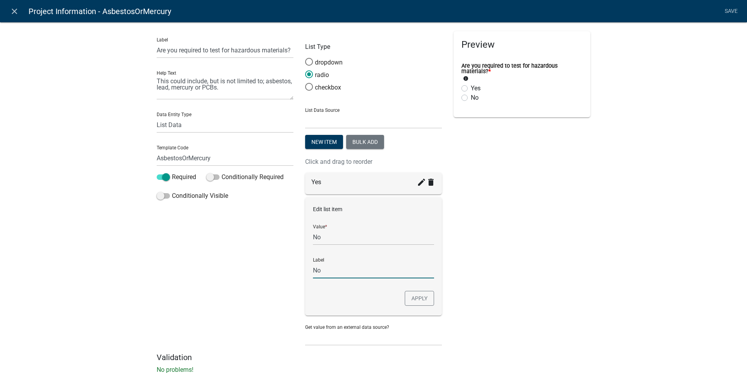
click at [321, 270] on input "No" at bounding box center [373, 270] width 121 height 16
click at [359, 268] on input "No, Exmept from testing" at bounding box center [373, 270] width 121 height 16
type input "No, Exmept from Testing"
click at [415, 302] on button "Apply" at bounding box center [419, 298] width 29 height 15
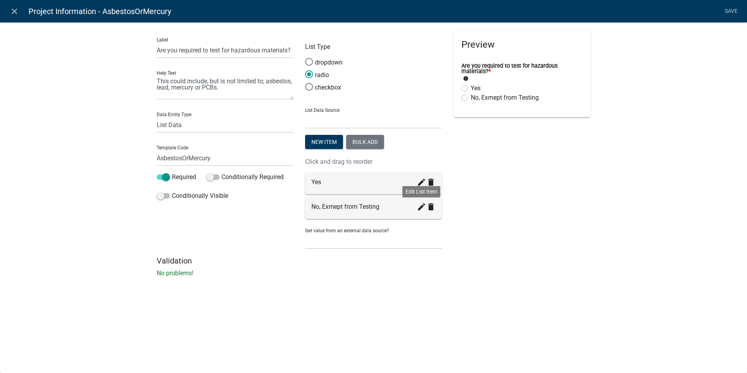
click at [417, 210] on icon "create" at bounding box center [421, 206] width 9 height 9
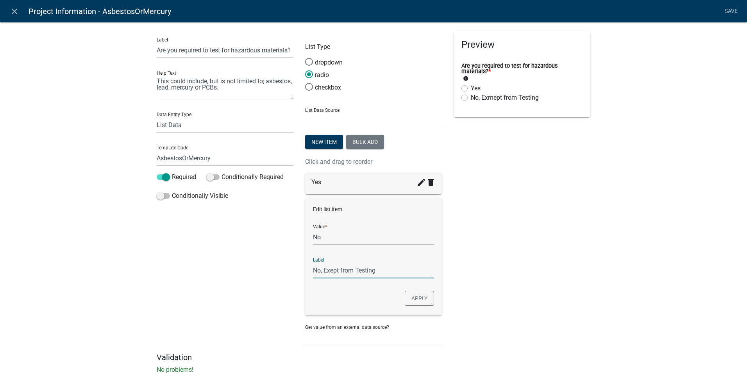
type input "No, Exempt from Testing"
click at [418, 299] on button "Apply" at bounding box center [419, 298] width 29 height 15
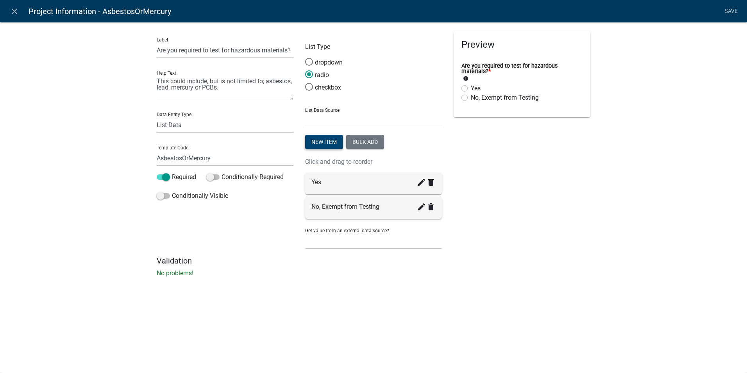
click at [323, 141] on button "New item" at bounding box center [324, 142] width 38 height 14
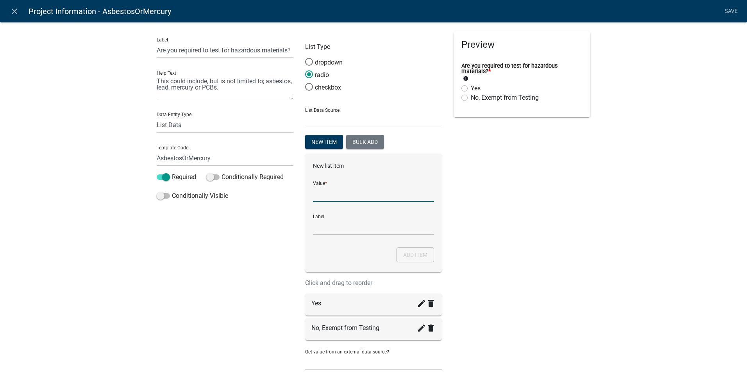
click at [318, 196] on input "List Data Source" at bounding box center [373, 194] width 121 height 16
type input "Uncertain"
click at [344, 227] on input "Uncertain" at bounding box center [373, 227] width 121 height 16
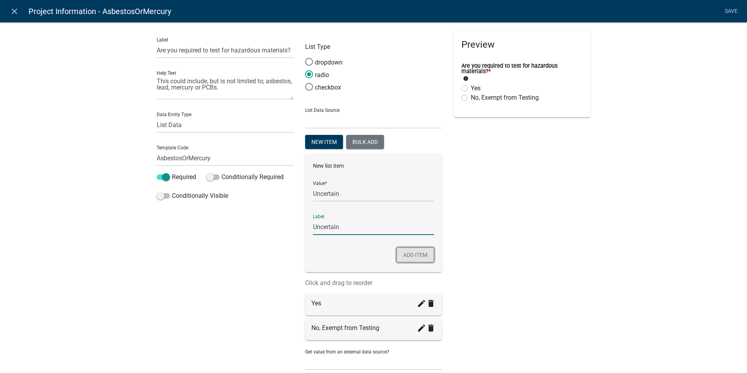
click at [401, 255] on button "Add item" at bounding box center [414, 254] width 37 height 15
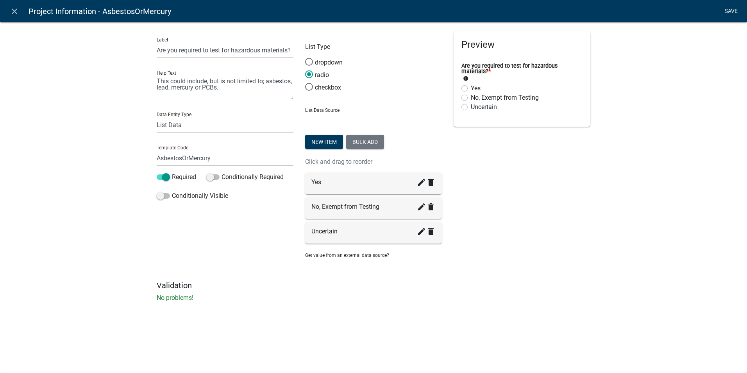
click at [726, 11] on link "Save" at bounding box center [731, 11] width 20 height 15
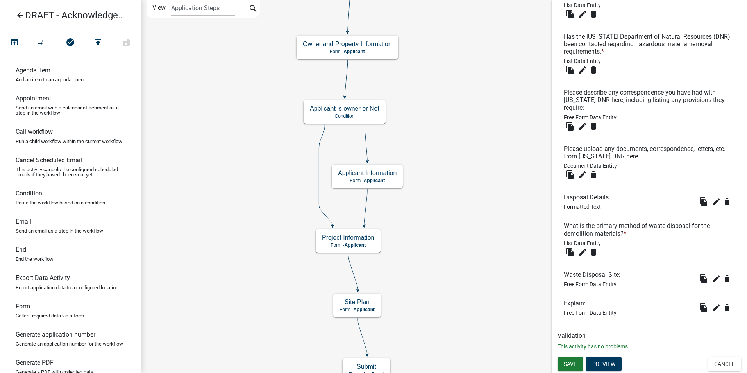
scroll to position [850, 0]
click at [711, 280] on icon "edit" at bounding box center [715, 278] width 9 height 9
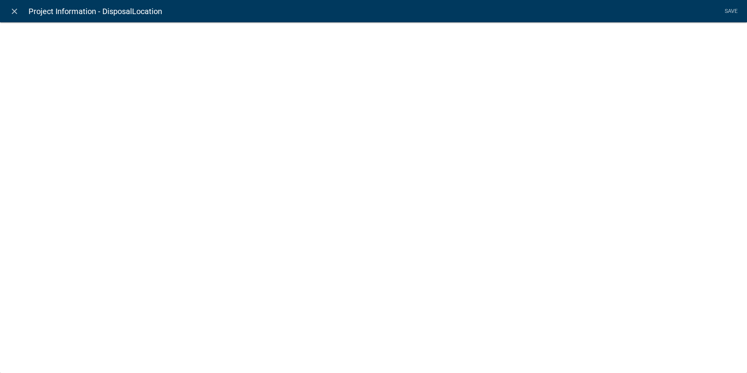
select select
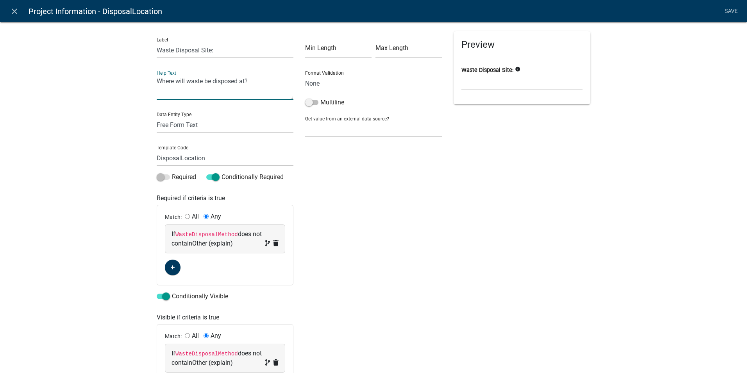
click at [258, 81] on textarea "Where will waste be disposed at?" at bounding box center [225, 87] width 137 height 24
type textarea "Where will waste be disposed at?"
click at [584, 277] on div "Preview Waste Disposal Site: info" at bounding box center [522, 217] width 148 height 373
click at [731, 12] on link "Save" at bounding box center [731, 11] width 20 height 15
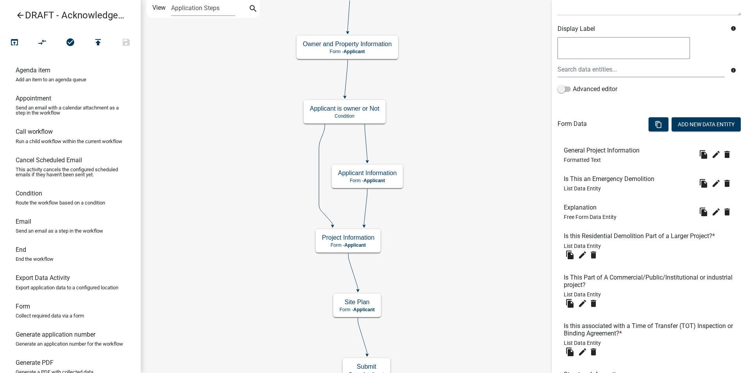
scroll to position [0, 0]
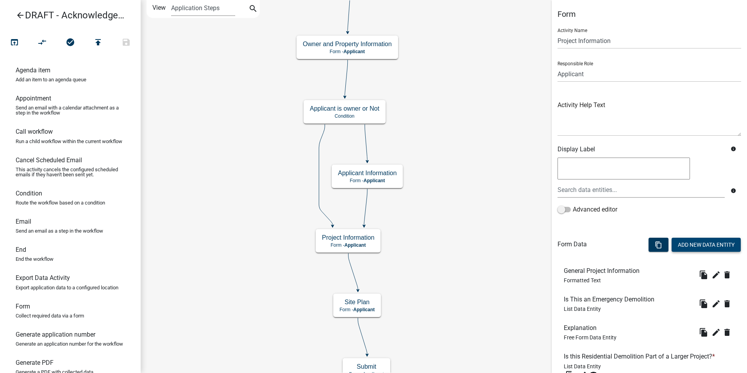
click at [680, 245] on button "Add New Data Entity" at bounding box center [705, 244] width 69 height 14
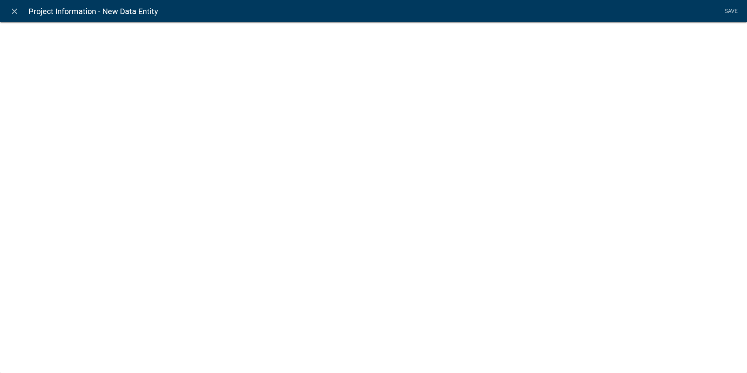
select select
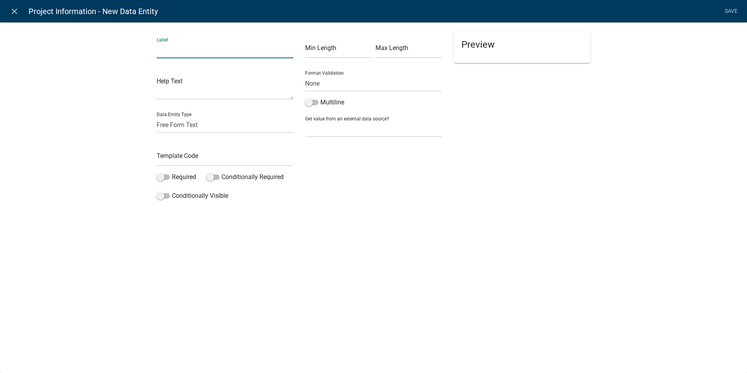
click at [171, 52] on input "text" at bounding box center [225, 50] width 137 height 16
type input "L"
type input "W"
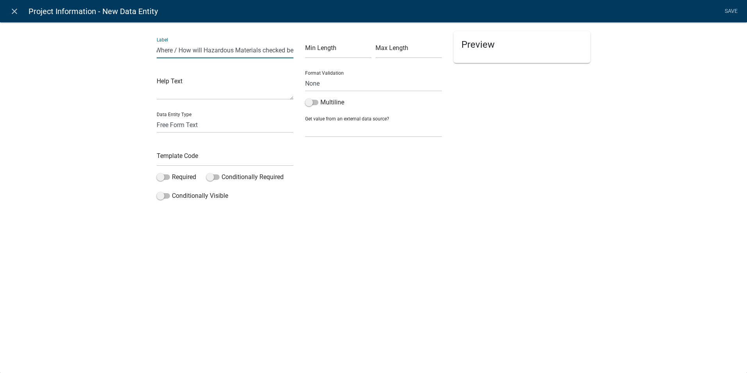
click at [158, 48] on input "Where / How will Hazardous Materials checked be" at bounding box center [225, 50] width 137 height 16
click at [178, 50] on input "Where / How will Hazardous Materials checked be" at bounding box center [225, 50] width 137 height 16
click at [201, 50] on input "Where or How will Hazardous Materials checked be" at bounding box center [225, 50] width 137 height 16
click at [179, 51] on input "Where or How Will Hazardous Materials checked be" at bounding box center [225, 50] width 137 height 16
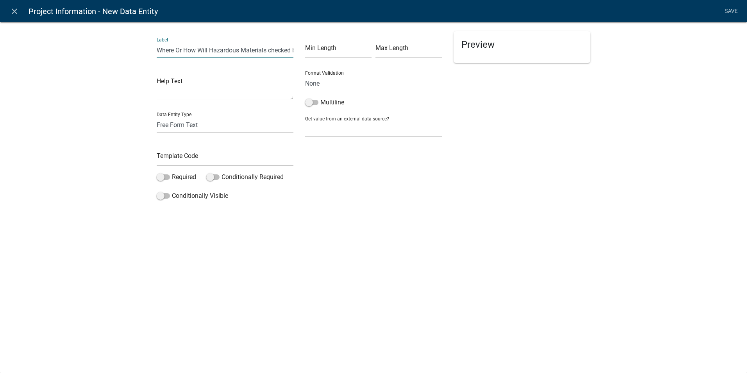
click at [280, 48] on input "Where Or How Will Hazardous Materials checked be" at bounding box center [225, 50] width 137 height 16
click at [281, 51] on input "Where Or How Will Hazardous Materials Be" at bounding box center [225, 50] width 137 height 16
type input "Where Or How Will Hazardous Materials Be Disposed?"
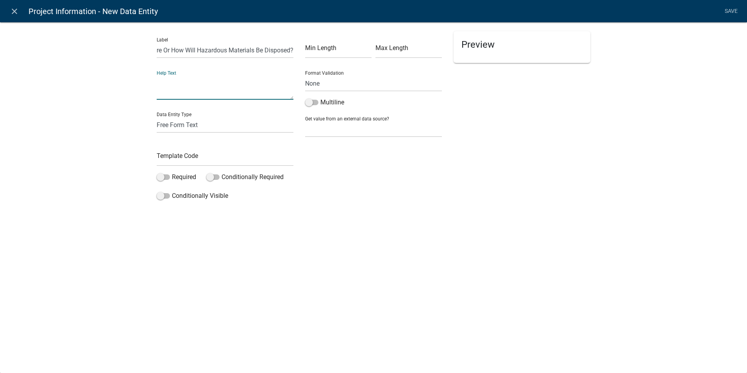
click at [180, 94] on textarea at bounding box center [225, 87] width 137 height 24
click at [180, 155] on input "text" at bounding box center [225, 158] width 137 height 16
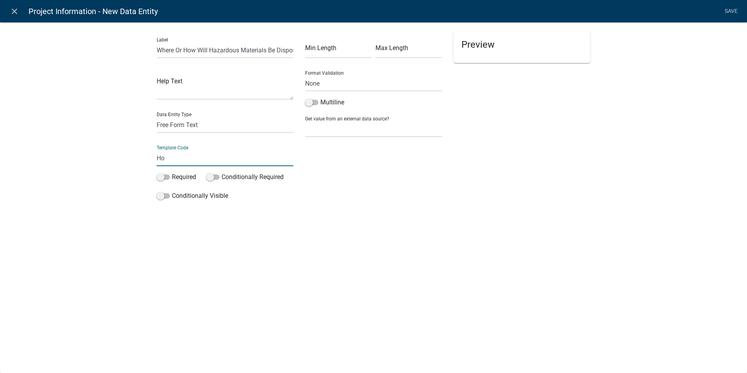
type input "H"
type input "HazMaterialDisposalLocation"
click at [210, 274] on div "close Project Information - New Data Entity Save Label Where Or How Will Hazard…" at bounding box center [373, 186] width 747 height 373
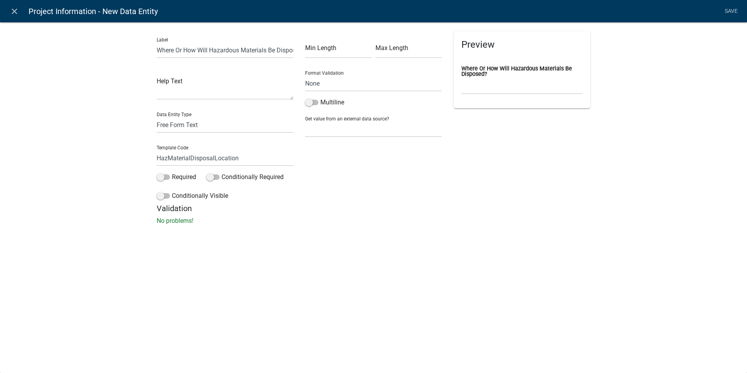
click at [210, 274] on div "close Project Information - New Data Entity Save Label Where Or How Will Hazard…" at bounding box center [373, 186] width 747 height 373
click at [319, 104] on label "Multiline" at bounding box center [324, 102] width 39 height 9
click at [320, 98] on input "Multiline" at bounding box center [320, 98] width 0 height 0
click at [382, 223] on p "No problems!" at bounding box center [374, 220] width 434 height 9
click at [373, 224] on p "No problems!" at bounding box center [374, 220] width 434 height 9
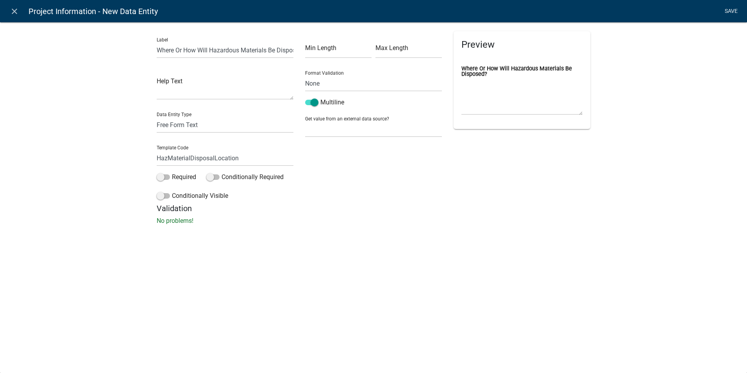
click at [727, 12] on link "Save" at bounding box center [731, 11] width 20 height 15
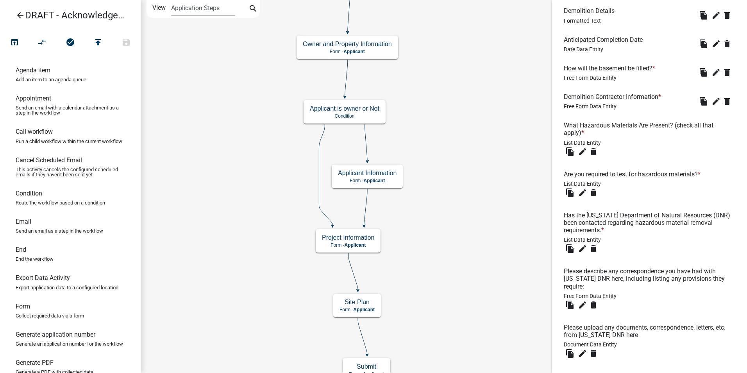
scroll to position [657, 0]
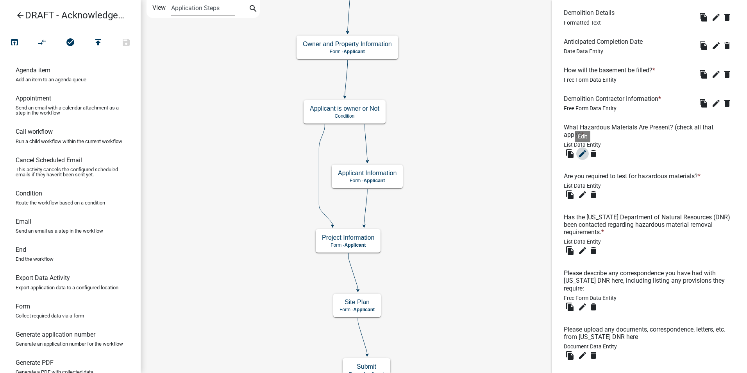
click at [581, 158] on icon "edit" at bounding box center [582, 153] width 9 height 9
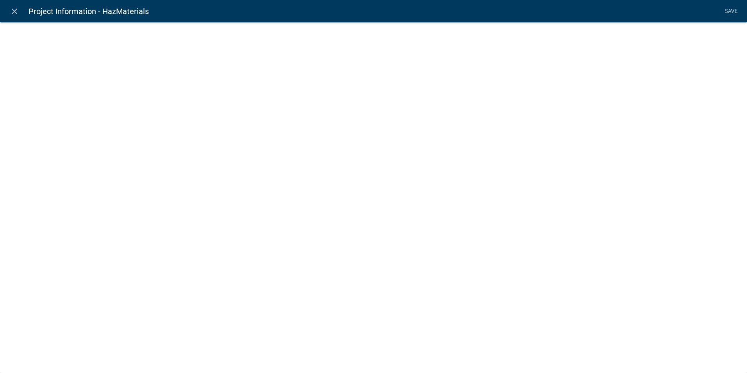
select select "list-data"
select select
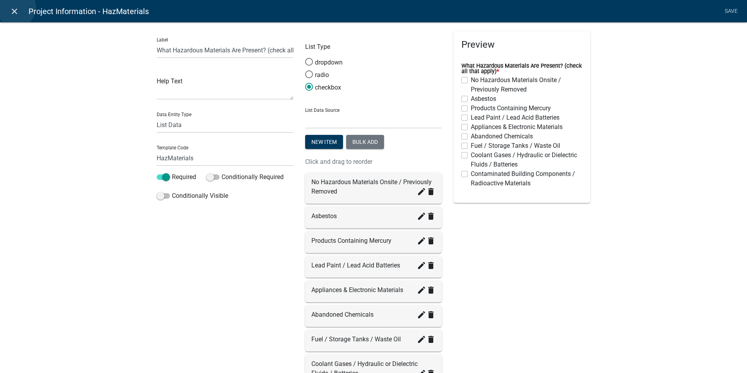
click at [16, 7] on icon "close" at bounding box center [14, 11] width 9 height 9
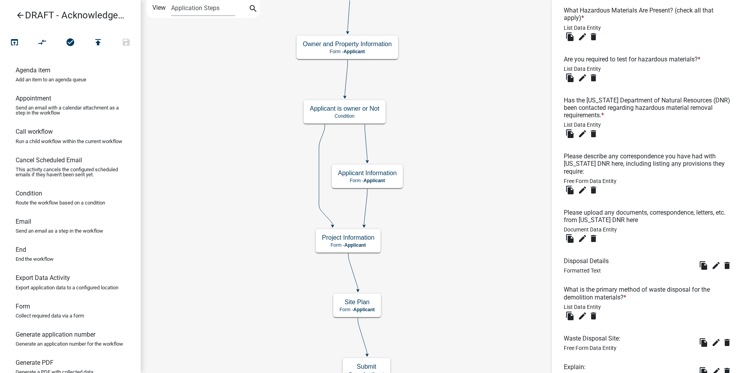
scroll to position [774, 0]
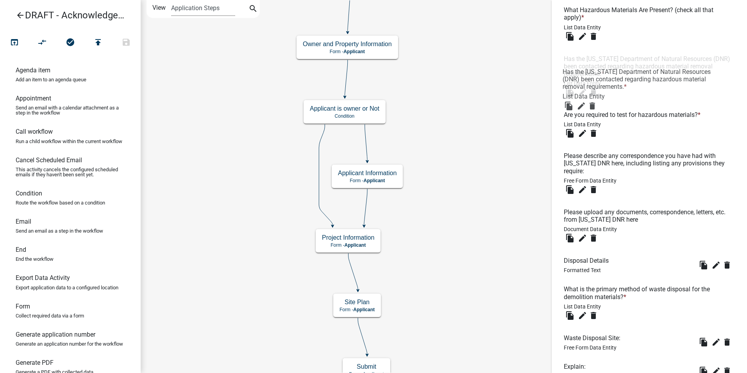
drag, startPoint x: 614, startPoint y: 114, endPoint x: 614, endPoint y: 70, distance: 43.4
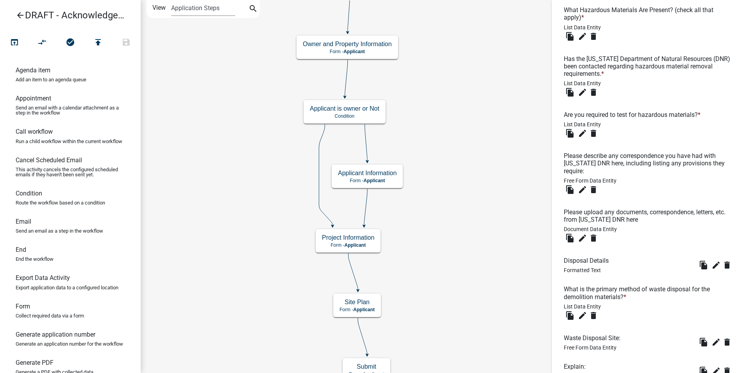
click at [622, 175] on h6 "Please describe any correspondence you have had with [US_STATE] DNR here, inclu…" at bounding box center [649, 163] width 171 height 23
click at [583, 194] on icon "edit" at bounding box center [582, 189] width 9 height 9
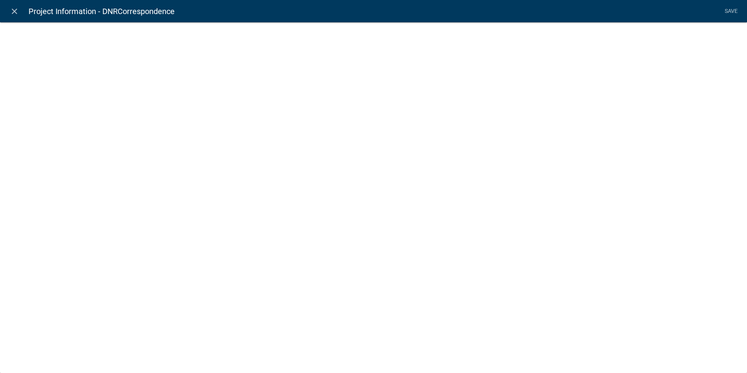
select select
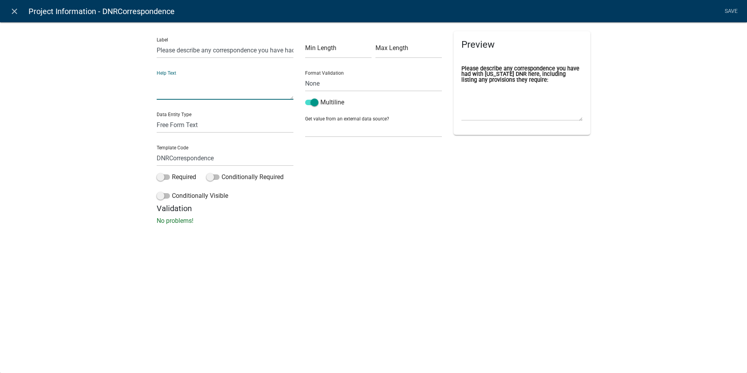
click at [168, 95] on textarea at bounding box center [225, 87] width 137 height 24
click at [203, 49] on input "Please describe any correspondence you have had with [US_STATE] DNR here, inclu…" at bounding box center [225, 50] width 137 height 16
click at [158, 48] on input "Please describe any correspondence you have had with [US_STATE] DNR here, inclu…" at bounding box center [225, 50] width 137 height 16
drag, startPoint x: 291, startPoint y: 51, endPoint x: 150, endPoint y: 53, distance: 140.6
click at [150, 53] on div "Label Please describe any correspondence you have had with [US_STATE] DNR here,…" at bounding box center [373, 125] width 747 height 232
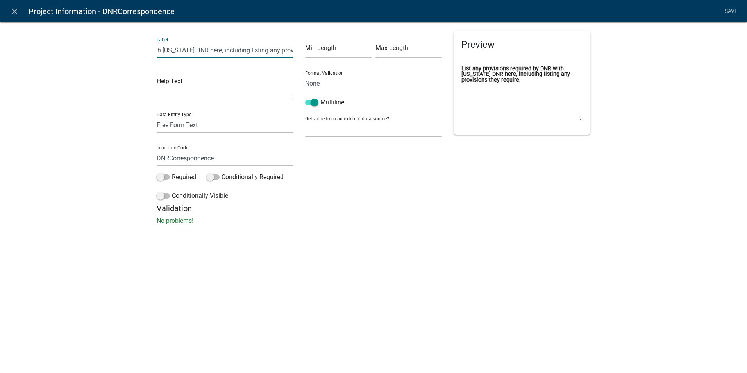
scroll to position [0, 141]
drag, startPoint x: 255, startPoint y: 49, endPoint x: 358, endPoint y: 50, distance: 102.3
click at [358, 50] on div "Label List any provisions required by DNR with [US_STATE] DNR here, including l…" at bounding box center [373, 117] width 445 height 172
click at [268, 50] on input "List any provisions required by DNR here (adding names is helpful if followup i…" at bounding box center [225, 50] width 137 height 16
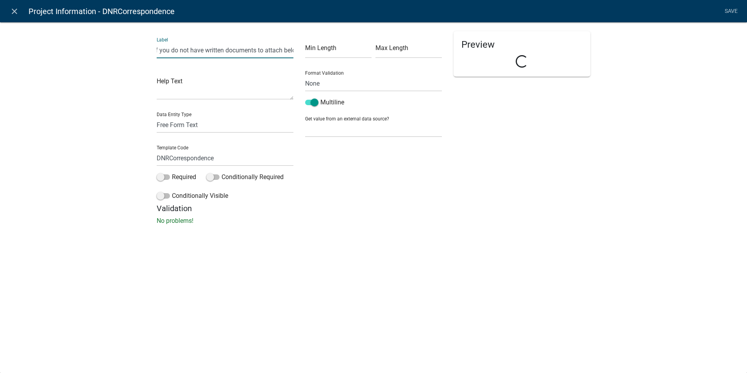
scroll to position [0, 124]
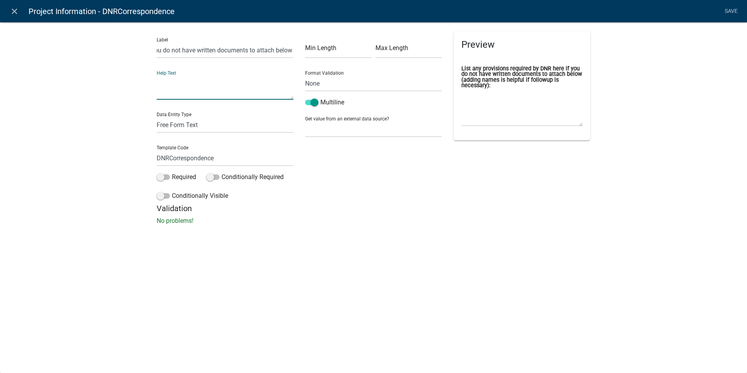
click at [199, 83] on textarea at bounding box center [225, 87] width 137 height 24
click at [256, 50] on input "List any provisions required by DNR here if you do not have written documents t…" at bounding box center [225, 50] width 137 height 16
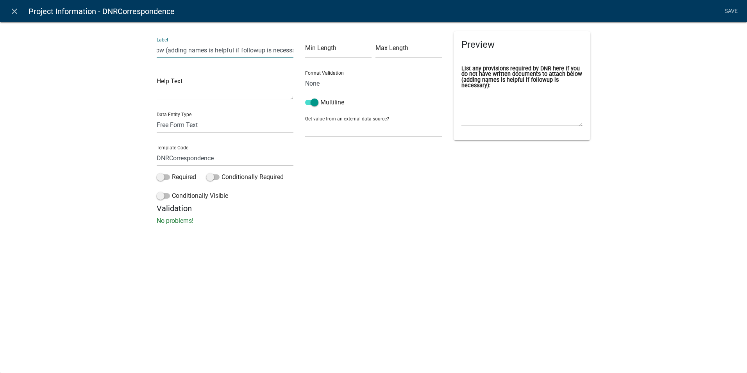
click at [256, 50] on input "List any provisions required by DNR here if you do not have written documents t…" at bounding box center [225, 50] width 137 height 16
click at [259, 50] on input "List any provisions required by DNR here if you do not have written documents t…" at bounding box center [225, 50] width 137 height 16
type input "List any provisions required by DNR here if you do not have written documents t…"
click at [239, 93] on textarea at bounding box center [225, 87] width 137 height 24
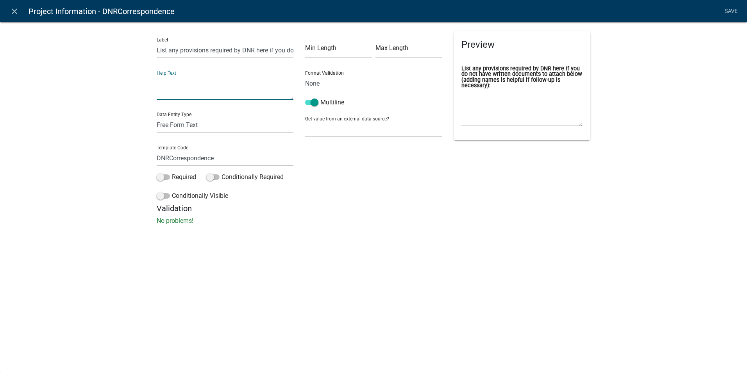
click at [330, 240] on div "Label List any provisions required by DNR here if you do not have written docum…" at bounding box center [373, 125] width 747 height 232
click at [727, 12] on link "Save" at bounding box center [731, 11] width 20 height 15
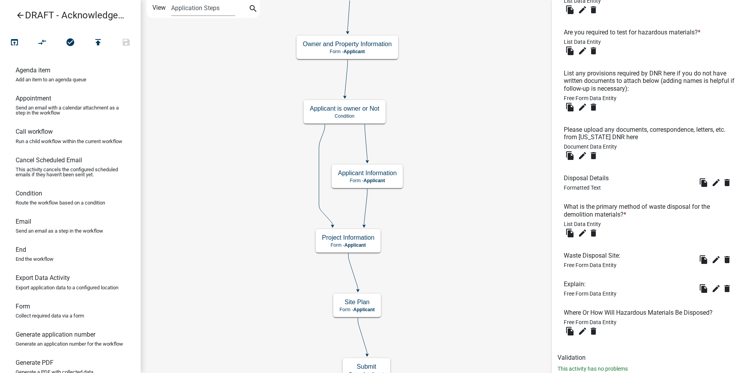
scroll to position [891, 0]
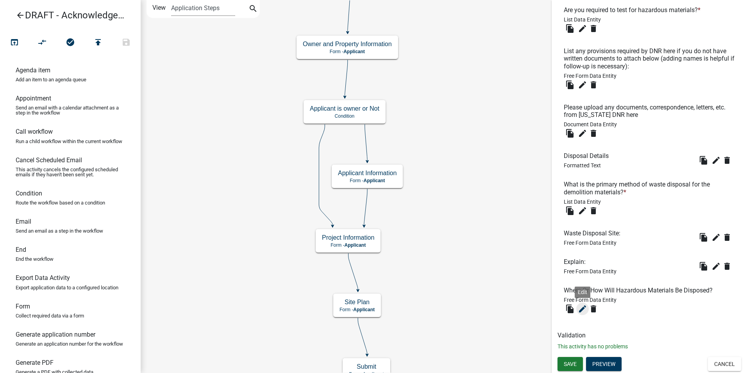
click at [580, 310] on icon "edit" at bounding box center [582, 308] width 9 height 9
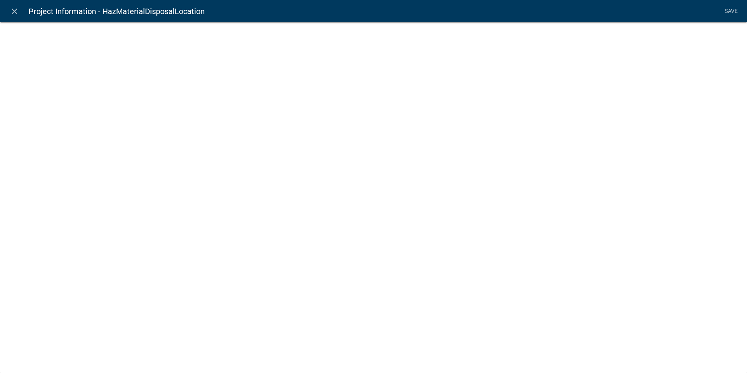
select select
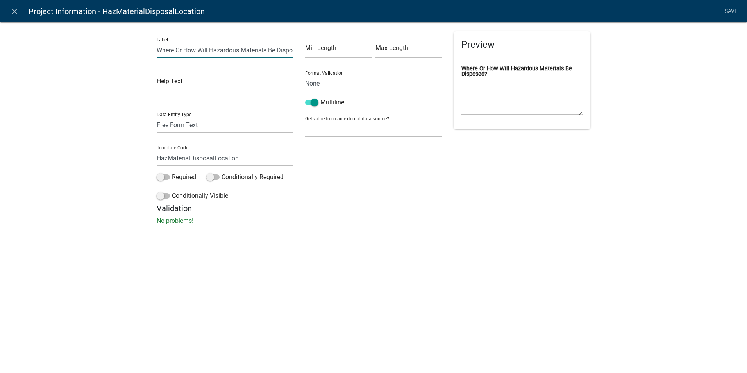
click at [158, 52] on input "Where Or How Will Hazardous Materials Be Disposed?" at bounding box center [225, 50] width 137 height 16
click at [245, 51] on input "If applicable, how or where will Hazardous Materials Be Disposed?" at bounding box center [225, 50] width 137 height 16
click at [259, 51] on input "If applicable, how or where will hazardous materials Be Disposed?" at bounding box center [225, 50] width 137 height 16
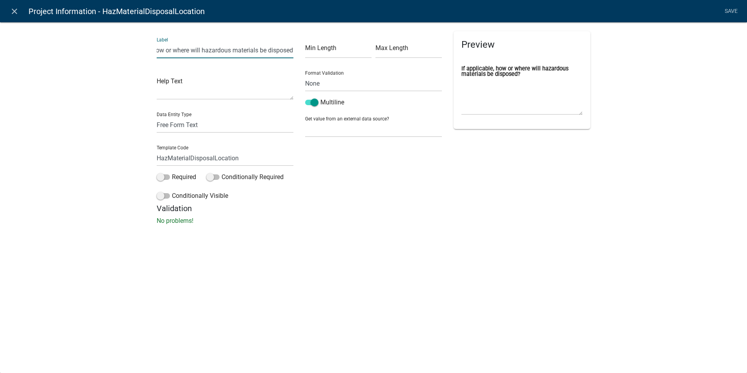
type input "If applicable, how or where will hazardous materials be disposed?"
click at [344, 196] on div "Min Length Max Length Format Validation None Email PhoneNumber Multiline Get va…" at bounding box center [373, 117] width 148 height 172
click at [725, 10] on link "Save" at bounding box center [731, 11] width 20 height 15
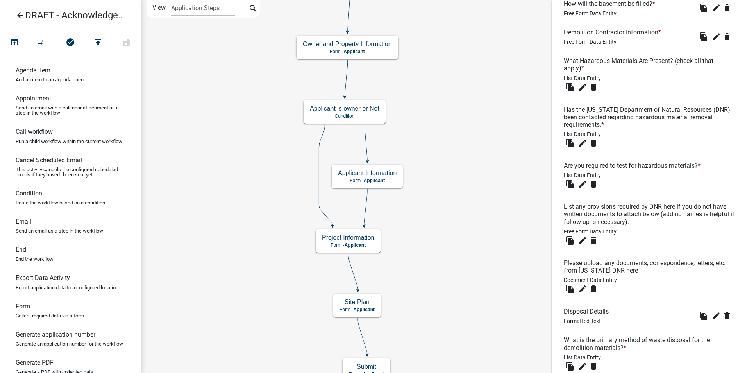
scroll to position [899, 0]
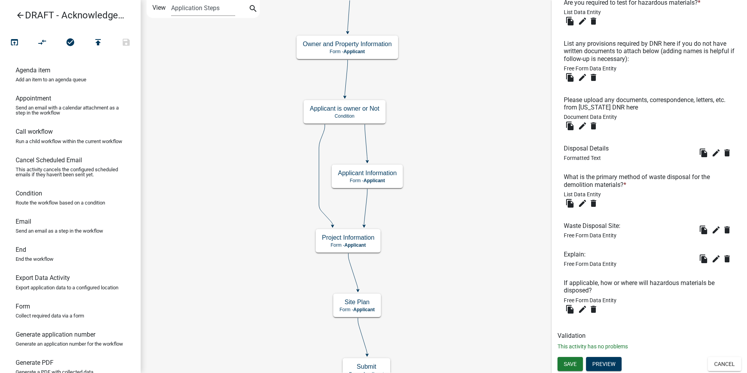
click at [604, 252] on h6 "Explain:" at bounding box center [590, 253] width 53 height 7
drag, startPoint x: 679, startPoint y: 238, endPoint x: 701, endPoint y: 238, distance: 22.3
click at [688, 238] on li "Waste Disposal Site: Free Form Data Entity file_copy edit delete" at bounding box center [649, 230] width 184 height 29
click at [711, 230] on icon "edit" at bounding box center [715, 229] width 9 height 9
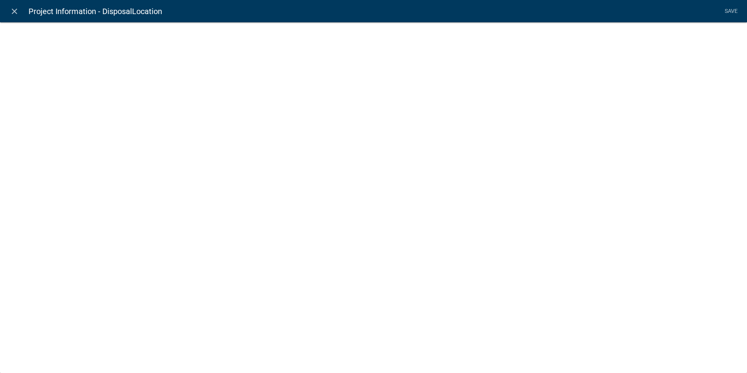
select select
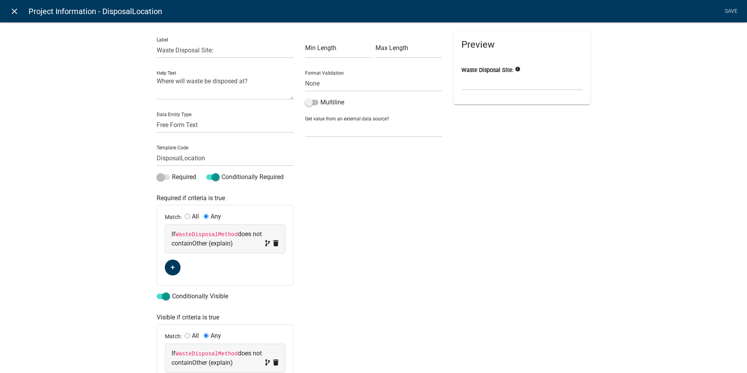
click at [12, 13] on icon "close" at bounding box center [14, 11] width 9 height 9
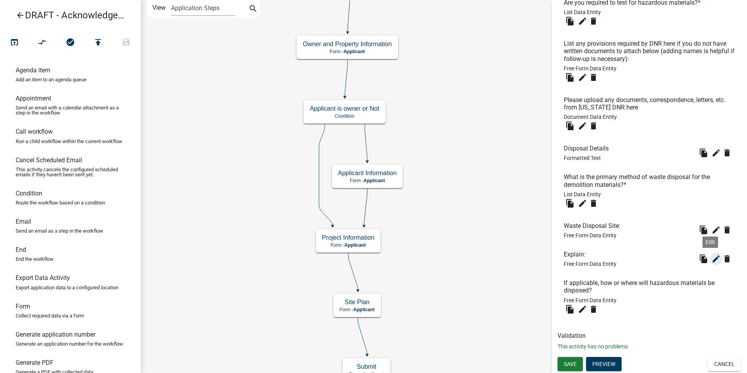
click at [711, 261] on icon "edit" at bounding box center [715, 258] width 9 height 9
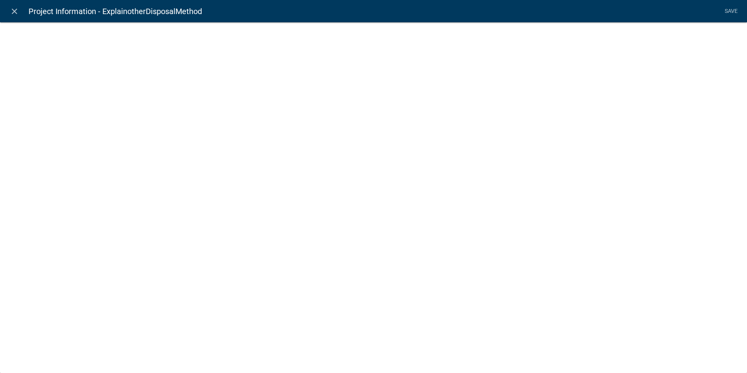
select select
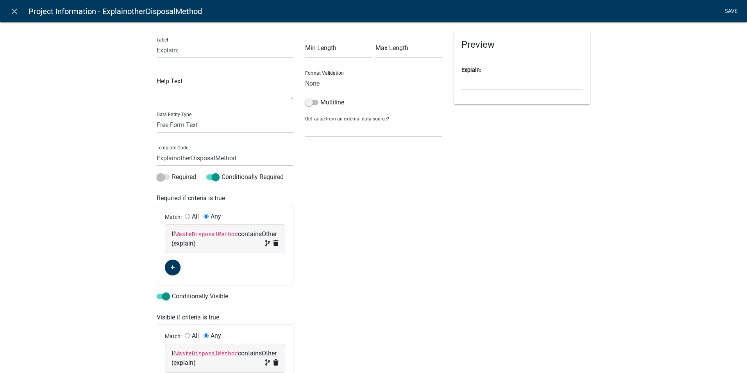
click at [730, 8] on link "Save" at bounding box center [731, 11] width 20 height 15
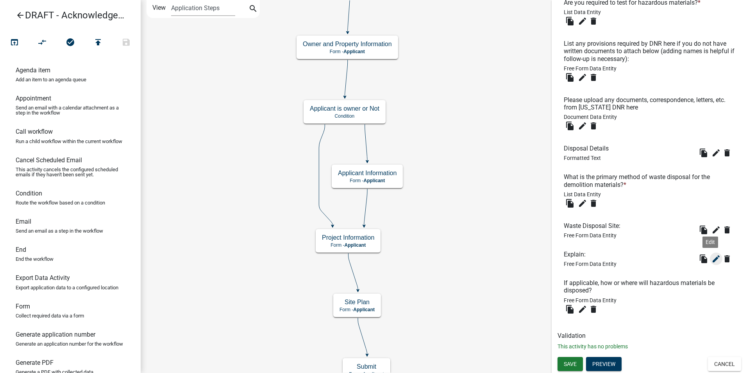
click at [711, 259] on icon "edit" at bounding box center [715, 258] width 9 height 9
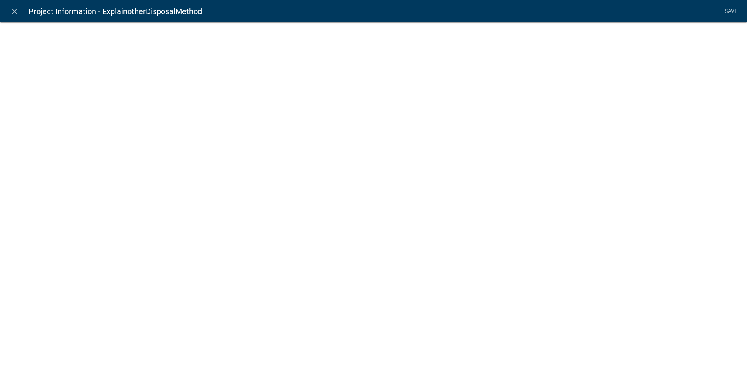
select select
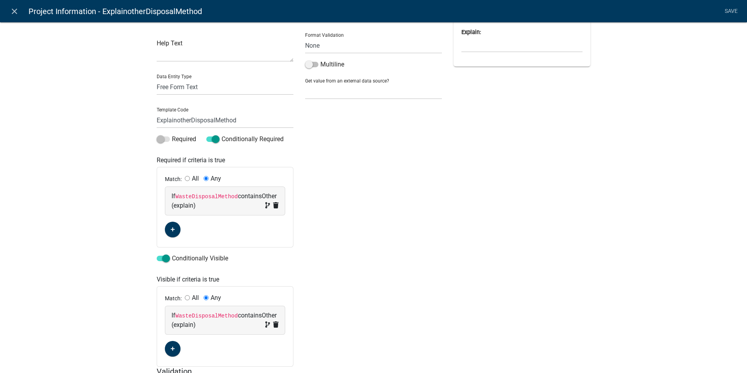
scroll to position [0, 0]
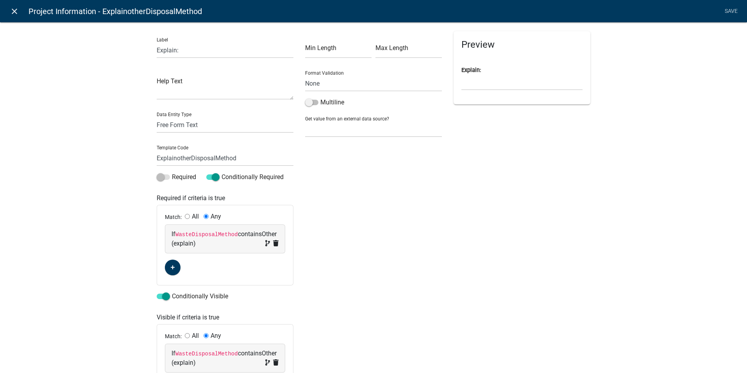
click at [10, 15] on icon "close" at bounding box center [14, 11] width 9 height 9
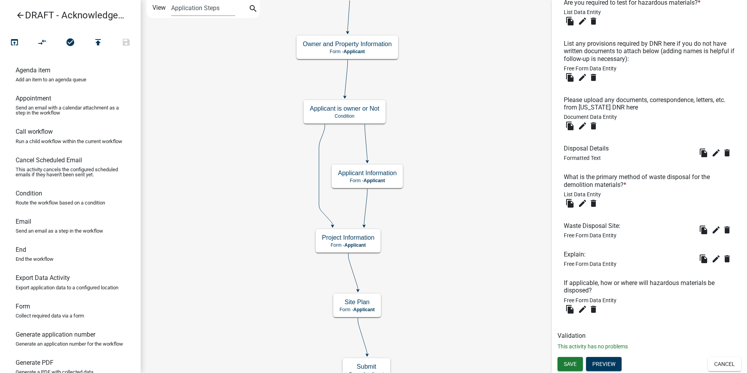
scroll to position [899, 0]
click at [584, 309] on icon "edit" at bounding box center [582, 308] width 9 height 9
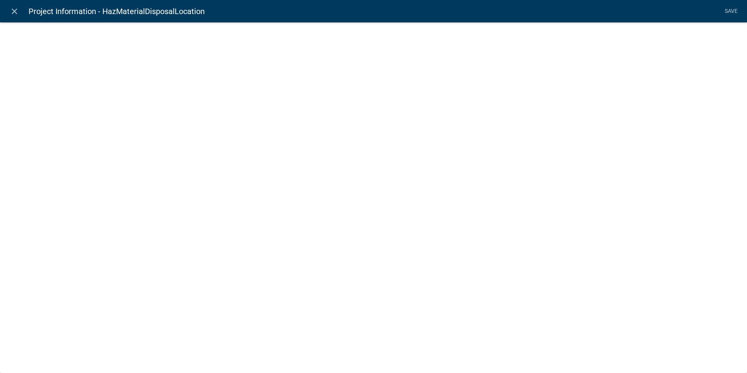
select select
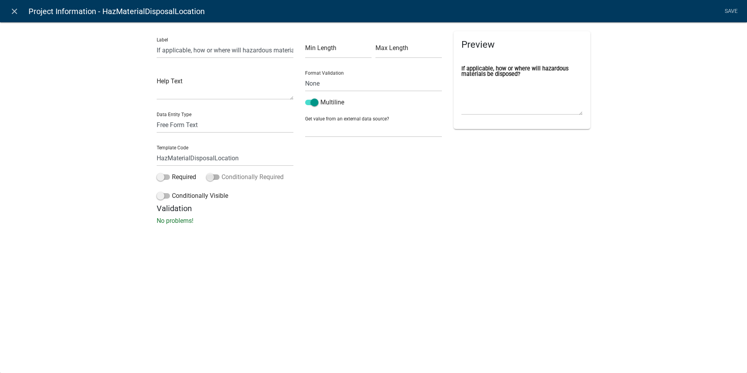
click at [216, 179] on span at bounding box center [212, 176] width 13 height 5
click at [221, 172] on input "Conditionally Required" at bounding box center [221, 172] width 0 height 0
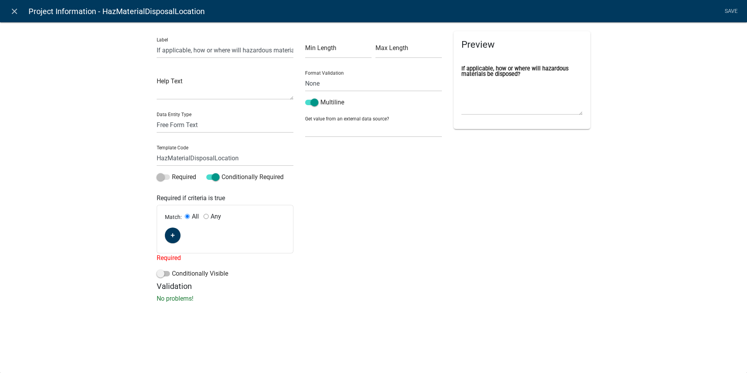
click at [206, 216] on input "Any" at bounding box center [205, 216] width 5 height 5
radio input "true"
radio input "false"
click at [171, 240] on button "button" at bounding box center [173, 235] width 16 height 16
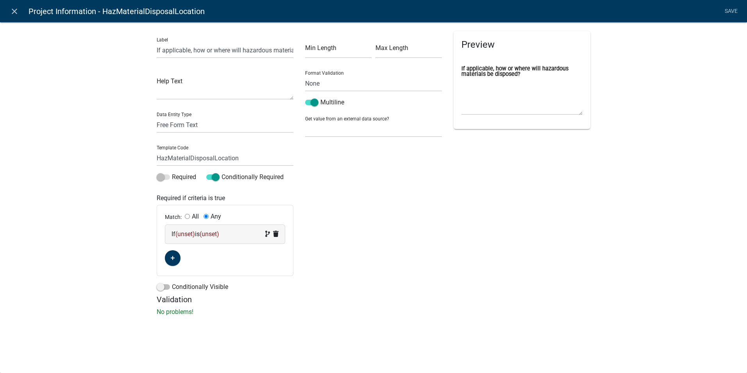
click at [185, 234] on span "(unset)" at bounding box center [185, 233] width 20 height 7
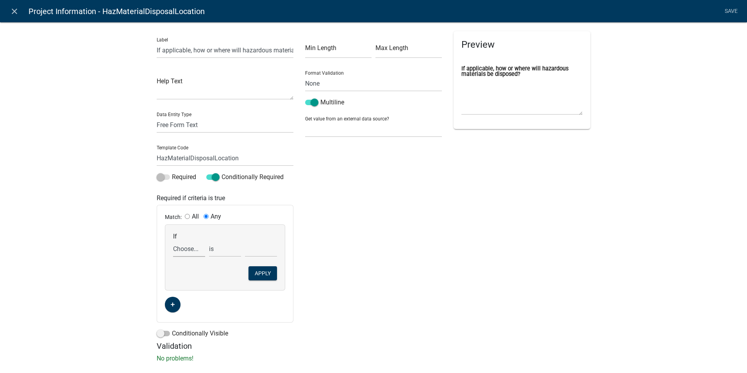
click at [183, 249] on select "Choose... Acres Address ALL_FEE_RECIPIENTS AnticipatedCompletionDate AppIsOwner…" at bounding box center [189, 249] width 32 height 16
select select "159: WasteDisposalMethod"
select select "4: !!"
click at [189, 250] on select "Choose... Acres Address ALL_FEE_RECIPIENTS AnticipatedCompletionDate AppIsOwner…" at bounding box center [189, 249] width 32 height 16
click at [187, 249] on select "Choose... Acres Address ALL_FEE_RECIPIENTS AnticipatedCompletionDate AppIsOwner…" at bounding box center [189, 249] width 32 height 16
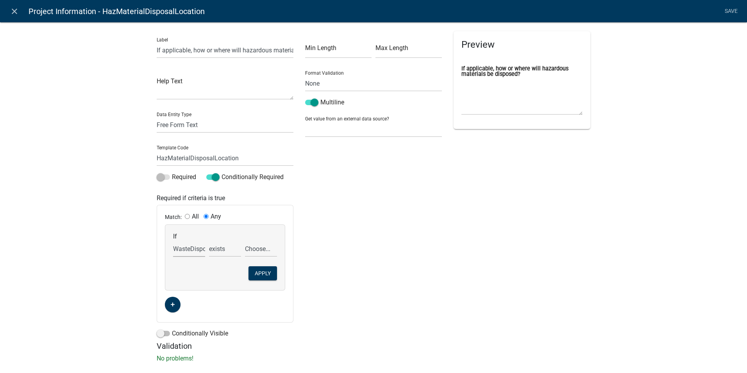
select select "42: HazMaterials"
click at [391, 316] on div "Min Length Max Length Format Validation None Email PhoneNumber Multiline Get va…" at bounding box center [373, 186] width 148 height 310
click at [15, 12] on icon "close" at bounding box center [14, 11] width 9 height 9
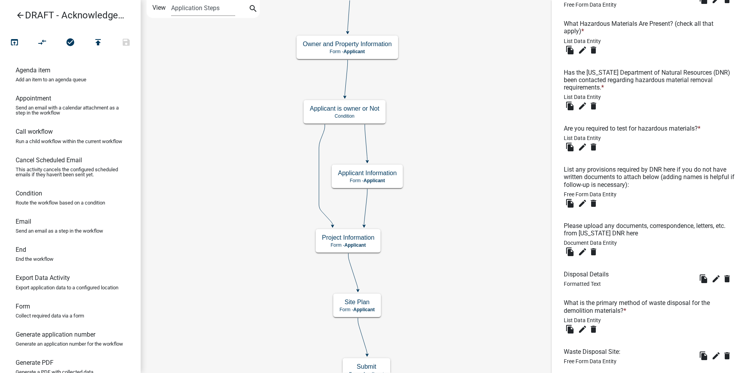
scroll to position [742, 0]
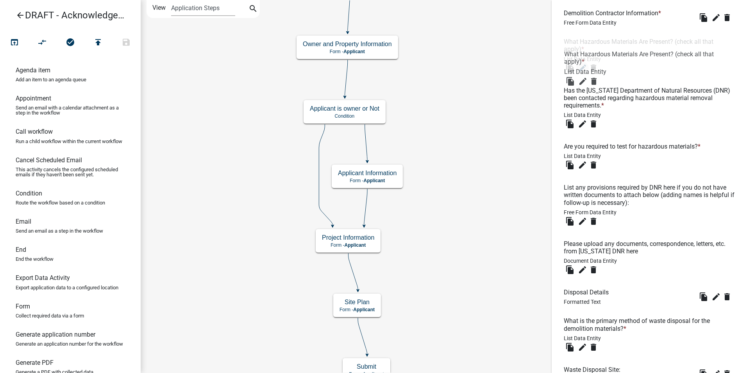
drag, startPoint x: 594, startPoint y: 72, endPoint x: 581, endPoint y: 77, distance: 14.2
click at [591, 62] on span "List Data Entity" at bounding box center [582, 59] width 37 height 6
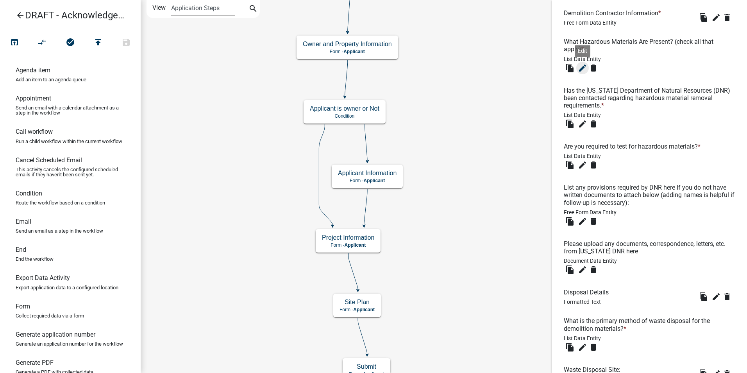
click at [582, 73] on icon "edit" at bounding box center [582, 67] width 9 height 9
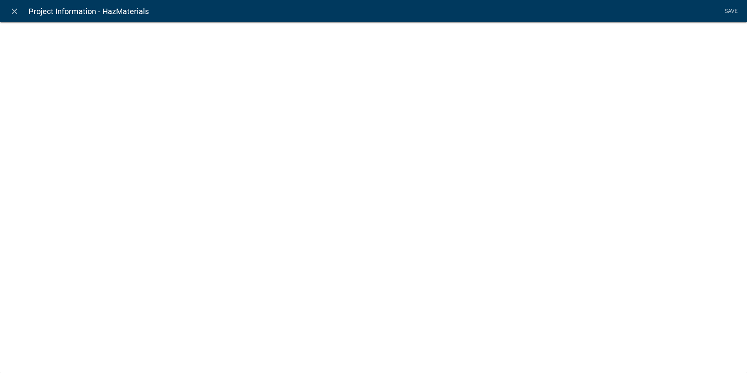
select select "list-data"
select select
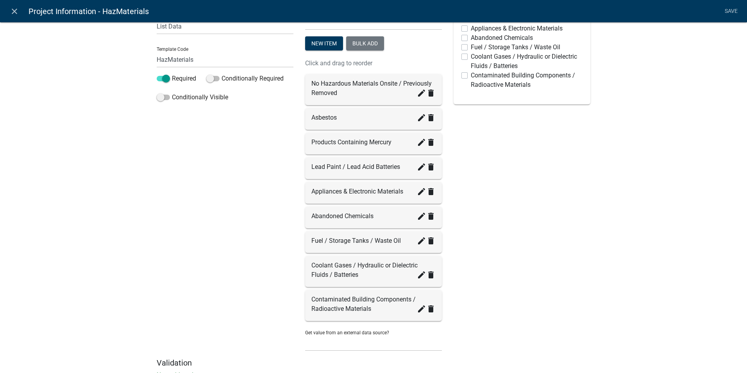
scroll to position [129, 0]
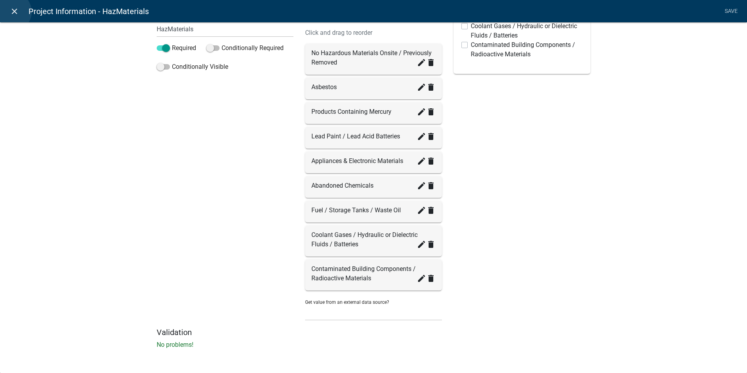
click at [12, 12] on icon "close" at bounding box center [14, 11] width 9 height 9
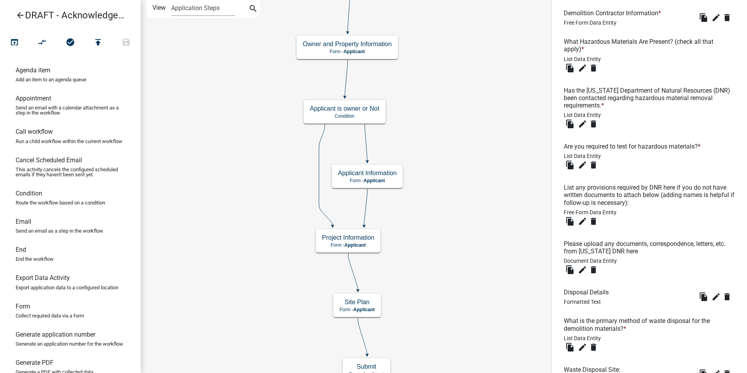
scroll to position [899, 0]
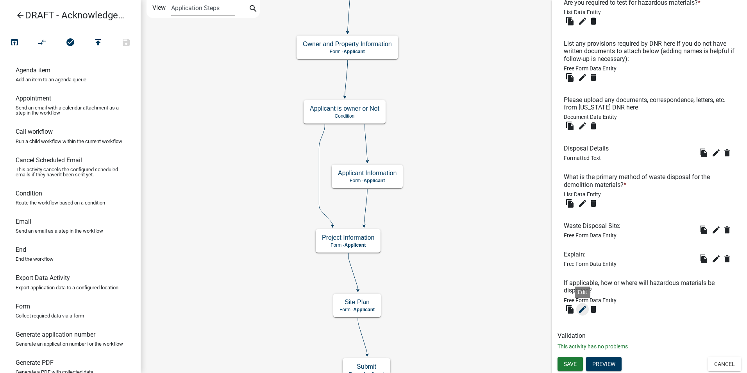
click at [581, 310] on icon "edit" at bounding box center [582, 308] width 9 height 9
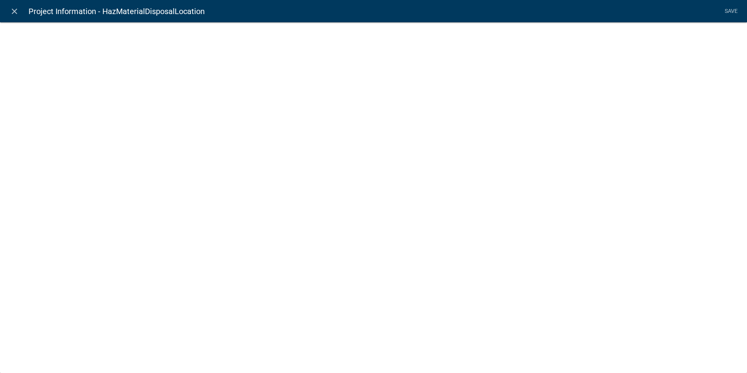
select select
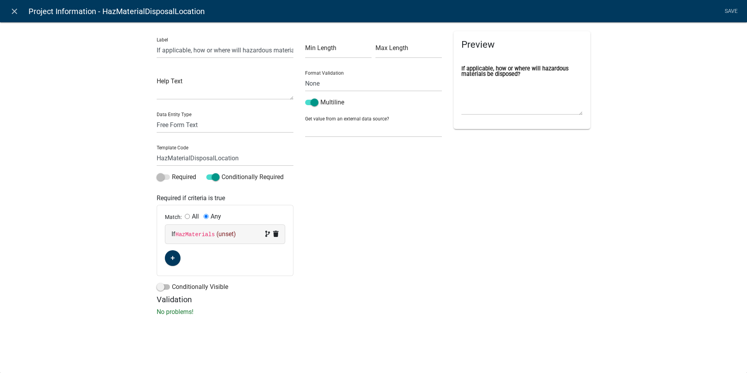
click at [220, 233] on span "(unset)" at bounding box center [226, 233] width 20 height 7
select select "42: HazMaterials"
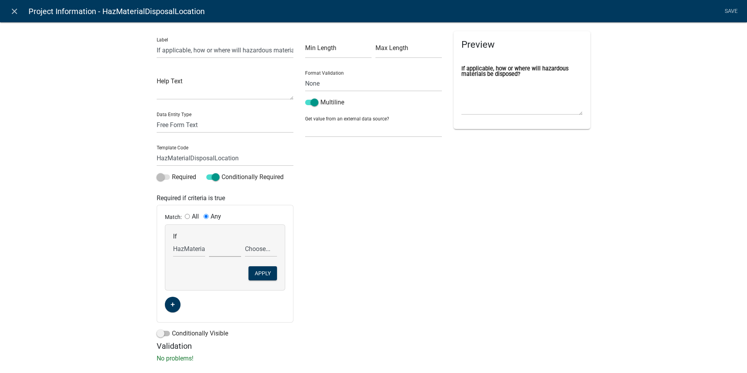
click at [223, 248] on select "exists does not exist contains does not contain" at bounding box center [225, 249] width 32 height 16
select select "3: !~"
click at [209, 241] on select "exists does not exist contains does not contain" at bounding box center [225, 249] width 32 height 16
click at [253, 247] on select "Choose... Abandoned Chemicals Appliances & Electronic Materials Asbestos Contam…" at bounding box center [261, 249] width 32 height 16
select select "8: NoHazards"
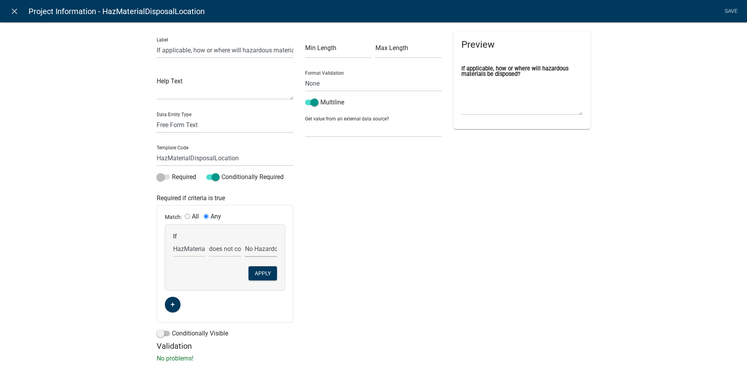
click at [245, 241] on select "Choose... Abandoned Chemicals Appliances & Electronic Materials Asbestos Contam…" at bounding box center [261, 249] width 32 height 16
click at [255, 269] on button "Apply" at bounding box center [262, 273] width 29 height 14
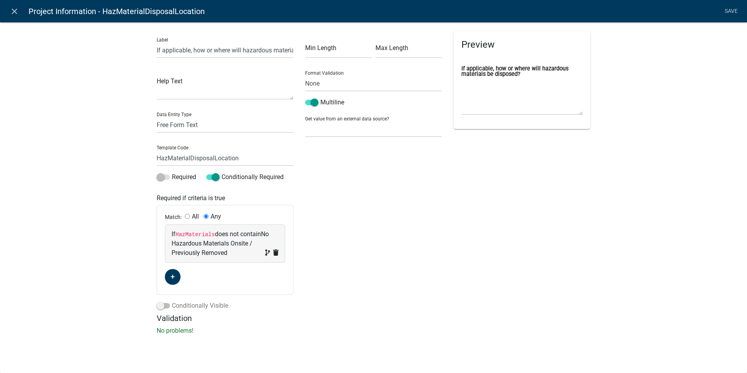
click at [165, 306] on span at bounding box center [163, 305] width 13 height 5
click at [172, 301] on input "Conditionally Visible" at bounding box center [172, 301] width 0 height 0
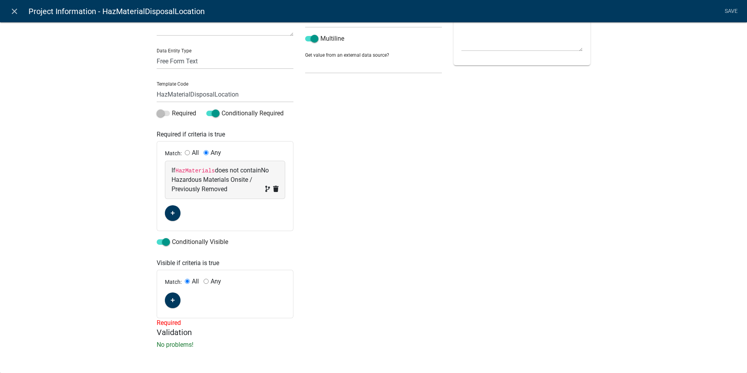
click at [203, 281] on input "Any" at bounding box center [205, 280] width 5 height 5
radio input "true"
radio input "false"
click at [173, 301] on button "button" at bounding box center [173, 300] width 16 height 16
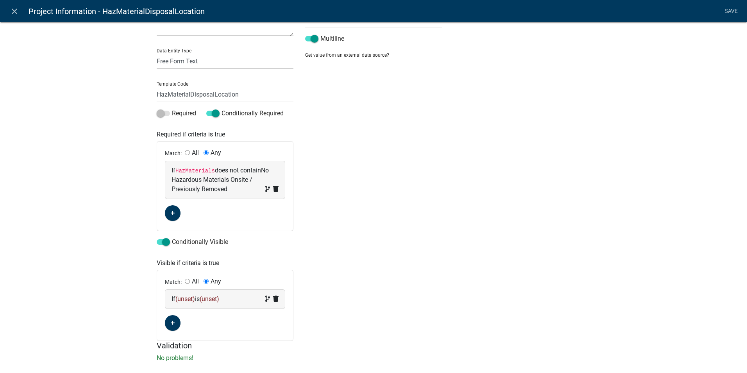
click at [183, 297] on span "(unset)" at bounding box center [185, 298] width 20 height 7
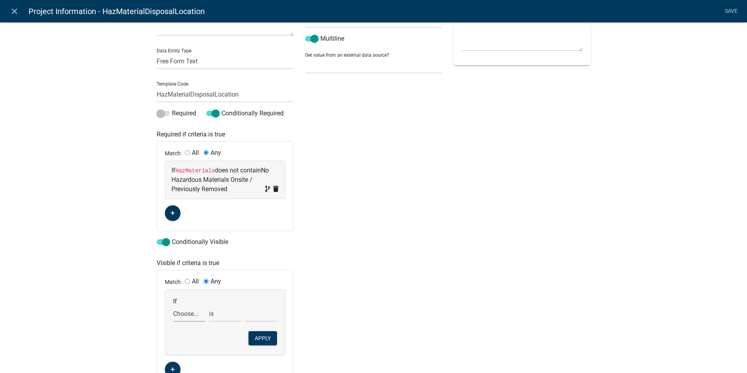
click at [184, 312] on select "Choose... Acres Address ALL_FEE_RECIPIENTS AnticipatedCompletionDate AppIsOwner…" at bounding box center [189, 313] width 32 height 16
select select "42: HazMaterials"
click at [173, 305] on select "Choose... Acres Address ALL_FEE_RECIPIENTS AnticipatedCompletionDate AppIsOwner…" at bounding box center [189, 313] width 32 height 16
click at [217, 315] on select "exists does not exist contains does not contain" at bounding box center [225, 313] width 32 height 16
select select "7: !~"
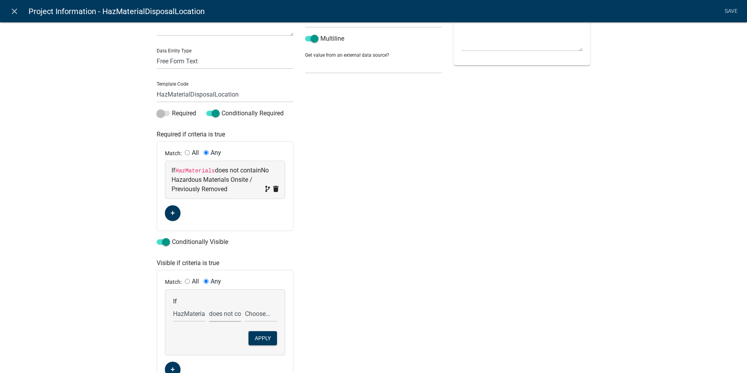
click at [209, 305] on select "exists does not exist contains does not contain" at bounding box center [225, 313] width 32 height 16
click at [247, 313] on select "Choose... Abandoned Chemicals Appliances & Electronic Materials Asbestos Contam…" at bounding box center [261, 313] width 32 height 16
select select "8: NoHazards"
click at [245, 305] on select "Choose... Abandoned Chemicals Appliances & Electronic Materials Asbestos Contam…" at bounding box center [261, 313] width 32 height 16
click at [253, 337] on button "Apply" at bounding box center [262, 338] width 29 height 14
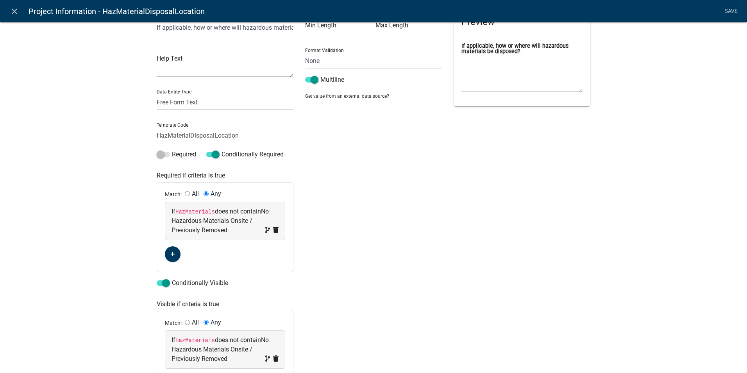
scroll to position [0, 0]
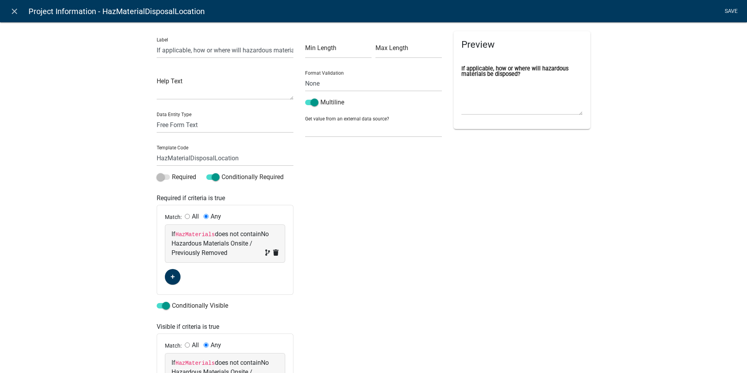
click at [737, 9] on link "Save" at bounding box center [731, 11] width 20 height 15
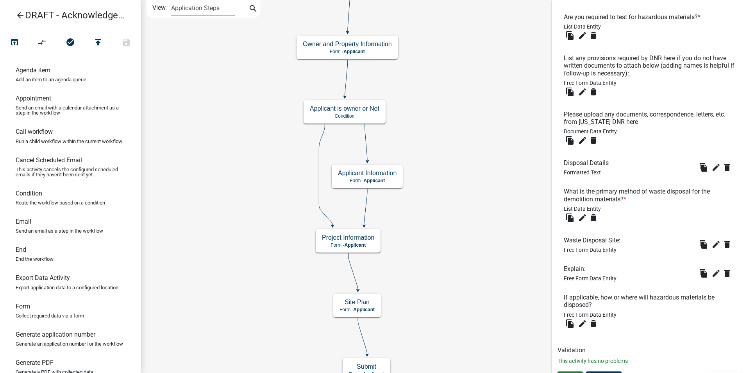
scroll to position [899, 0]
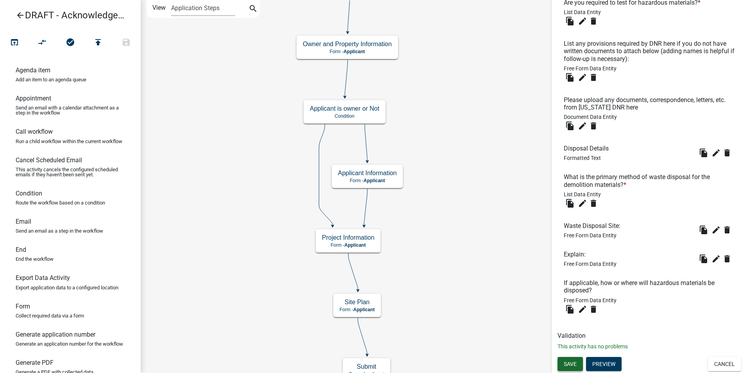
click at [567, 366] on span "Save" at bounding box center [570, 363] width 13 height 6
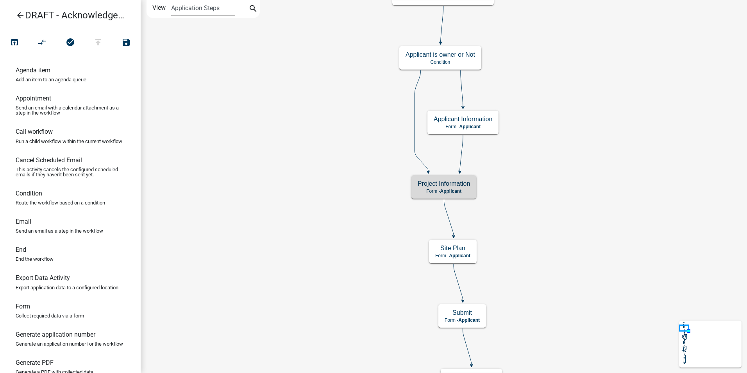
scroll to position [0, 0]
click at [447, 189] on span "Applicant" at bounding box center [450, 190] width 21 height 5
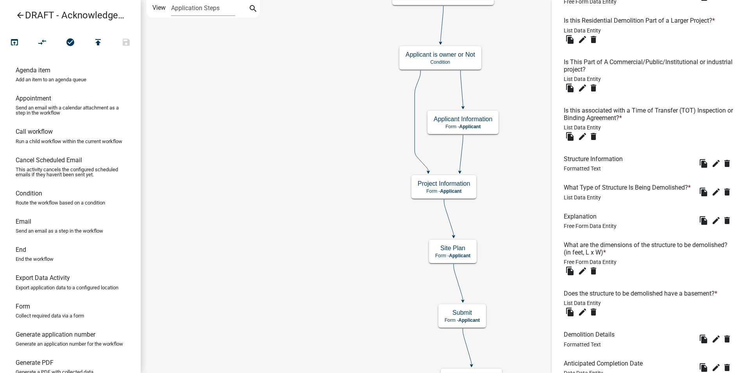
scroll to position [899, 0]
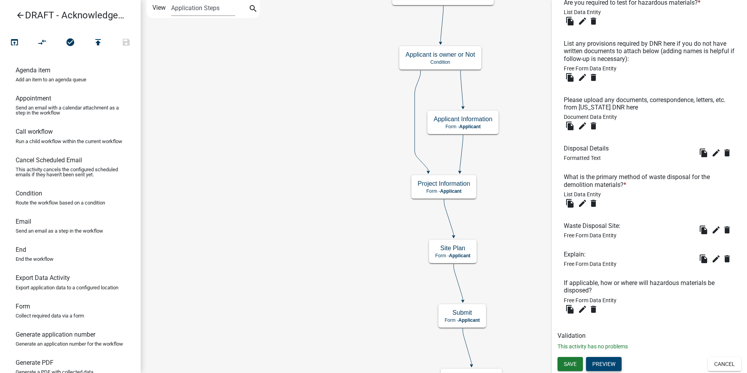
click at [600, 365] on button "Preview" at bounding box center [604, 364] width 36 height 14
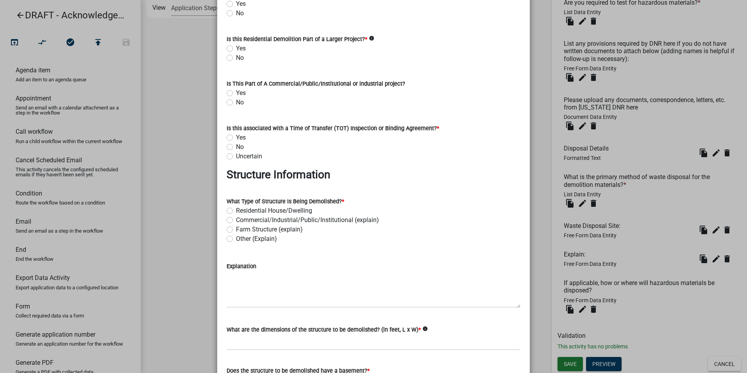
scroll to position [117, 0]
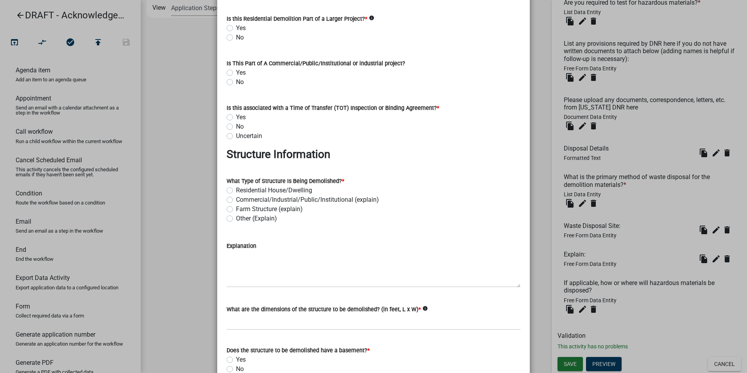
click at [338, 212] on div "Farm Structure (explain)" at bounding box center [374, 208] width 294 height 9
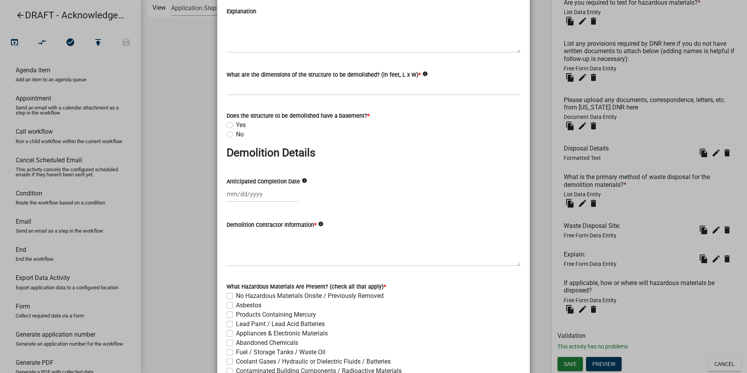
click at [325, 226] on div "Demolition Contractor Information * info" at bounding box center [374, 224] width 294 height 9
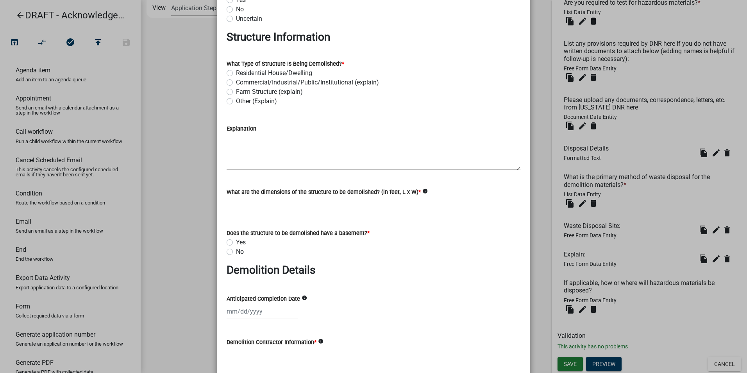
scroll to position [0, 0]
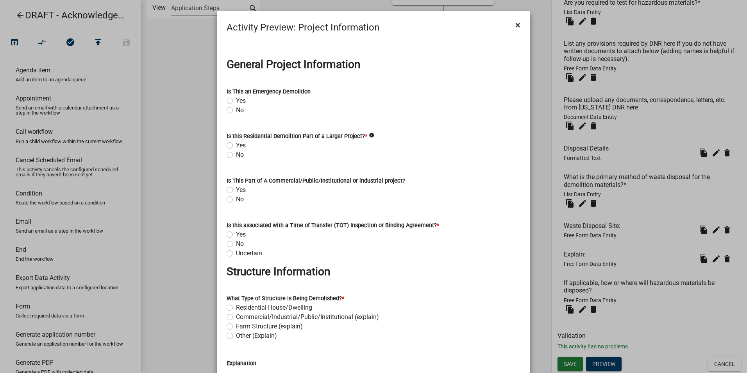
click at [515, 27] on span "×" at bounding box center [517, 25] width 5 height 11
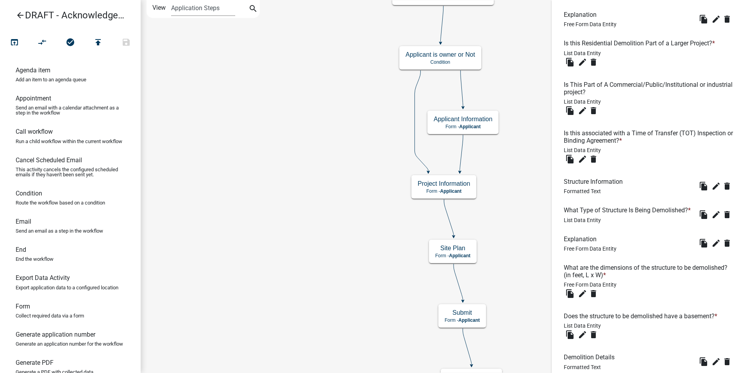
scroll to position [352, 0]
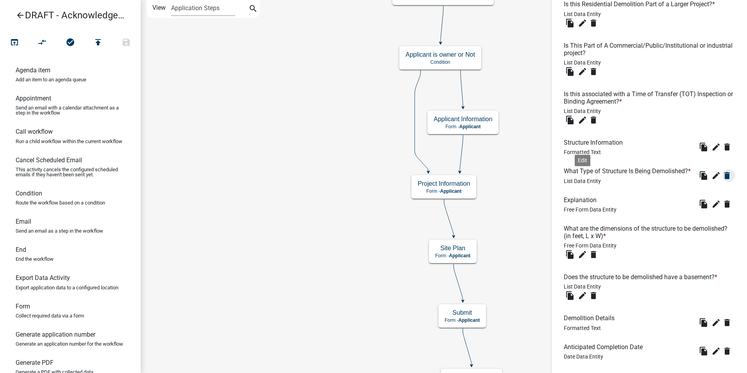
drag, startPoint x: 580, startPoint y: 192, endPoint x: 589, endPoint y: 190, distance: 9.6
click at [697, 182] on div "file_copy edit Edit delete" at bounding box center [715, 175] width 37 height 12
click at [711, 180] on icon "edit" at bounding box center [715, 175] width 9 height 9
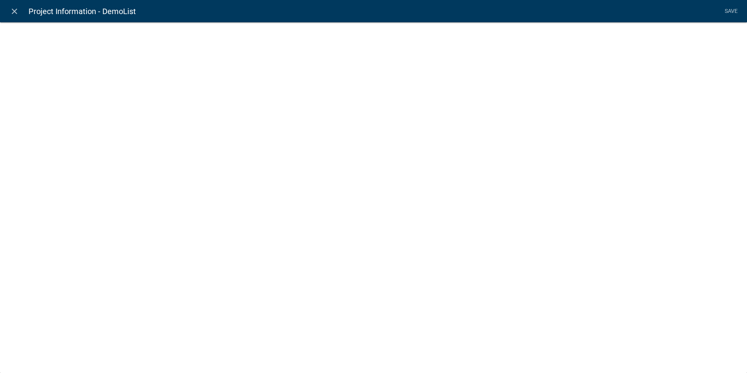
select select "list-data"
select select
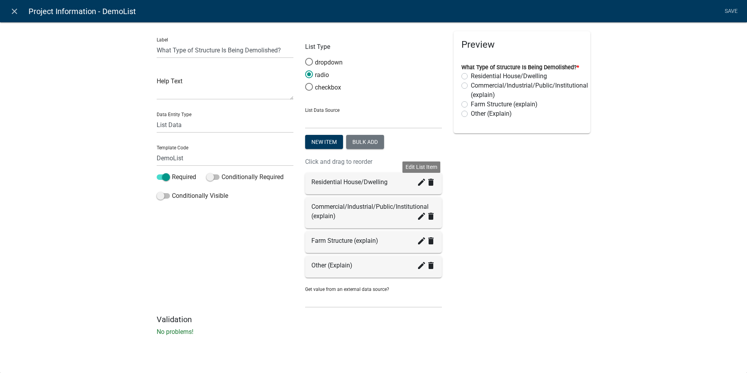
click at [421, 186] on icon "create" at bounding box center [421, 181] width 9 height 9
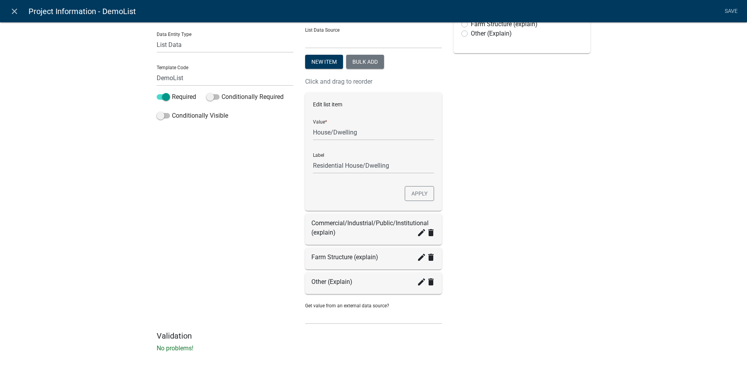
scroll to position [84, 0]
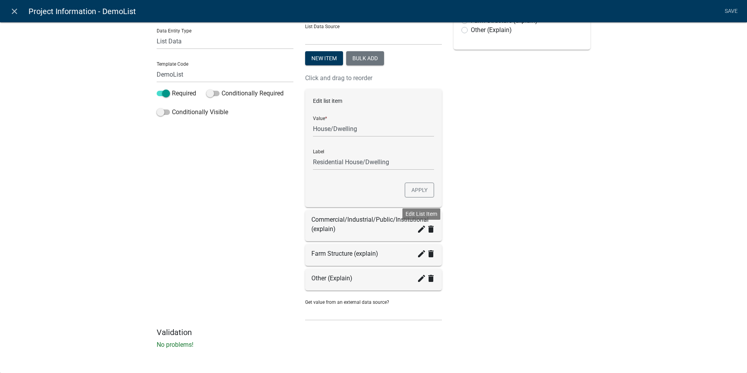
click at [417, 233] on icon "create" at bounding box center [421, 228] width 9 height 9
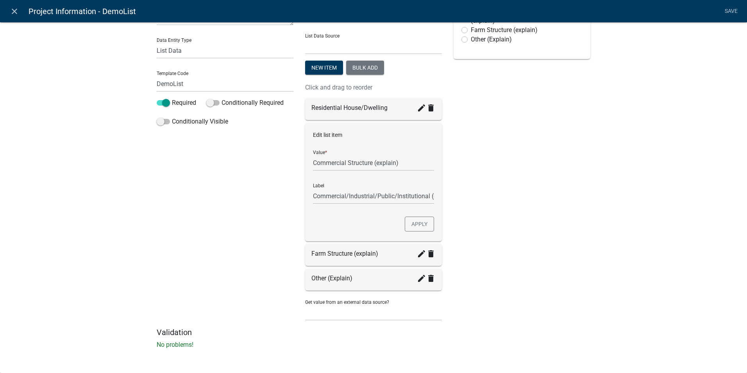
scroll to position [74, 0]
click at [420, 109] on icon "create" at bounding box center [421, 107] width 9 height 9
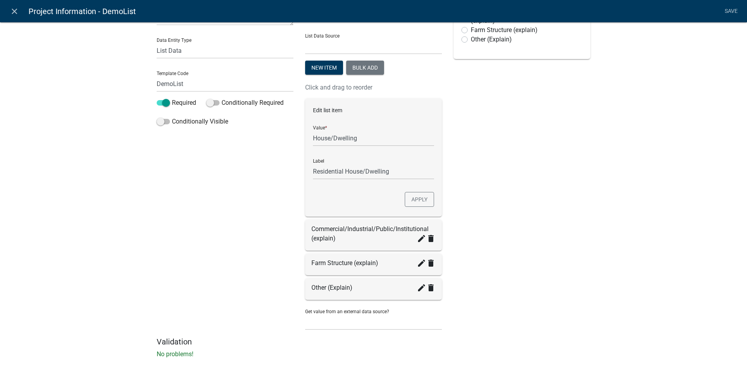
scroll to position [84, 0]
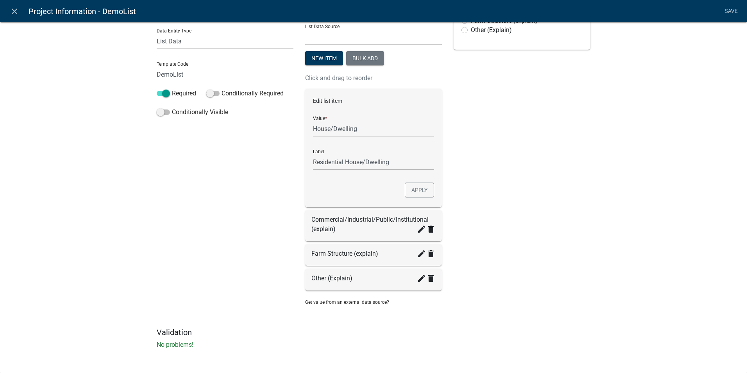
click at [345, 221] on div "Commercial/Industrial/Public/Institutional (explain) create delete" at bounding box center [373, 224] width 124 height 19
click at [417, 231] on icon "create" at bounding box center [421, 228] width 9 height 9
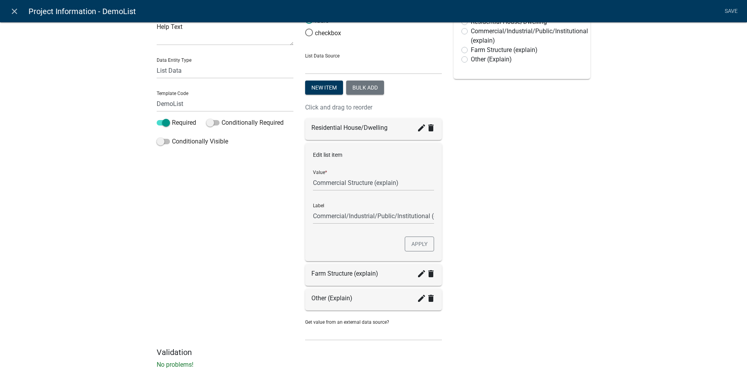
scroll to position [35, 0]
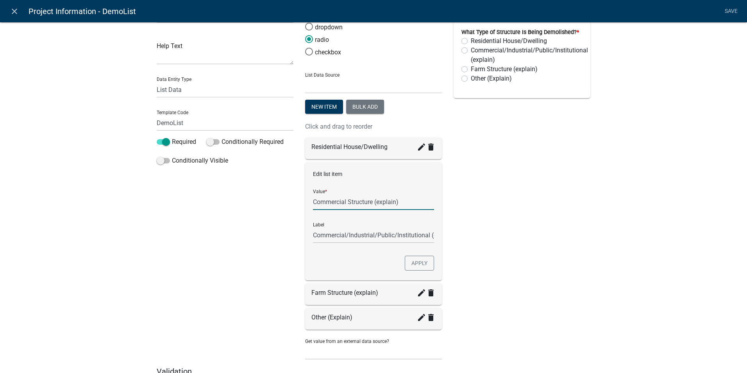
click at [398, 202] on input "Commercial Structure (explain)" at bounding box center [373, 202] width 121 height 16
drag, startPoint x: 398, startPoint y: 202, endPoint x: 372, endPoint y: 202, distance: 25.8
click at [372, 202] on input "Commercial Structure (explain)" at bounding box center [373, 202] width 121 height 16
type input "Commercial Structure"
click at [531, 243] on div "Preview What Type of Structure Is Being Demolished? * Residential House/Dwellin…" at bounding box center [522, 181] width 148 height 370
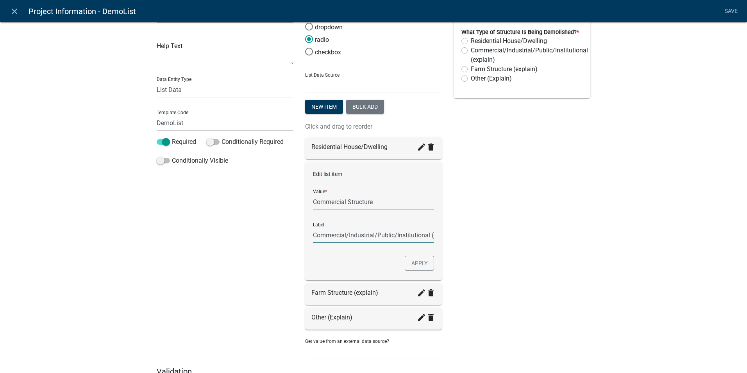
click at [399, 235] on input "Commercial/Industrial/Public/Institutional (explain)" at bounding box center [373, 235] width 121 height 16
drag, startPoint x: 407, startPoint y: 235, endPoint x: 466, endPoint y: 235, distance: 59.0
click at [466, 235] on div "Label What Type of Structure Is Being Demolished? Help Text Data Entity Type Fr…" at bounding box center [373, 181] width 445 height 370
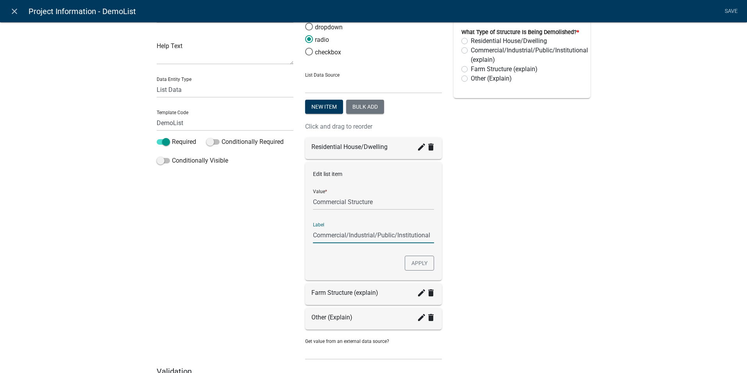
type input "Commercial/Industrial/Public/Institutional"
click at [496, 243] on div "Preview What Type of Structure Is Being Demolished? * Residential House/Dwellin…" at bounding box center [522, 181] width 148 height 370
click at [416, 267] on button "Apply" at bounding box center [419, 262] width 29 height 15
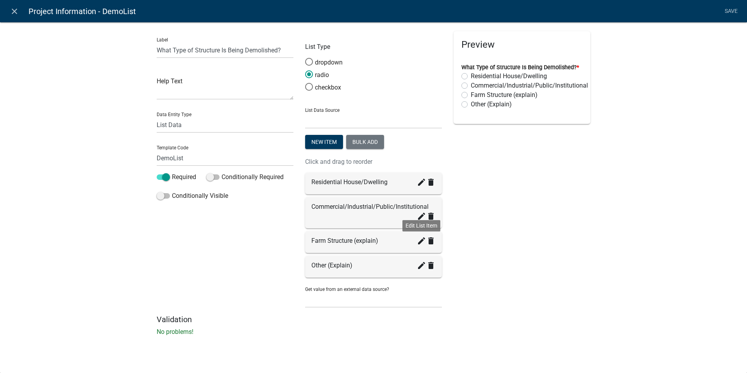
click at [421, 242] on icon "create" at bounding box center [421, 240] width 9 height 9
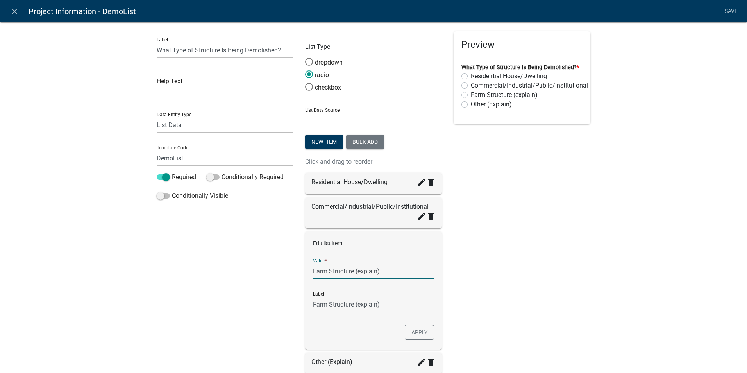
drag, startPoint x: 378, startPoint y: 272, endPoint x: 352, endPoint y: 270, distance: 25.9
click at [352, 270] on input "Farm Structure (explain)" at bounding box center [373, 271] width 121 height 16
type input "Farm Structure"
click at [573, 283] on div "Preview What Type of Structure Is Being Demolished? * Residential House/Dwellin…" at bounding box center [522, 221] width 148 height 380
type input "Farm Structure"
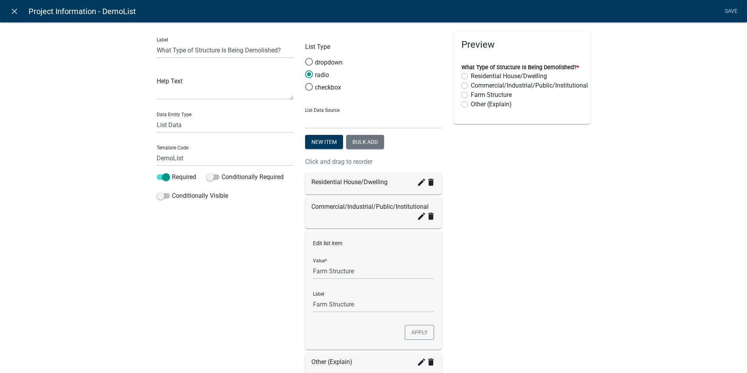
drag, startPoint x: 542, startPoint y: 285, endPoint x: 535, endPoint y: 283, distance: 6.8
click at [540, 285] on div "Preview What Type of Structure Is Being Demolished? * Residential House/Dwellin…" at bounding box center [522, 221] width 148 height 380
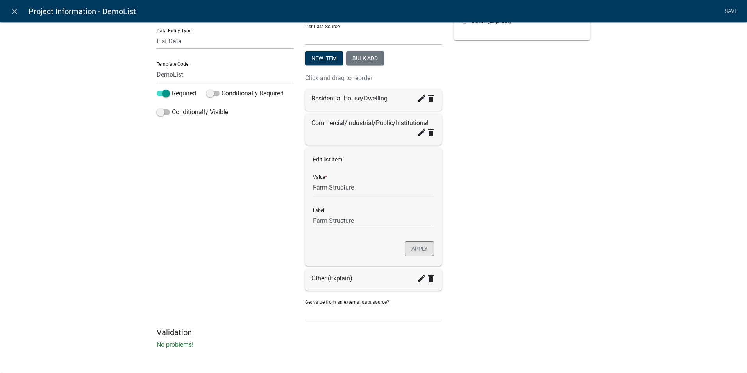
click at [420, 252] on button "Apply" at bounding box center [419, 248] width 29 height 15
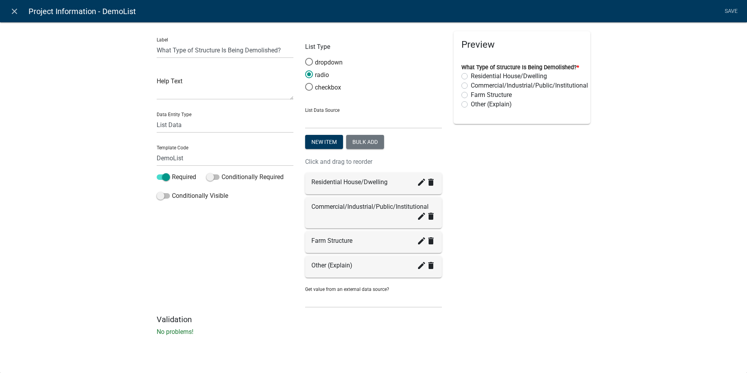
click at [469, 285] on div "Preview What Type of Structure Is Being Demolished? * Residential House/Dwellin…" at bounding box center [522, 172] width 148 height 283
click at [496, 268] on div "Preview What Type of Structure Is Being Demolished? * Residential House/Dwellin…" at bounding box center [522, 172] width 148 height 283
click at [735, 11] on link "Save" at bounding box center [731, 11] width 20 height 15
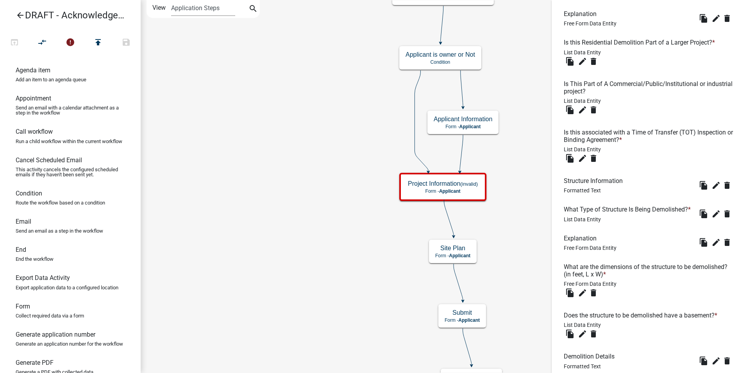
scroll to position [351, 0]
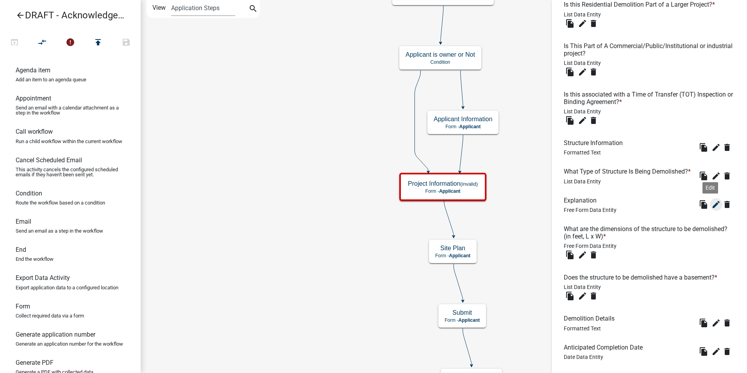
click at [711, 209] on icon "edit" at bounding box center [715, 204] width 9 height 9
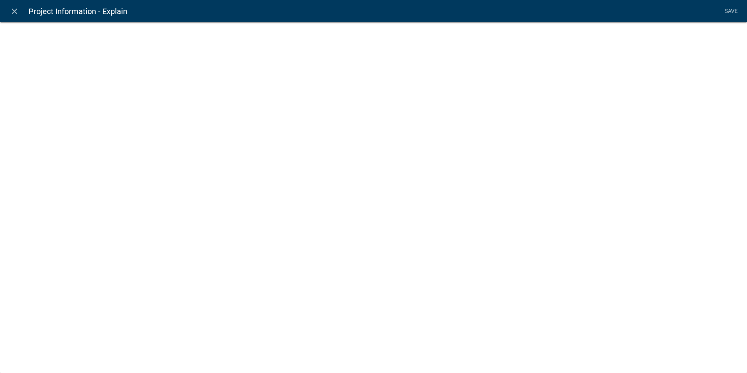
select select
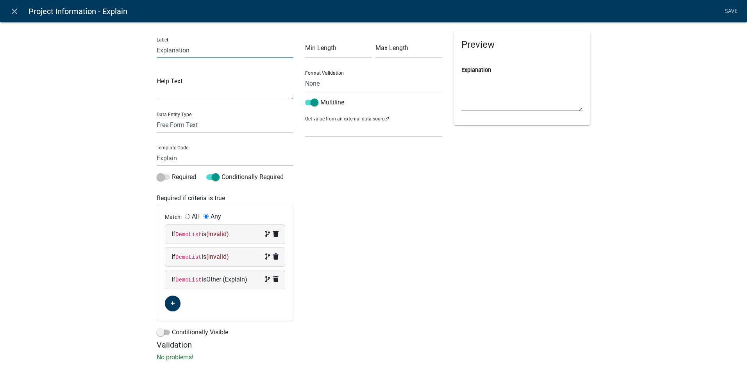
click at [175, 52] on input "Explanation" at bounding box center [225, 50] width 137 height 16
click at [182, 49] on input "Describe Structure(s) to be" at bounding box center [225, 50] width 137 height 16
click at [233, 48] on input "Describe structure(s) to be" at bounding box center [225, 50] width 137 height 16
type input "Describe structure(s) to be demolished:"
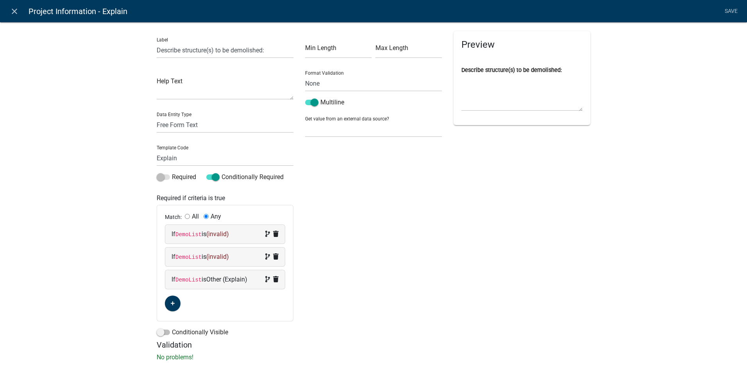
click at [374, 215] on div "Min Length Max Length Format Validation None Email PhoneNumber Multiline Get va…" at bounding box center [373, 185] width 148 height 309
click at [217, 233] on span "(invalid)" at bounding box center [217, 233] width 23 height 7
select select "32: DemoList"
select select
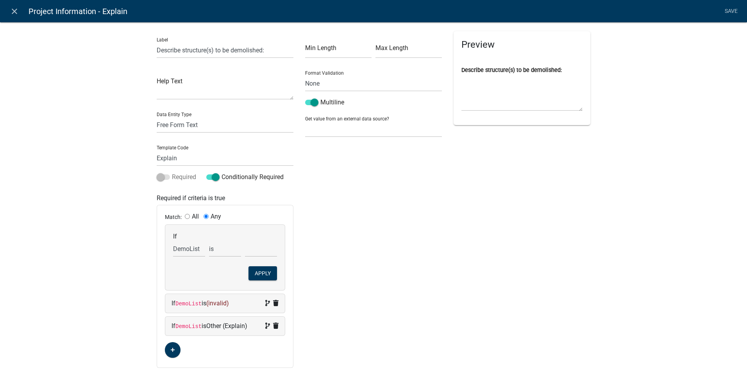
click at [161, 176] on span at bounding box center [163, 176] width 13 height 5
click at [209, 178] on span at bounding box center [212, 176] width 13 height 5
click at [221, 172] on input "Conditionally Required" at bounding box center [221, 172] width 0 height 0
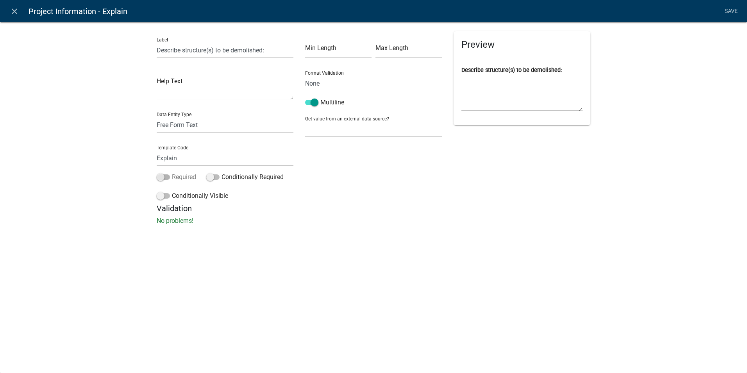
click at [164, 176] on span at bounding box center [163, 176] width 13 height 5
click at [172, 172] on input "Required" at bounding box center [172, 172] width 0 height 0
click at [725, 10] on link "Save" at bounding box center [731, 11] width 20 height 15
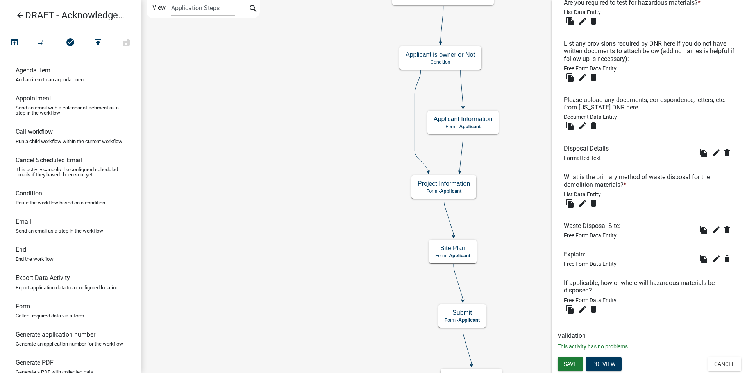
scroll to position [899, 0]
click at [568, 366] on span "Save" at bounding box center [570, 363] width 13 height 6
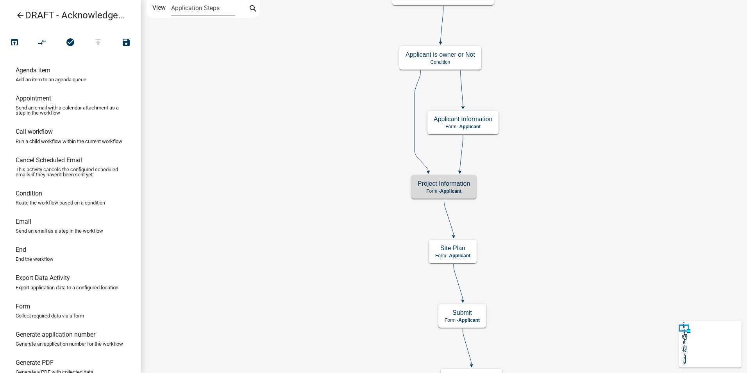
scroll to position [0, 0]
click at [457, 191] on span "Applicant" at bounding box center [450, 190] width 21 height 5
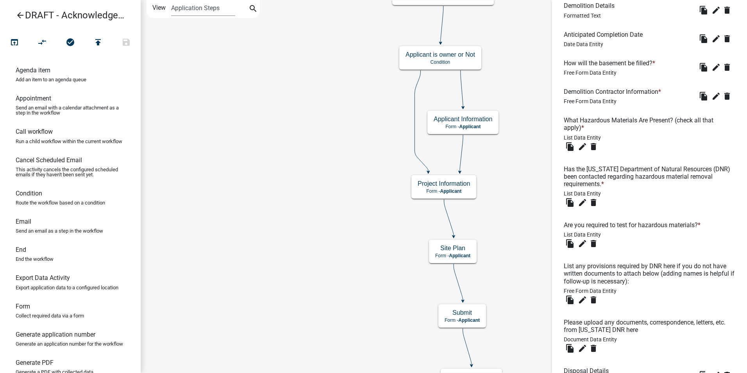
scroll to position [899, 0]
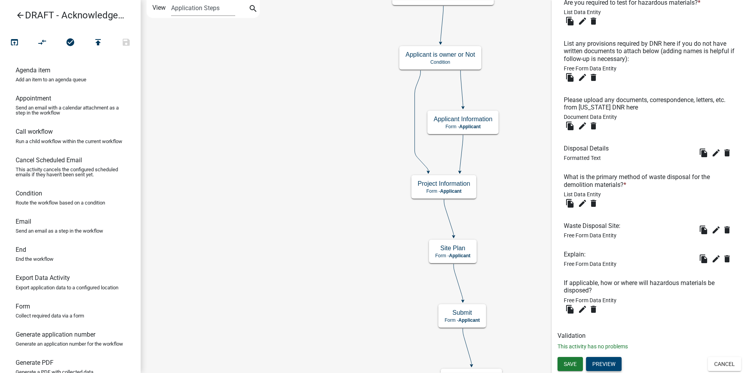
click at [604, 362] on button "Preview" at bounding box center [604, 364] width 36 height 14
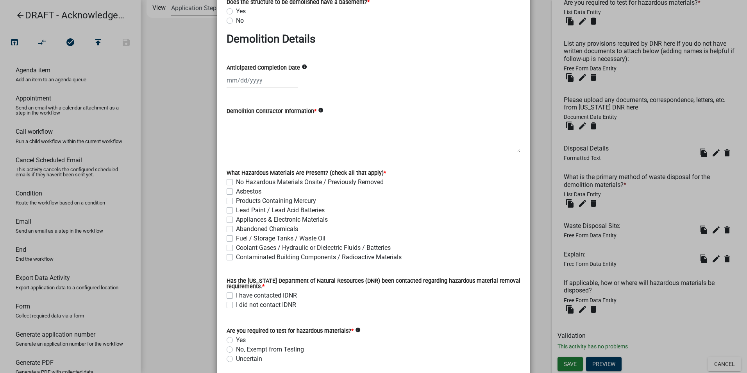
scroll to position [469, 0]
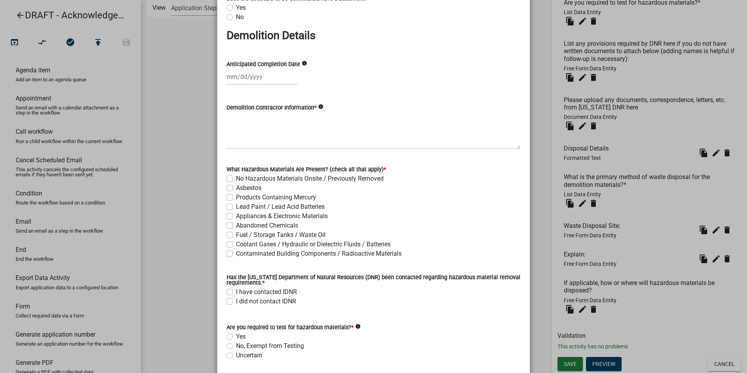
click at [302, 64] on icon "info" at bounding box center [304, 63] width 5 height 5
click at [318, 107] on icon "info" at bounding box center [320, 106] width 5 height 5
click at [544, 86] on ngb-modal-window "Activity Preview : Project Information × General Project Information Is This an…" at bounding box center [373, 186] width 747 height 373
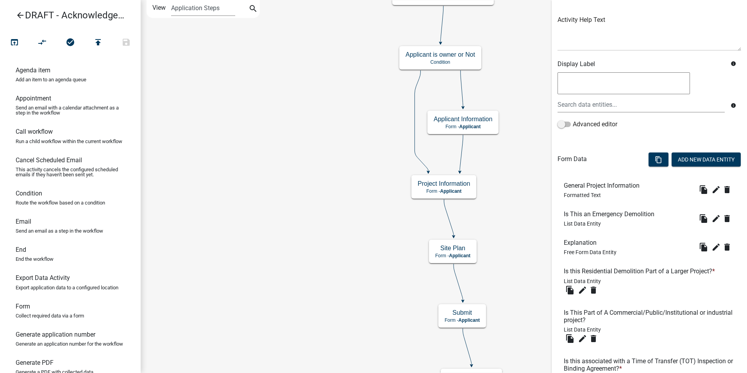
scroll to position [0, 0]
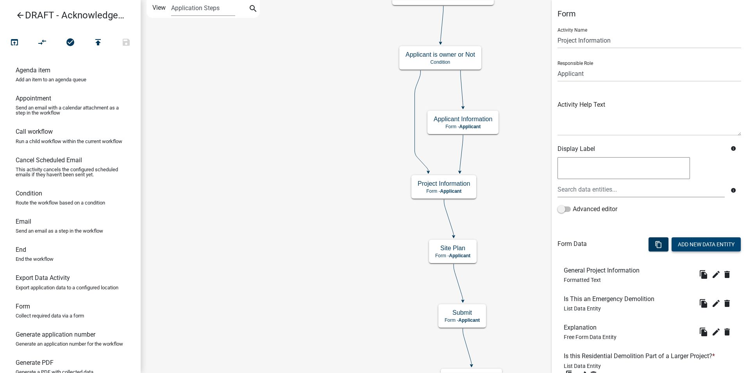
click at [697, 245] on button "Add New Data Entity" at bounding box center [705, 244] width 69 height 14
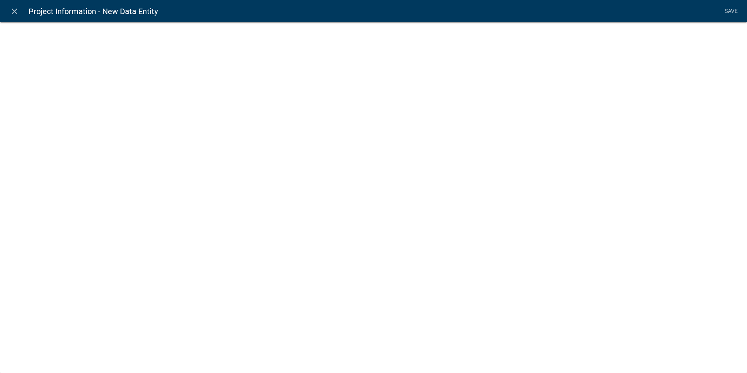
select select
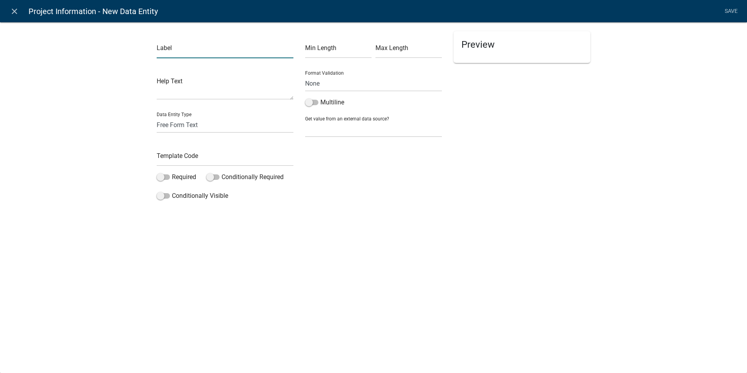
click at [208, 56] on input "text" at bounding box center [225, 50] width 137 height 16
type input "Anticipated Start Date"
click at [186, 96] on textarea at bounding box center [225, 87] width 137 height 24
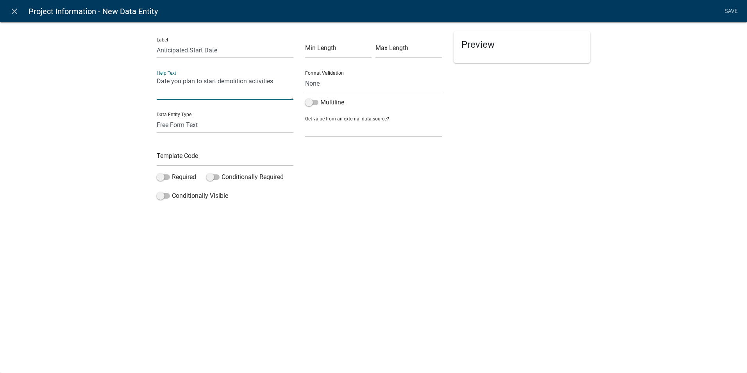
click at [192, 80] on textarea "Date you plan to start demolition activities" at bounding box center [225, 87] width 137 height 24
click at [288, 82] on textarea "Date you would like to start demolition activities" at bounding box center [225, 87] width 137 height 24
type textarea "Date you would like to start demolition activities."
click at [199, 126] on select "Free Form Text Document Display Entity Value Fee Numeric Data Date Map Sketch D…" at bounding box center [225, 125] width 137 height 16
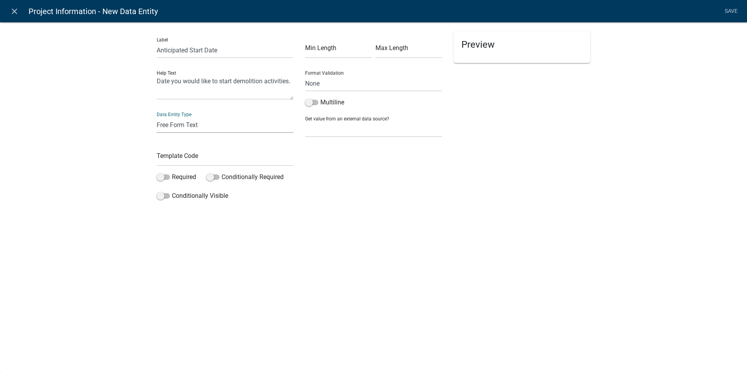
select select "date"
click at [157, 117] on select "Free Form Text Document Display Entity Value Fee Numeric Data Date Map Sketch D…" at bounding box center [225, 125] width 137 height 16
select select "date"
select select
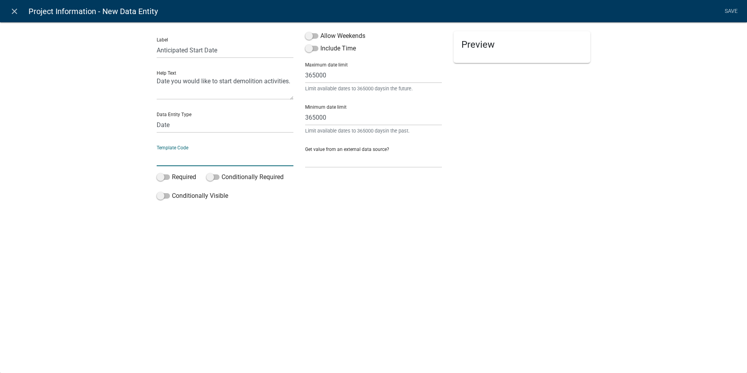
click at [212, 160] on input "text" at bounding box center [225, 158] width 137 height 16
type input "StartDate"
click at [299, 287] on div "close Project Information - New Data Entity Save Label Anticipated Start Date H…" at bounding box center [373, 186] width 747 height 373
click at [728, 12] on link "Save" at bounding box center [731, 11] width 20 height 15
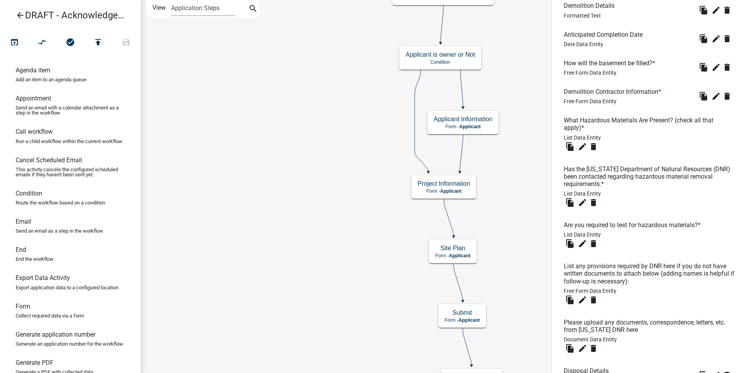
scroll to position [927, 0]
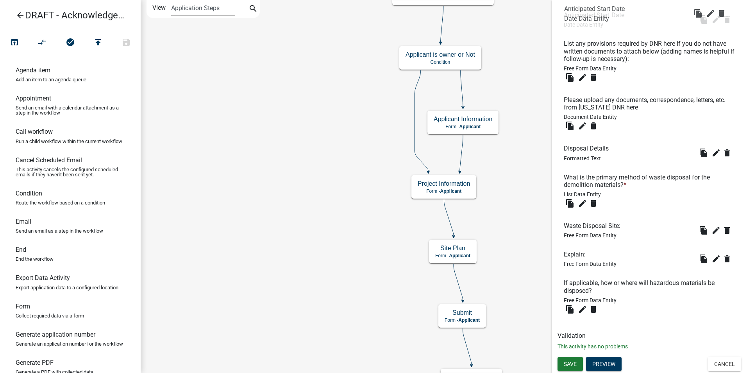
drag, startPoint x: 577, startPoint y: 302, endPoint x: 578, endPoint y: 7, distance: 294.9
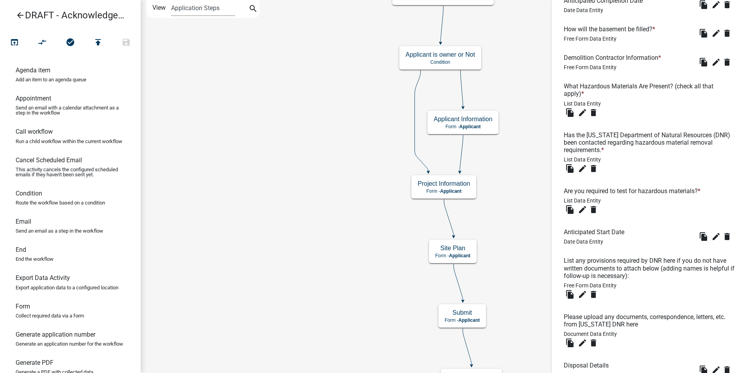
scroll to position [693, 0]
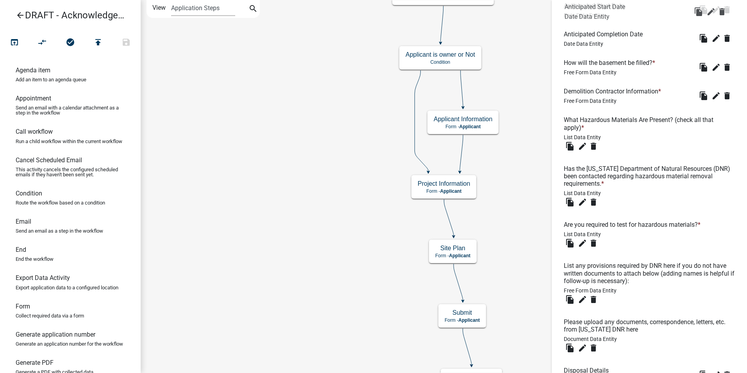
drag, startPoint x: 590, startPoint y: 249, endPoint x: 591, endPoint y: 9, distance: 239.4
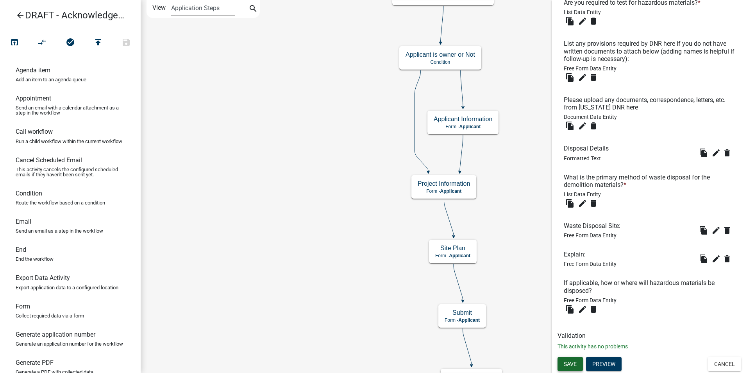
click at [578, 360] on button "Save" at bounding box center [569, 364] width 25 height 14
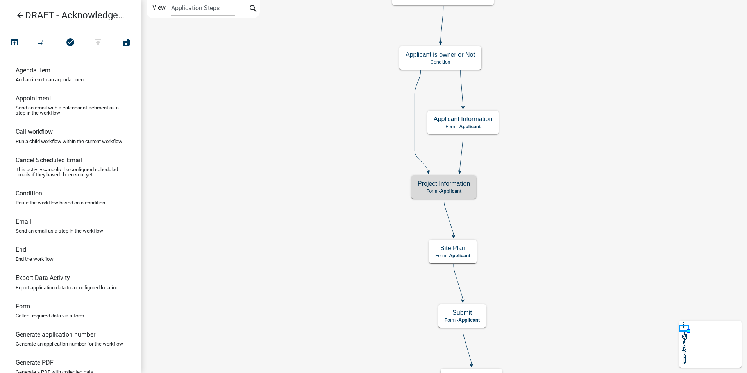
scroll to position [0, 0]
click at [457, 191] on span "Applicant" at bounding box center [450, 190] width 21 height 5
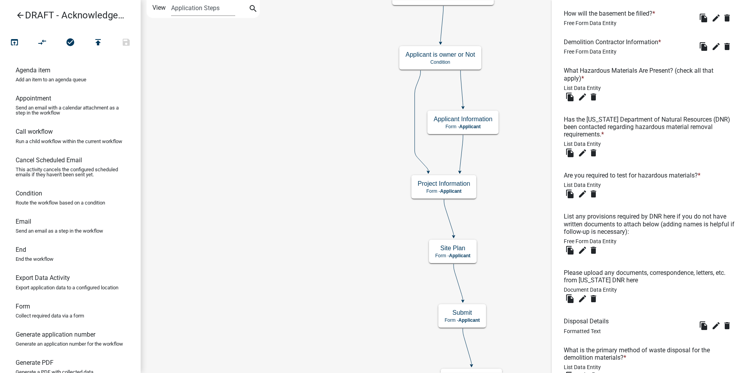
scroll to position [927, 0]
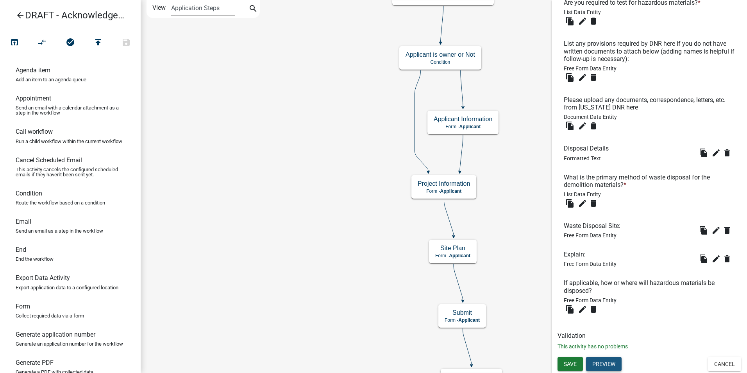
click at [599, 365] on button "Preview" at bounding box center [604, 364] width 36 height 14
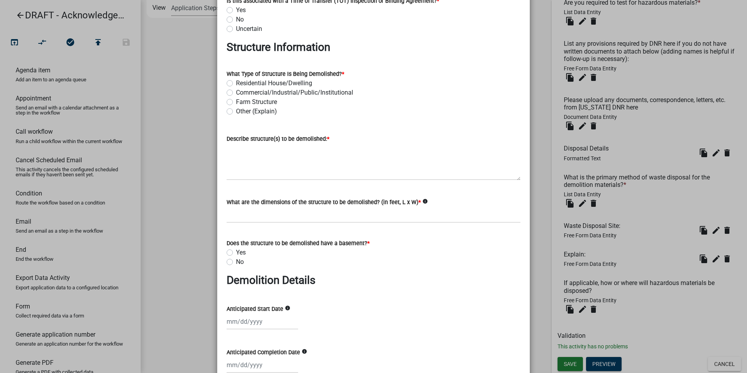
scroll to position [0, 0]
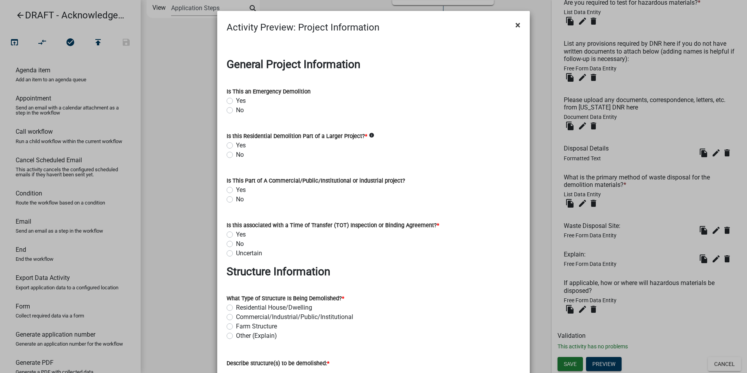
click at [515, 24] on span "×" at bounding box center [517, 25] width 5 height 11
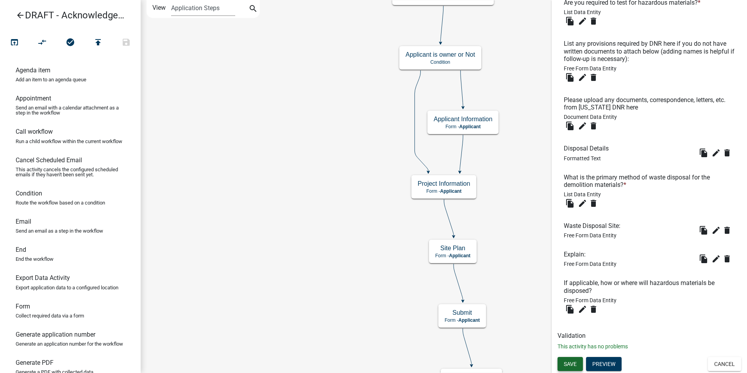
click at [565, 365] on span "Save" at bounding box center [570, 363] width 13 height 6
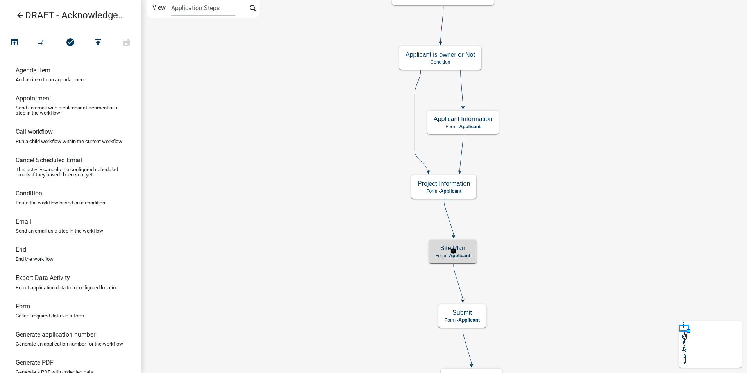
click at [461, 247] on h5 "Site Plan" at bounding box center [452, 247] width 35 height 7
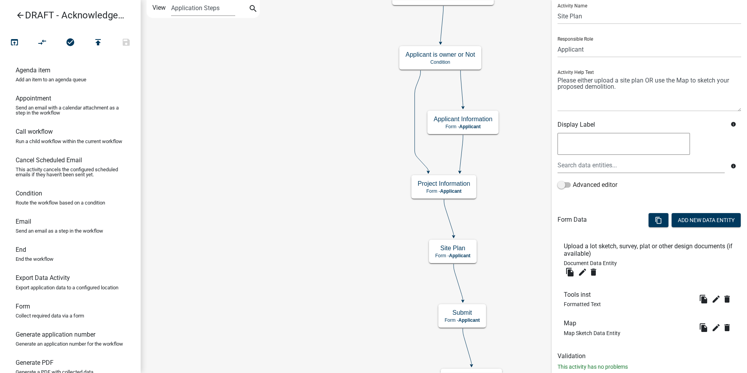
scroll to position [6, 0]
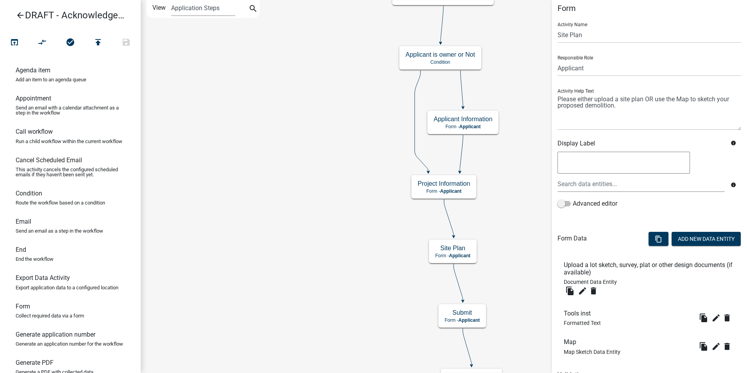
click at [612, 161] on textarea at bounding box center [623, 163] width 132 height 22
type textarea "test"
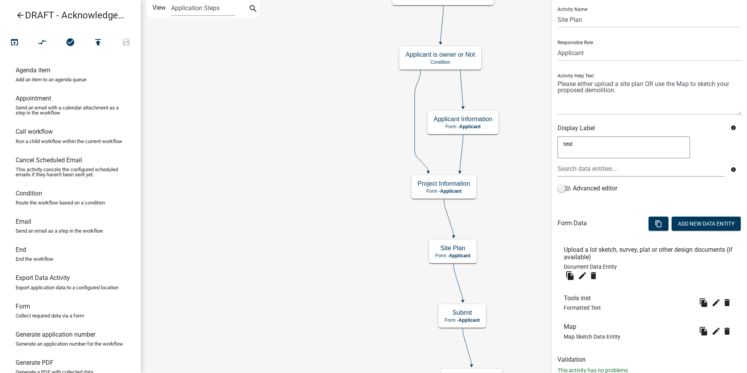
scroll to position [45, 0]
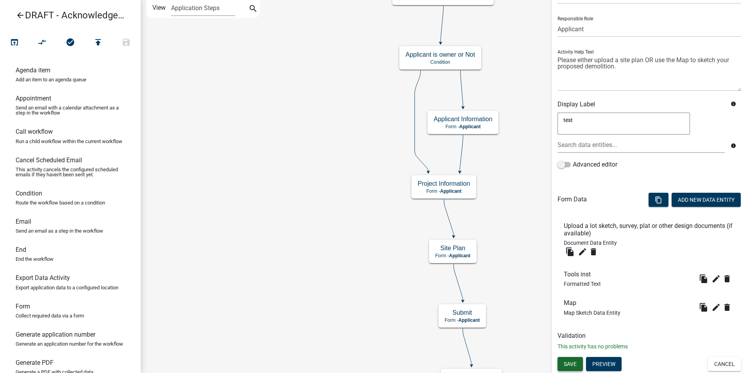
click at [572, 364] on span "Save" at bounding box center [570, 363] width 13 height 6
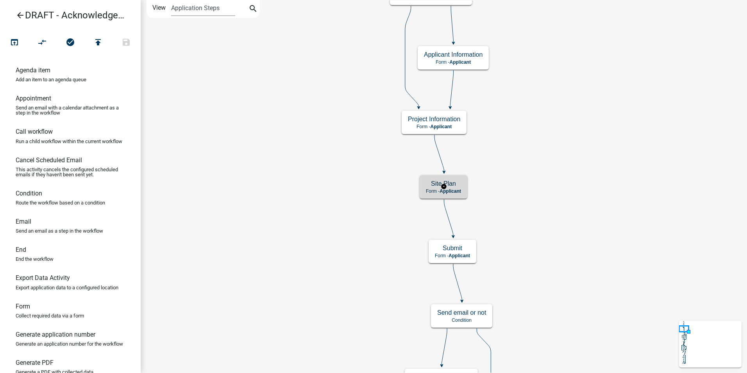
click at [452, 190] on span "Applicant" at bounding box center [449, 190] width 21 height 5
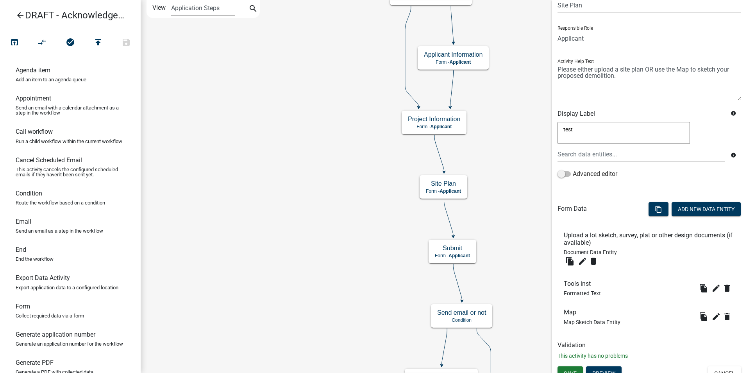
scroll to position [45, 0]
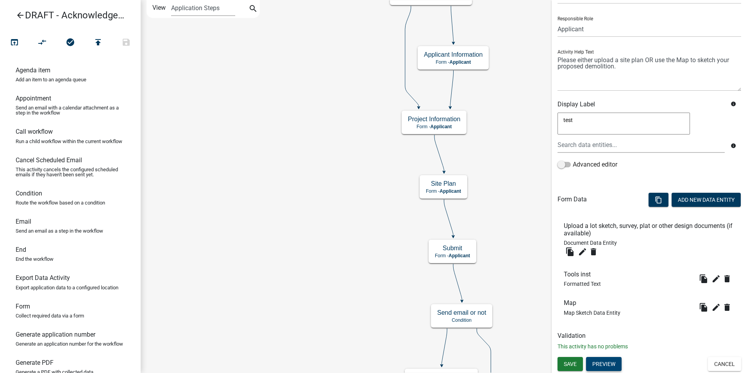
click at [602, 360] on button "Preview" at bounding box center [604, 364] width 36 height 14
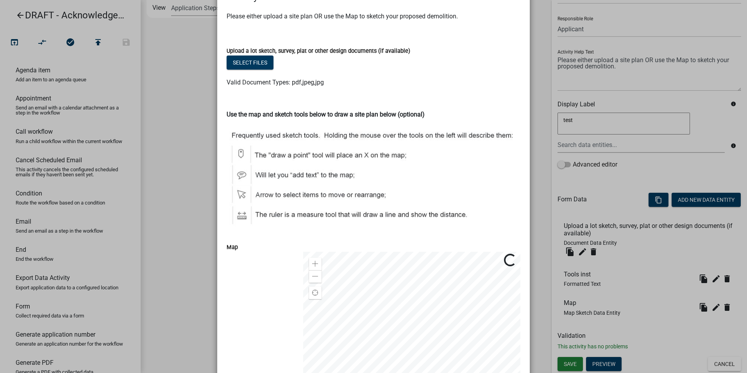
scroll to position [0, 0]
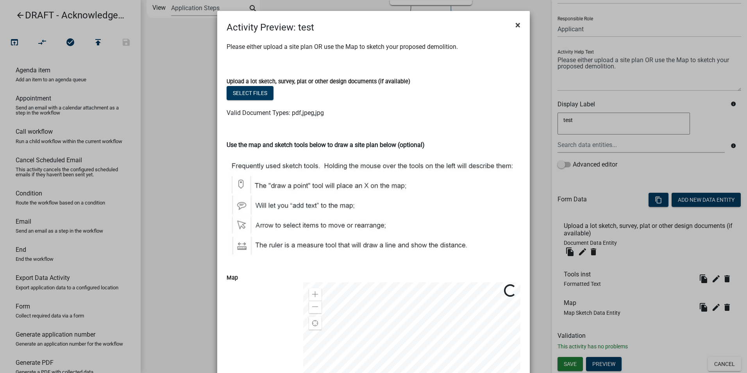
click at [515, 27] on span "×" at bounding box center [517, 25] width 5 height 11
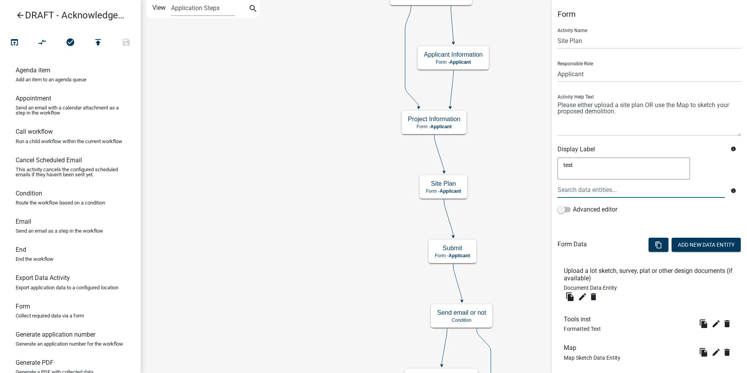
drag, startPoint x: 575, startPoint y: 164, endPoint x: 538, endPoint y: 166, distance: 37.5
click at [537, 166] on main "Start Start - Applicant Owner and Property Information Form - Applicant Parcel …" at bounding box center [444, 186] width 606 height 373
type textarea "t"
type textarea "Site Plan for Proposed Demolition Activities"
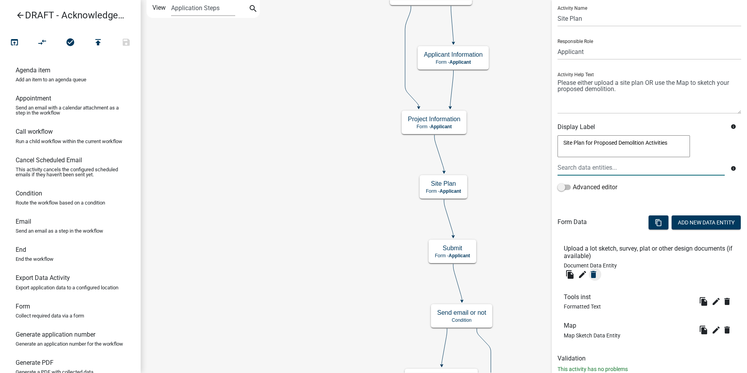
scroll to position [45, 0]
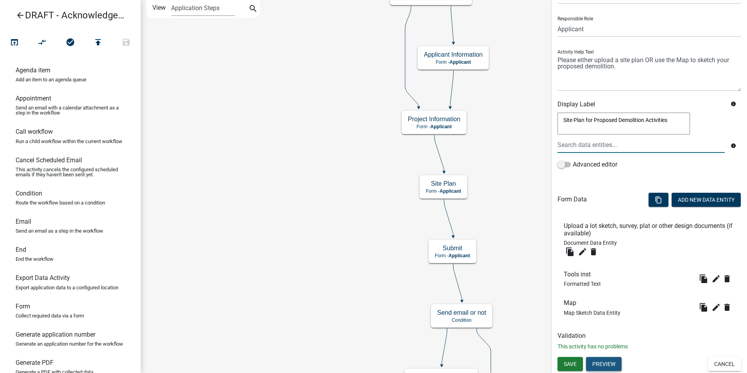
click at [606, 363] on button "Preview" at bounding box center [604, 364] width 36 height 14
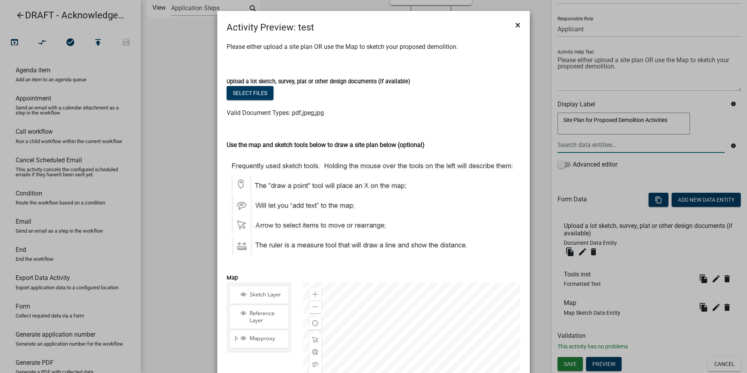
click at [516, 25] on span "×" at bounding box center [517, 25] width 5 height 11
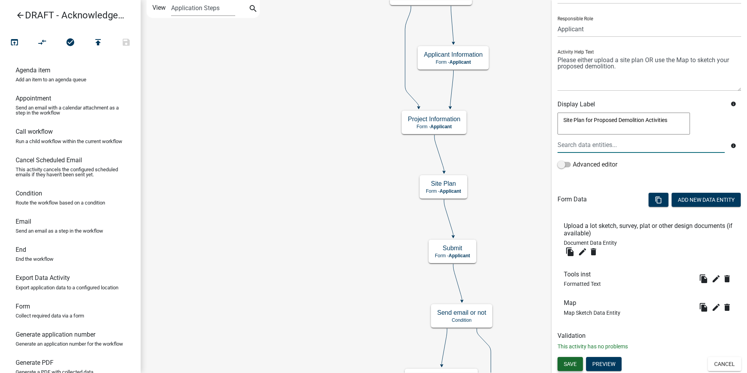
click at [573, 361] on span "Save" at bounding box center [570, 363] width 13 height 6
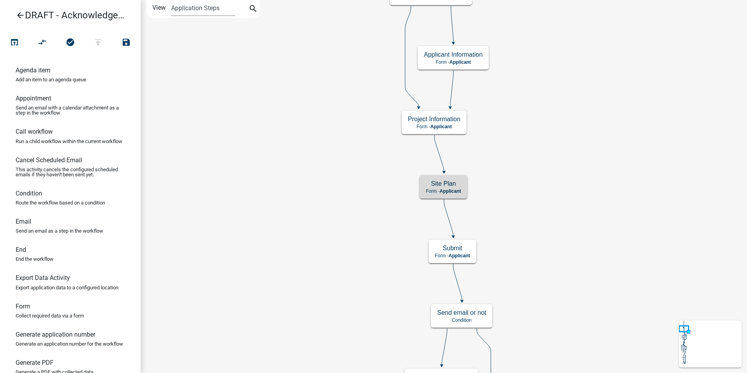
scroll to position [0, 0]
click at [437, 193] on p "Form - Applicant" at bounding box center [443, 190] width 35 height 5
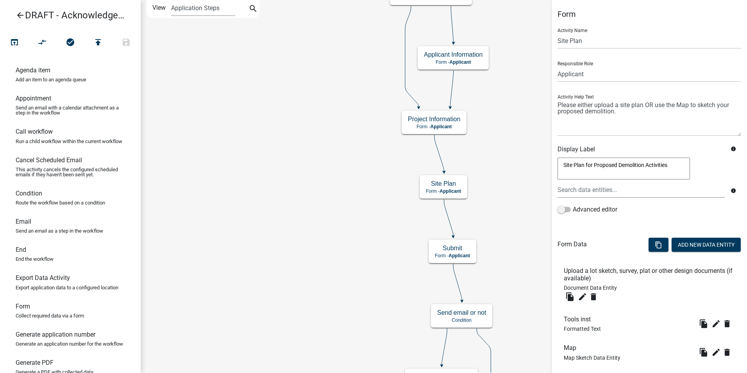
click at [730, 149] on icon "info" at bounding box center [732, 148] width 5 height 5
click at [730, 192] on icon "info" at bounding box center [732, 190] width 5 height 5
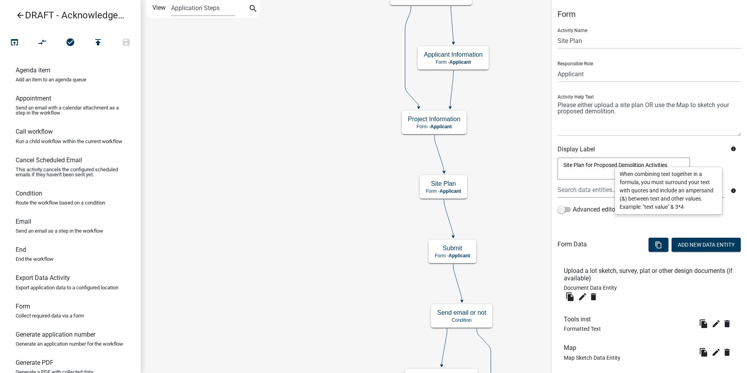
click at [699, 160] on div "Site Plan for Proposed Demolition Activities Site Plan for Proposed Demolition …" at bounding box center [649, 169] width 184 height 24
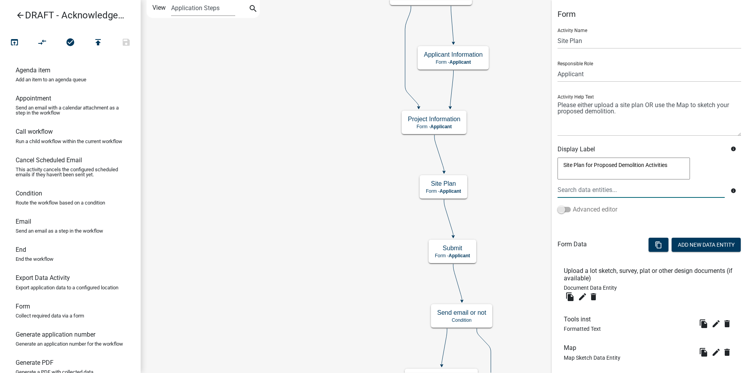
click at [566, 211] on span at bounding box center [563, 209] width 13 height 5
click at [573, 205] on input "Advanced editor" at bounding box center [573, 205] width 0 height 0
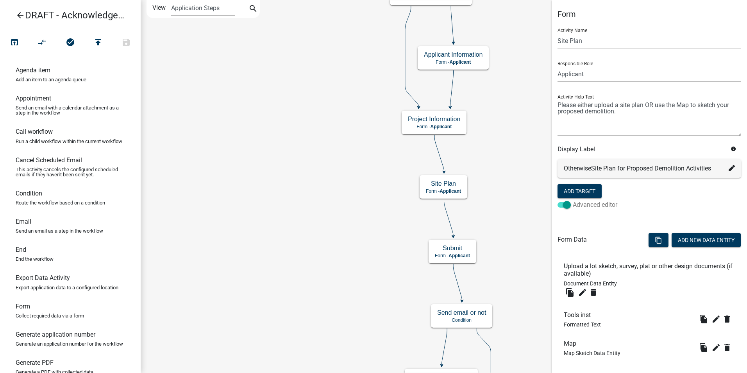
click at [562, 204] on span at bounding box center [563, 204] width 13 height 5
click at [573, 200] on input "Advanced editor" at bounding box center [573, 200] width 0 height 0
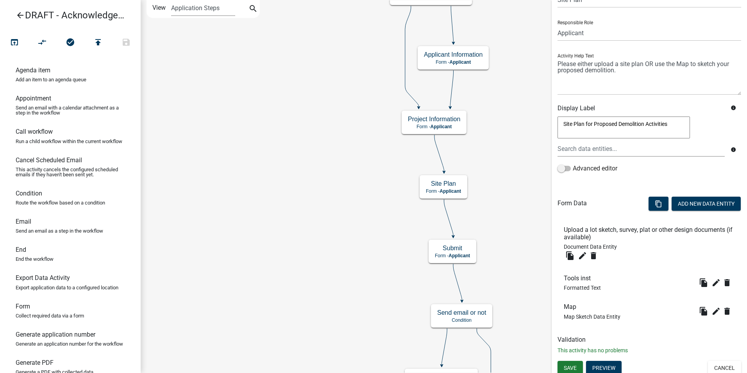
scroll to position [45, 0]
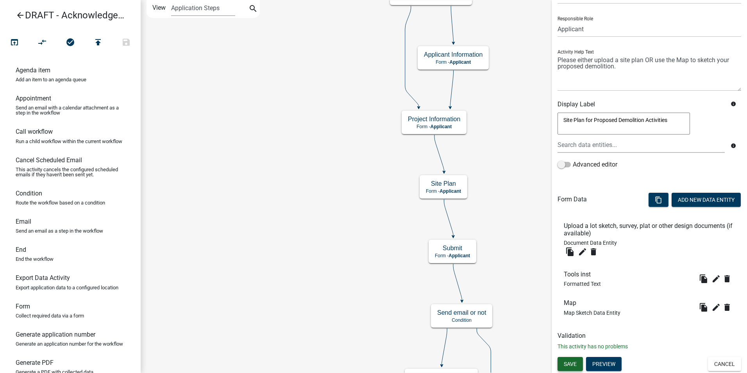
click at [576, 362] on span "Save" at bounding box center [570, 363] width 13 height 6
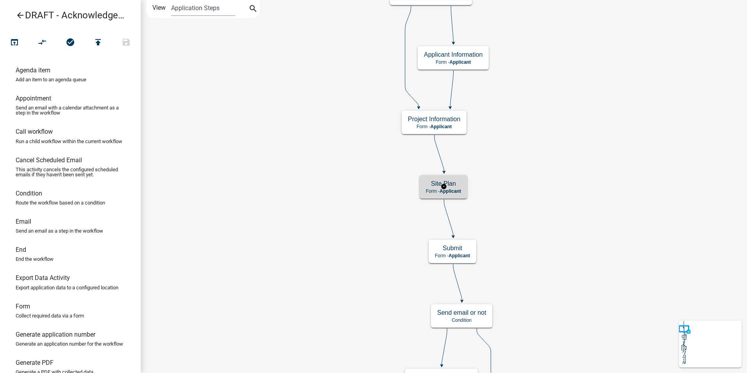
click at [451, 183] on h5 "Site Plan" at bounding box center [443, 183] width 35 height 7
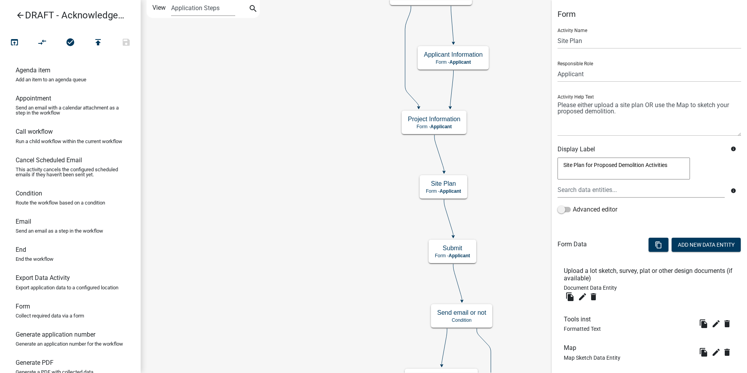
scroll to position [45, 0]
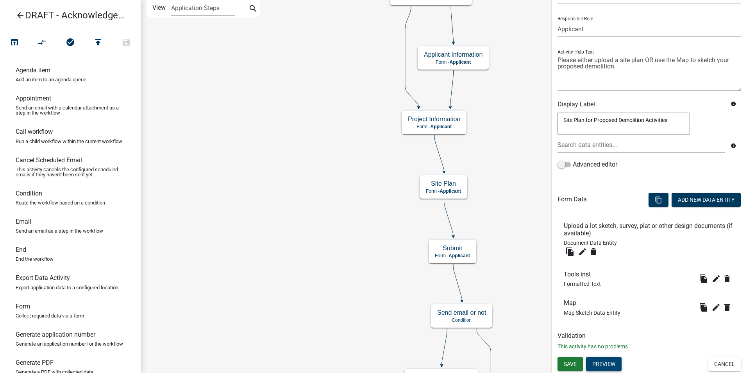
click at [611, 368] on button "Preview" at bounding box center [604, 364] width 36 height 14
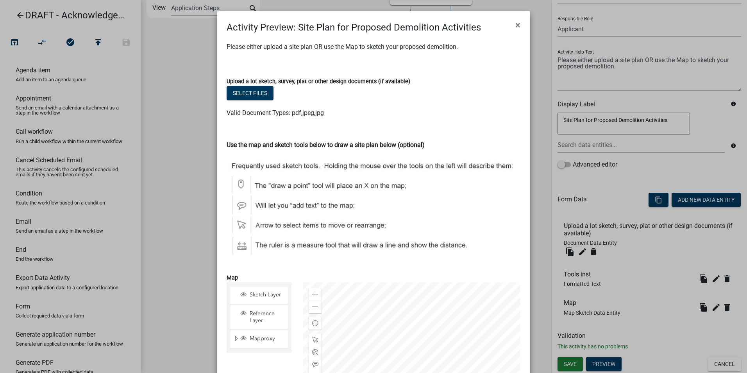
click at [422, 60] on div "Please either upload a site plan OR use the Map to sketch your proposed demolit…" at bounding box center [373, 266] width 305 height 449
drag, startPoint x: 598, startPoint y: 68, endPoint x: 613, endPoint y: 65, distance: 15.5
click at [607, 64] on ngb-modal-window "Activity Preview : Site Plan for Proposed Demolition Activities × Please either…" at bounding box center [373, 186] width 747 height 373
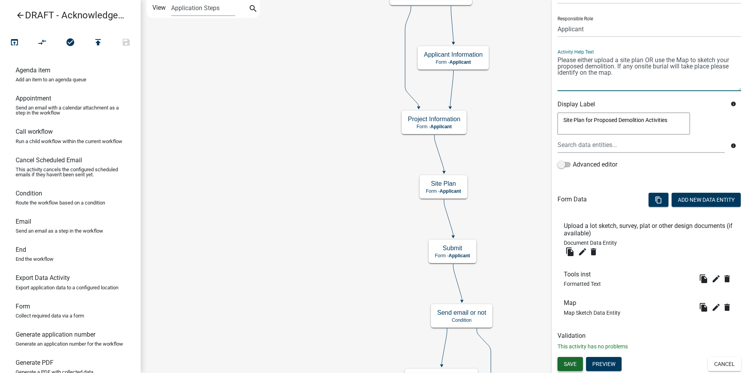
type textarea "Please either upload a site plan OR use the Map to sketch your proposed demolit…"
click at [572, 366] on span "Save" at bounding box center [570, 363] width 13 height 6
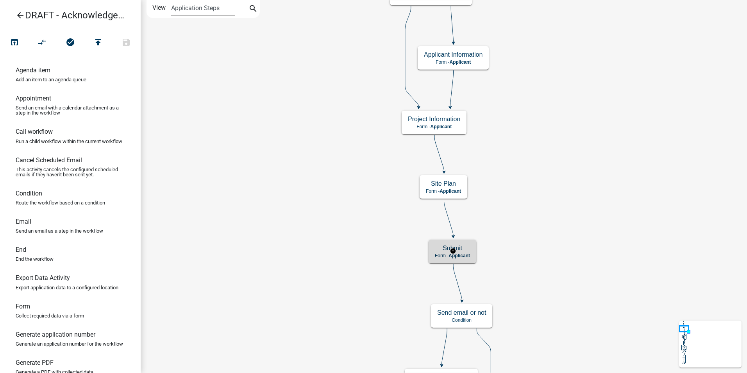
click at [466, 253] on span "Applicant" at bounding box center [458, 255] width 21 height 5
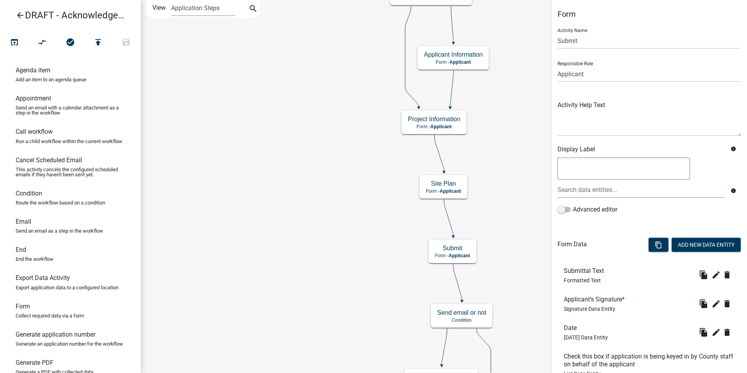
scroll to position [102, 0]
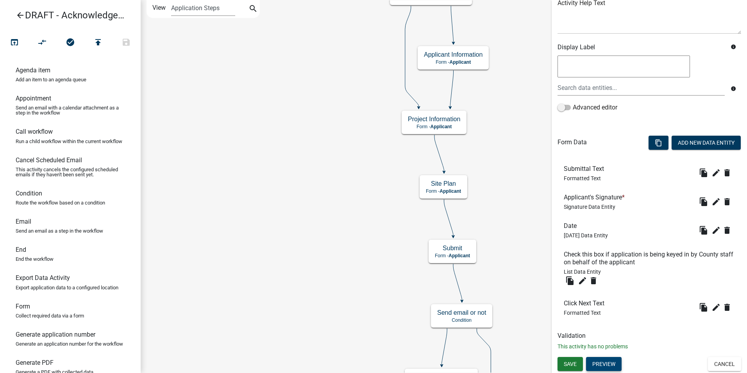
click at [608, 365] on button "Preview" at bounding box center [604, 364] width 36 height 14
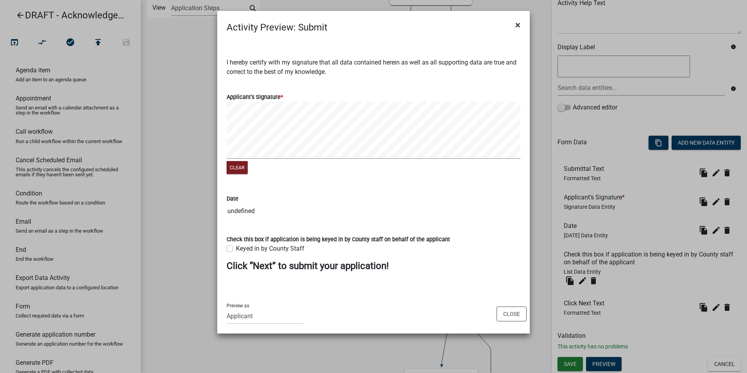
drag, startPoint x: 316, startPoint y: 280, endPoint x: 516, endPoint y: 26, distance: 322.6
click at [516, 26] on span "×" at bounding box center [517, 25] width 5 height 11
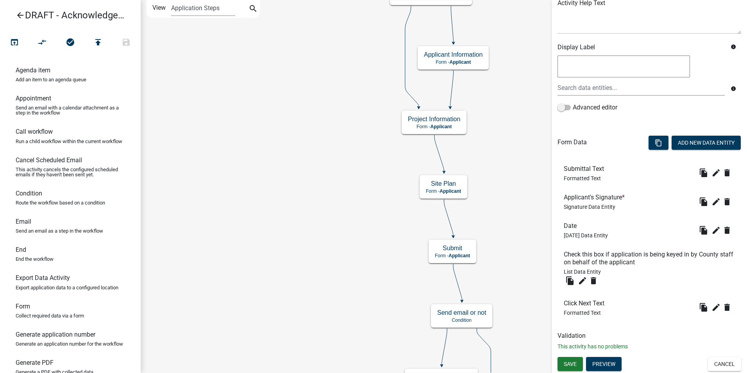
drag, startPoint x: 679, startPoint y: 358, endPoint x: 633, endPoint y: 262, distance: 106.7
click at [641, 271] on div "Form Activity Name Submit Responsible Role Applicant Admin P & D Inspectors EH …" at bounding box center [648, 84] width 195 height 373
click at [601, 365] on button "Preview" at bounding box center [604, 364] width 36 height 14
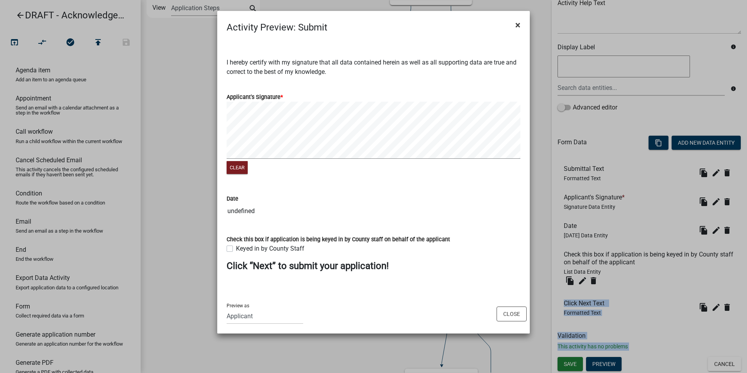
click at [519, 25] on span "×" at bounding box center [517, 25] width 5 height 11
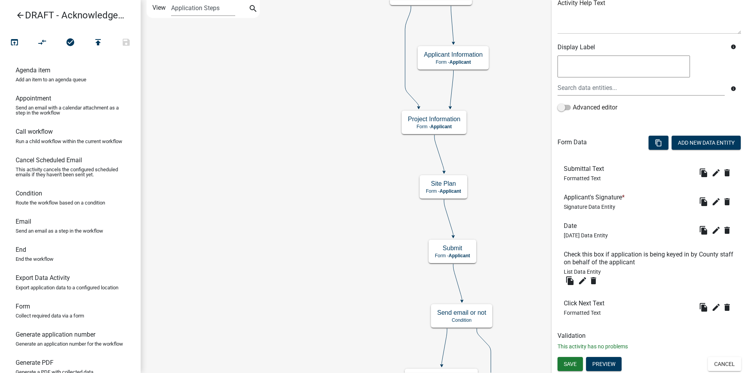
click at [590, 67] on textarea at bounding box center [623, 66] width 132 height 22
type textarea "Signature"
click at [573, 366] on span "Save" at bounding box center [570, 363] width 13 height 6
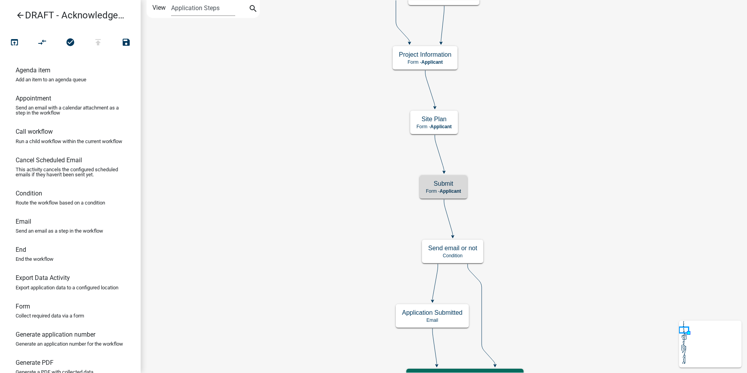
scroll to position [0, 0]
click at [452, 186] on h5 "Submit" at bounding box center [443, 183] width 35 height 7
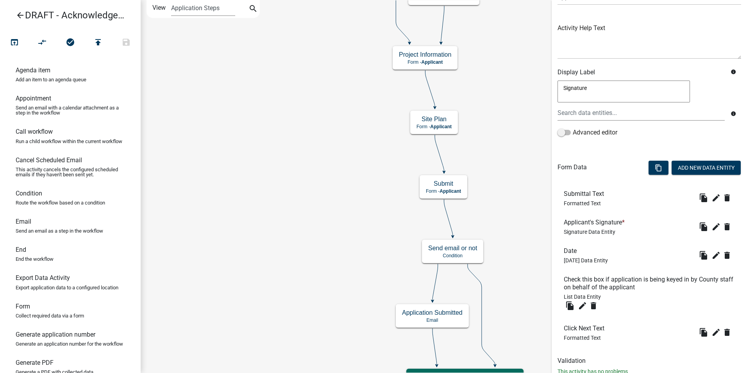
scroll to position [102, 0]
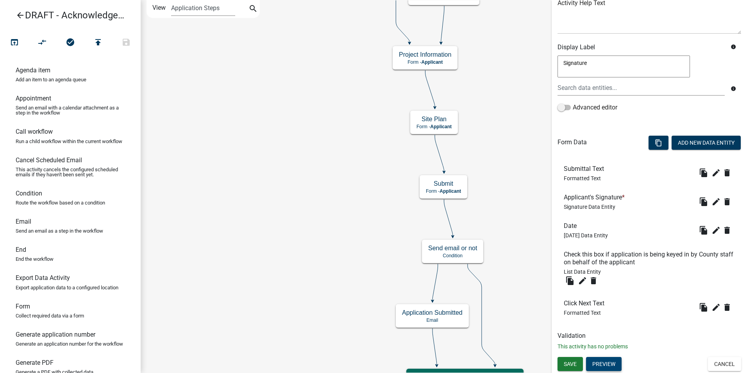
click at [599, 367] on button "Preview" at bounding box center [604, 364] width 36 height 14
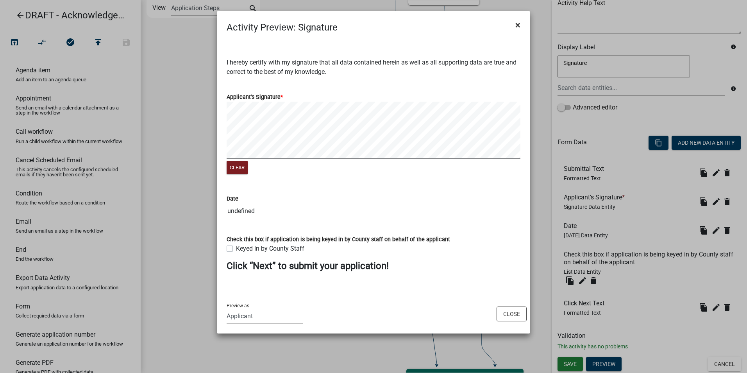
click at [520, 25] on button "×" at bounding box center [518, 25] width 18 height 22
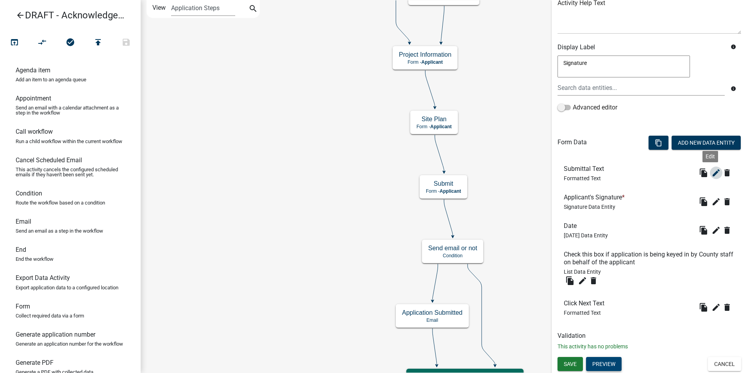
click at [711, 171] on icon "edit" at bounding box center [715, 172] width 9 height 9
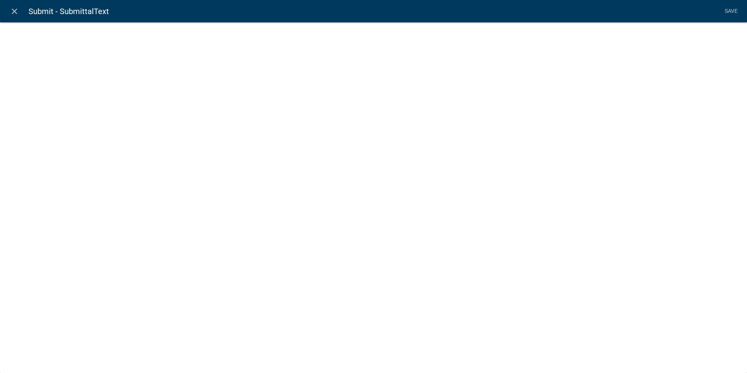
select select "rich-text"
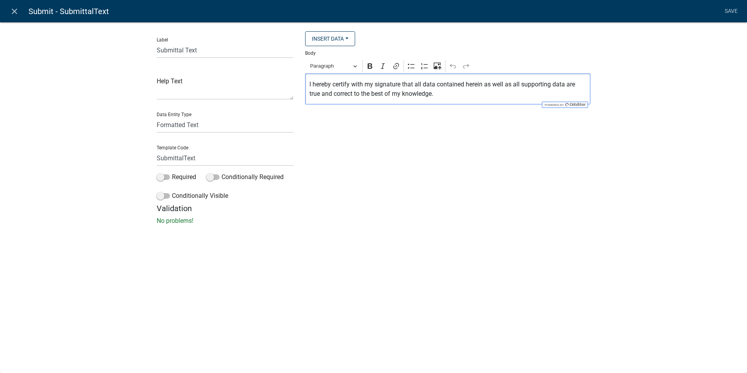
click at [439, 96] on p "I hereby certify with my signature that all data contained herein as well as al…" at bounding box center [447, 89] width 277 height 19
click at [545, 93] on p "I hereby certify with my signature that all data contained herein as well as al…" at bounding box center [447, 89] width 277 height 19
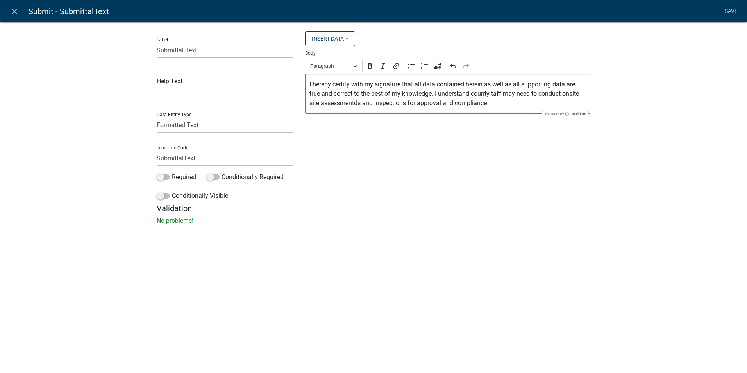
click at [494, 93] on p "I hereby certify with my signature that all data contained herein as well as al…" at bounding box center [447, 94] width 277 height 28
click at [501, 101] on p "I hereby certify with my signature that all data contained herein as well as al…" at bounding box center [447, 94] width 277 height 28
click at [430, 105] on p "I hereby certify with my signature that all data contained herein as well as al…" at bounding box center [447, 94] width 277 height 28
click at [457, 102] on p "I hereby certify with my signature that all data contained herein as well as al…" at bounding box center [447, 94] width 277 height 28
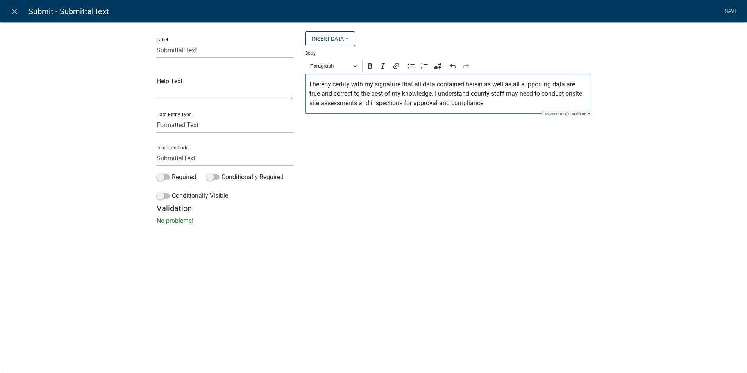
click at [494, 103] on p "I hereby certify with my signature that all data contained herein as well as al…" at bounding box center [447, 94] width 277 height 28
click at [458, 106] on p "I hereby certify with my signature that all data contained herein as well as al…" at bounding box center [447, 94] width 277 height 28
drag, startPoint x: 484, startPoint y: 104, endPoint x: 439, endPoint y: 103, distance: 44.9
click at [439, 103] on p "I hereby certify with my signature that all data contained herein as well as al…" at bounding box center [447, 94] width 277 height 28
click at [519, 103] on p "I hereby certify with my signature that all data contained herein as well as al…" at bounding box center [447, 94] width 277 height 28
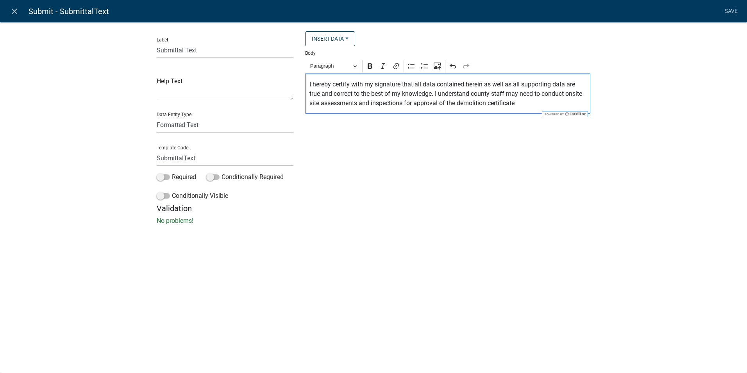
click at [519, 103] on p "I hereby certify with my signature that all data contained herein as well as al…" at bounding box center [447, 94] width 277 height 28
click at [518, 103] on p "I hereby certify with my signature that all data contained herein as well as al…" at bounding box center [447, 94] width 277 height 28
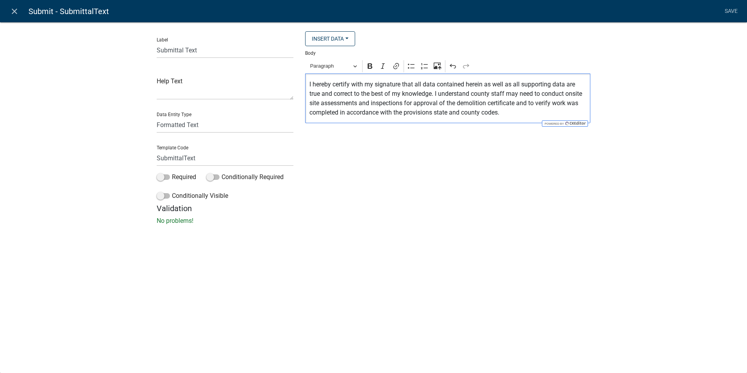
click at [520, 95] on p "I hereby certify with my signature that all data contained herein as well as al…" at bounding box center [447, 98] width 277 height 37
click at [472, 95] on p "I hereby certify with my signature that all data contained herein as well as al…" at bounding box center [447, 98] width 277 height 37
click at [493, 107] on p "I hereby certify with my signature that all data contained herein as well as al…" at bounding box center [447, 103] width 277 height 47
click at [473, 94] on p "I hereby certify with my signature that all data contained herein as well as al…" at bounding box center [447, 103] width 277 height 47
click at [551, 93] on p "I hereby certify with my signature that all data contained herein as well as al…" at bounding box center [447, 103] width 277 height 47
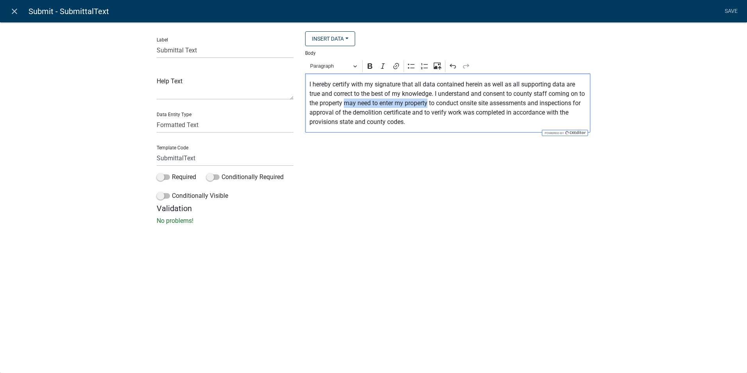
drag, startPoint x: 435, startPoint y: 102, endPoint x: 353, endPoint y: 104, distance: 81.6
click at [353, 104] on p "I hereby certify with my signature that all data contained herein as well as al…" at bounding box center [447, 103] width 277 height 47
click at [384, 103] on p "I hereby certify with my signature that all data contained herein as well as al…" at bounding box center [447, 103] width 277 height 47
click at [359, 121] on p "I hereby certify with my signature that all data contained herein as well as al…" at bounding box center [447, 103] width 277 height 47
click at [363, 123] on p "I hereby certify with my signature that all data contained herein as well as al…" at bounding box center [447, 103] width 277 height 47
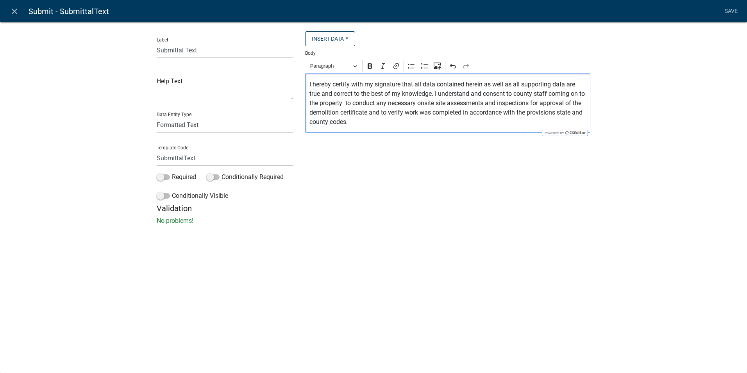
click at [360, 123] on p "I hereby certify with my signature that all data contained herein as well as al…" at bounding box center [447, 103] width 277 height 47
click at [482, 83] on p "I hereby certify with my signature that all data contained herein as well as al…" at bounding box center [447, 103] width 277 height 47
click at [566, 83] on p "I hereby certify with my signature that all data contained herein, as well as a…" at bounding box center [447, 103] width 277 height 47
click at [471, 95] on p "I hereby certify with my signature that all data contained herein, as well as a…" at bounding box center [447, 103] width 277 height 47
click at [508, 93] on p "I hereby certify with my signature that all data contained herein, as well as a…" at bounding box center [447, 103] width 277 height 47
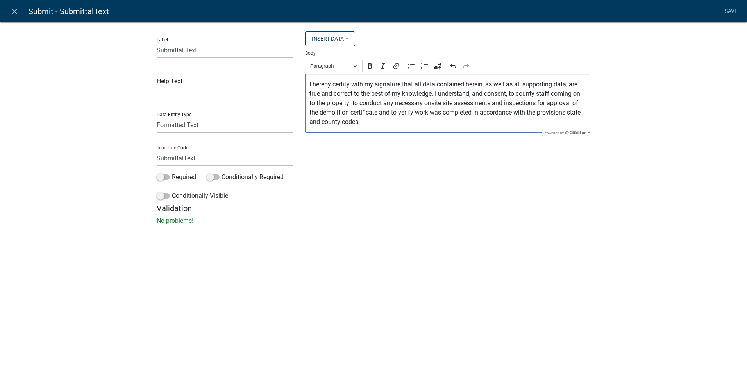
click at [552, 105] on p "I hereby certify with my signature that all data contained herein, as well as a…" at bounding box center [447, 103] width 277 height 47
drag, startPoint x: 581, startPoint y: 95, endPoint x: 554, endPoint y: 94, distance: 27.0
click at [554, 94] on p "I hereby certify with my signature that all data contained herein, as well as a…" at bounding box center [447, 103] width 277 height 47
drag, startPoint x: 314, startPoint y: 101, endPoint x: 554, endPoint y: 95, distance: 239.9
click at [554, 95] on p "I hereby certify with my signature that all data contained herein, as well as a…" at bounding box center [447, 103] width 277 height 47
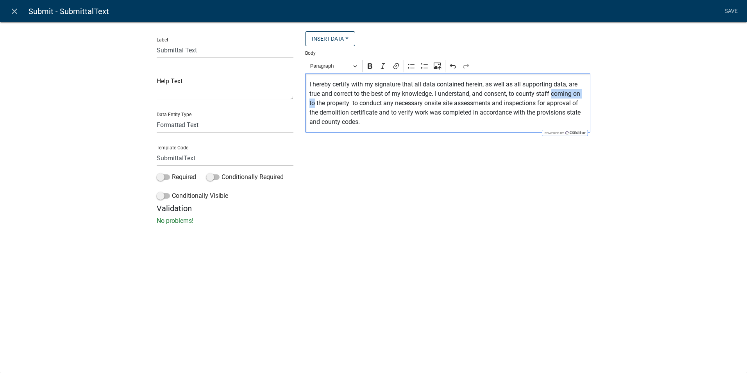
click at [554, 95] on p "I hereby certify with my signature that all data contained herein, as well as a…" at bounding box center [447, 103] width 277 height 47
click at [335, 102] on p "I hereby certify with my signature that all data contained herein, as well as a…" at bounding box center [447, 103] width 277 height 47
click at [368, 122] on p "I hereby certify with my signature that all data contained herein, as well as a…" at bounding box center [447, 103] width 277 height 47
click at [485, 104] on p "I hereby certify with my signature that all data contained herein, as well as a…" at bounding box center [447, 103] width 277 height 47
click at [372, 114] on p "I hereby certify with my signature that all data contained herein, as well as a…" at bounding box center [447, 103] width 277 height 47
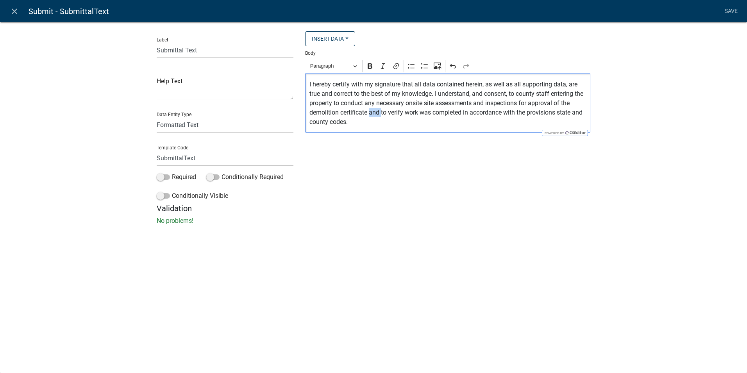
click at [372, 114] on p "I hereby certify with my signature that all data contained herein, as well as a…" at bounding box center [447, 103] width 277 height 47
drag, startPoint x: 386, startPoint y: 121, endPoint x: 299, endPoint y: 87, distance: 93.0
click at [299, 87] on div "Insert Data Acres Address of Subject Property Fee Recipients Anticipated Comple…" at bounding box center [447, 117] width 297 height 172
click at [383, 68] on icon "Editor toolbar" at bounding box center [383, 65] width 4 height 5
click at [437, 158] on div "Insert Data Acres Address of Subject Property Fee Recipients Anticipated Comple…" at bounding box center [447, 117] width 297 height 172
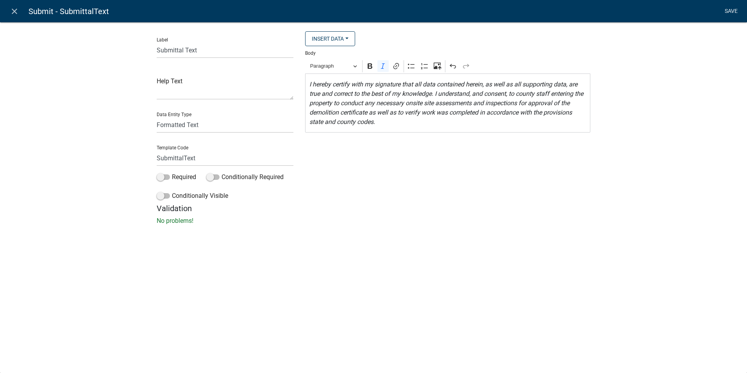
click at [734, 9] on link "Save" at bounding box center [731, 11] width 20 height 15
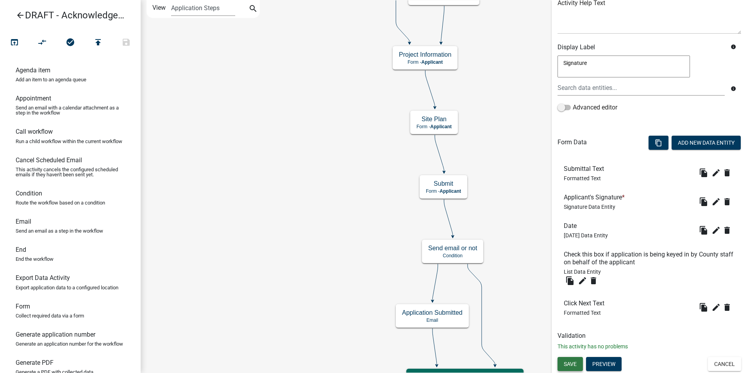
click at [563, 364] on button "Save" at bounding box center [569, 364] width 25 height 14
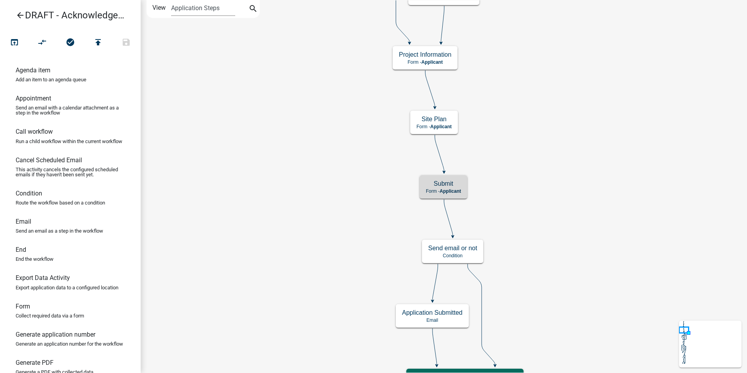
click at [443, 189] on span "Applicant" at bounding box center [449, 190] width 21 height 5
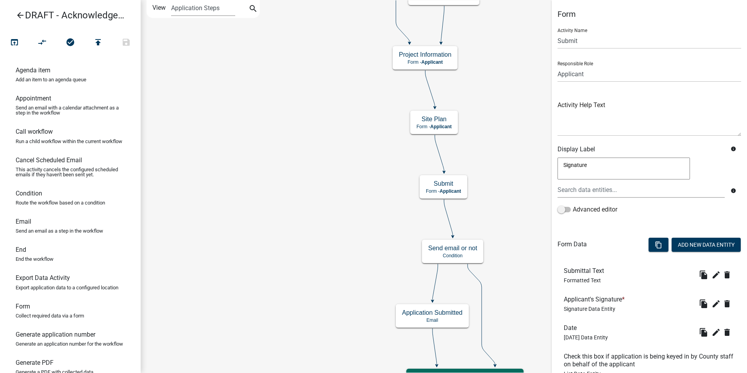
scroll to position [102, 0]
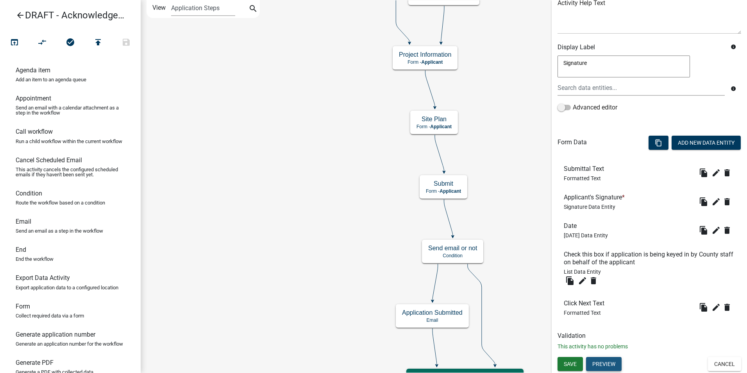
click at [599, 368] on button "Preview" at bounding box center [604, 364] width 36 height 14
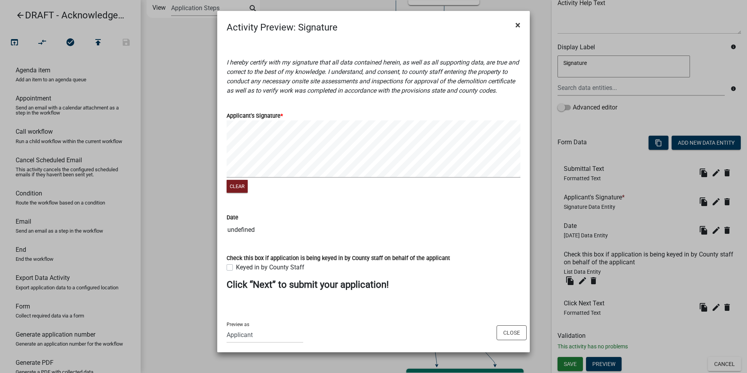
click at [519, 24] on span "×" at bounding box center [517, 25] width 5 height 11
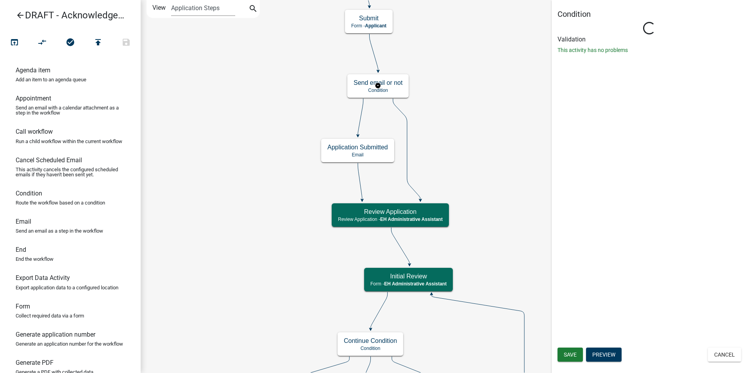
scroll to position [0, 0]
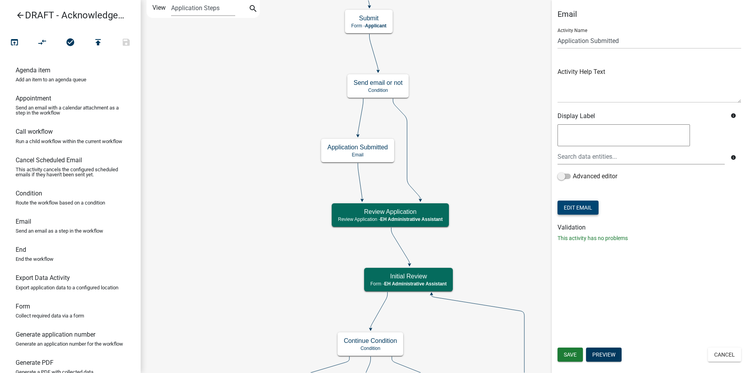
click at [580, 205] on button "Edit Email" at bounding box center [577, 207] width 41 height 14
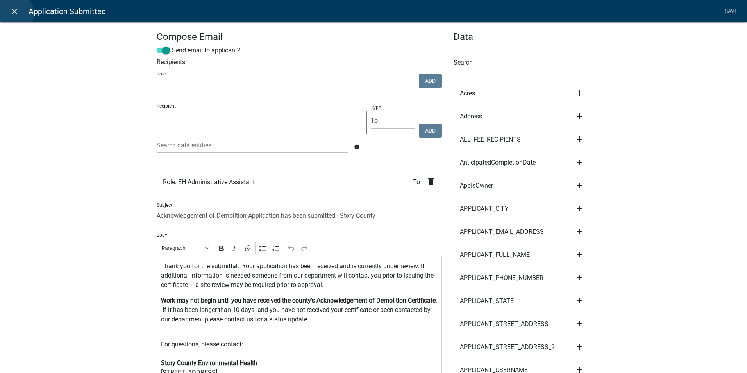
click at [14, 13] on icon "close" at bounding box center [14, 11] width 9 height 9
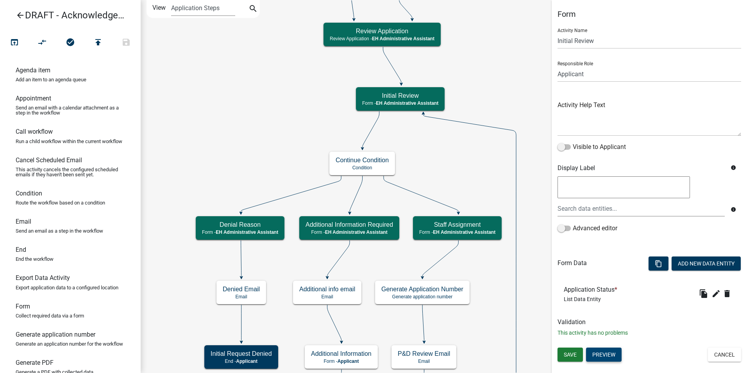
click at [608, 352] on button "Preview" at bounding box center [604, 354] width 36 height 14
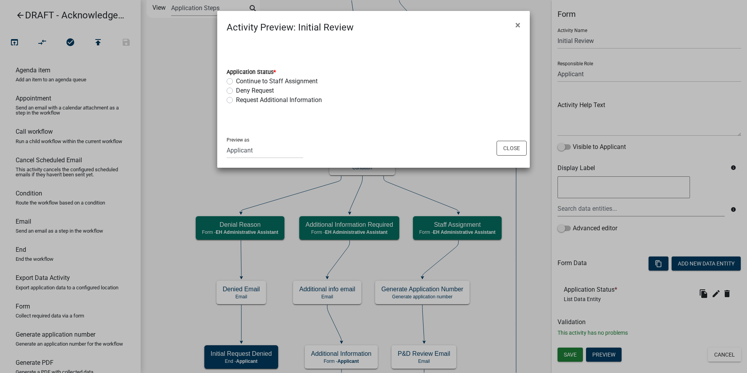
click at [411, 120] on div "Application Status * Continue to Staff Assignment Deny Request Request Addition…" at bounding box center [373, 81] width 312 height 94
click at [517, 25] on span "×" at bounding box center [517, 25] width 5 height 11
